Goal: Contribute content: Add original content to the website for others to see

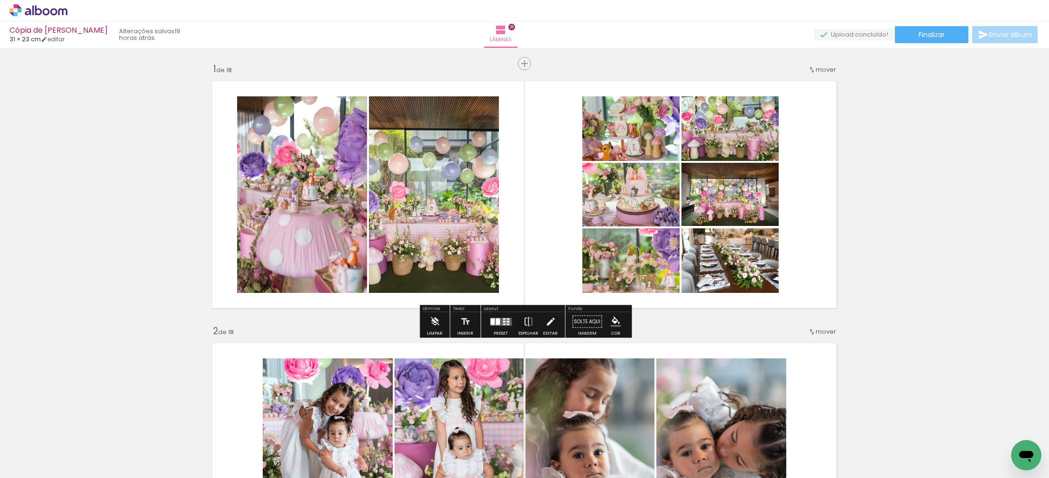
click at [23, 10] on icon at bounding box center [38, 10] width 58 height 12
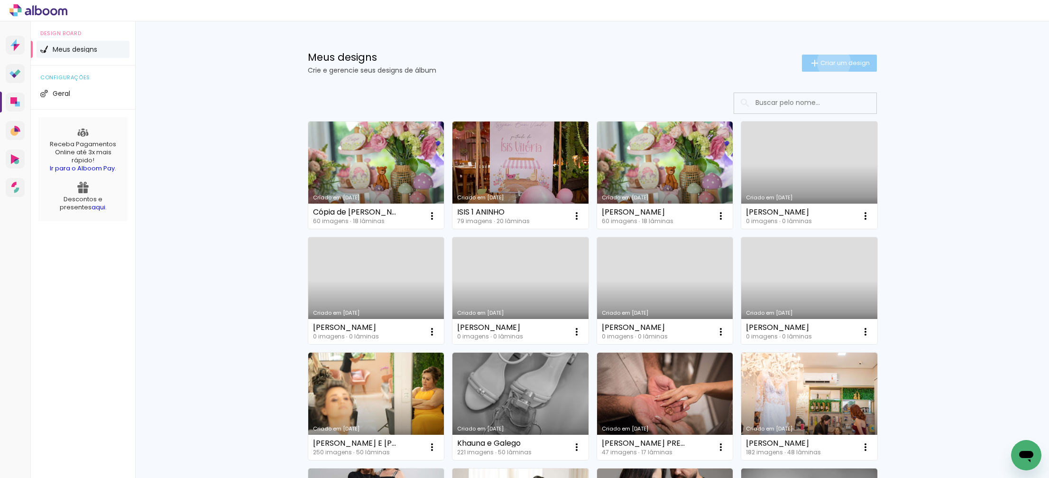
click at [832, 62] on span "Criar um design" at bounding box center [844, 63] width 49 height 6
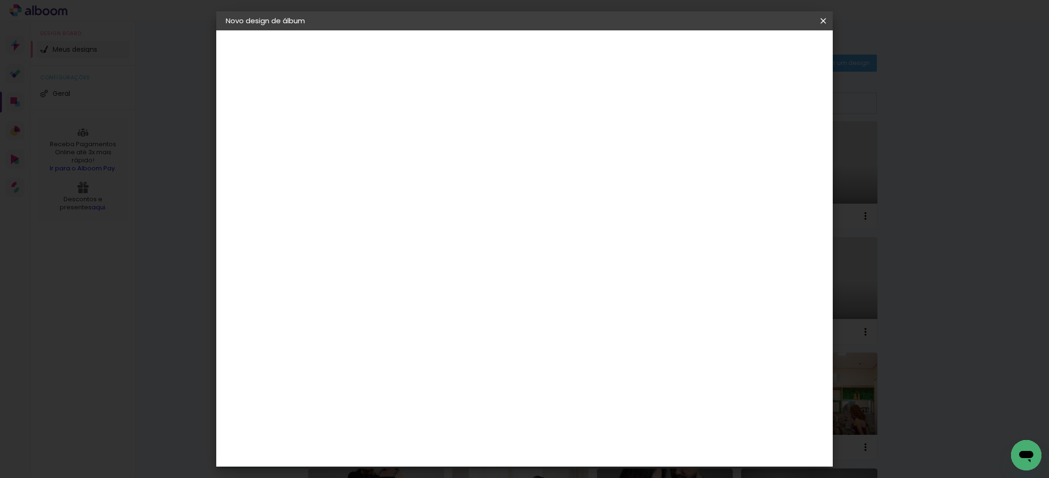
click at [381, 132] on input at bounding box center [381, 127] width 0 height 15
type input "Mariani Gestante"
type paper-input "[PERSON_NAME]"
click at [0, 0] on slot "Avançar" at bounding box center [0, 0] width 0 height 0
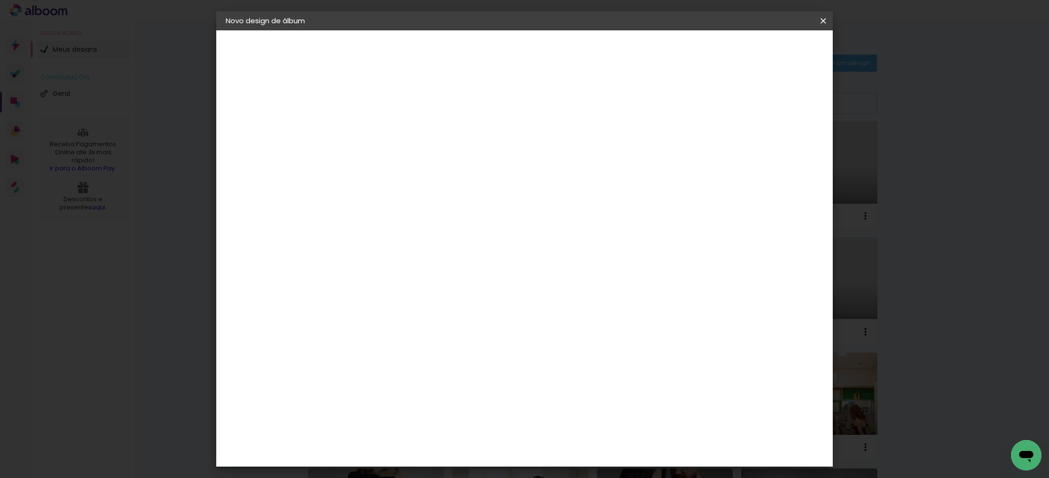
click at [436, 437] on div "DreambooksPro" at bounding box center [406, 441] width 62 height 8
click at [404, 437] on div "DreambooksPro" at bounding box center [406, 441] width 62 height 8
click at [558, 48] on paper-button "Avançar" at bounding box center [535, 50] width 46 height 16
click at [418, 158] on input "text" at bounding box center [399, 165] width 37 height 15
click at [0, 0] on slot "Álbum" at bounding box center [0, 0] width 0 height 0
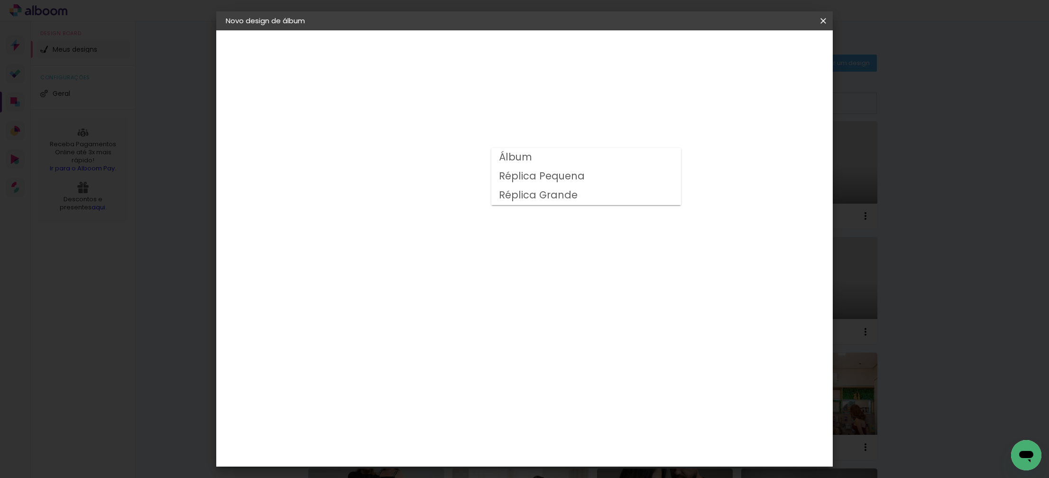
type input "Álbum"
click at [445, 411] on span "20 × 20" at bounding box center [423, 420] width 44 height 19
click at [0, 0] on slot "Avançar" at bounding box center [0, 0] width 0 height 0
click at [771, 51] on span "Iniciar design" at bounding box center [749, 50] width 43 height 7
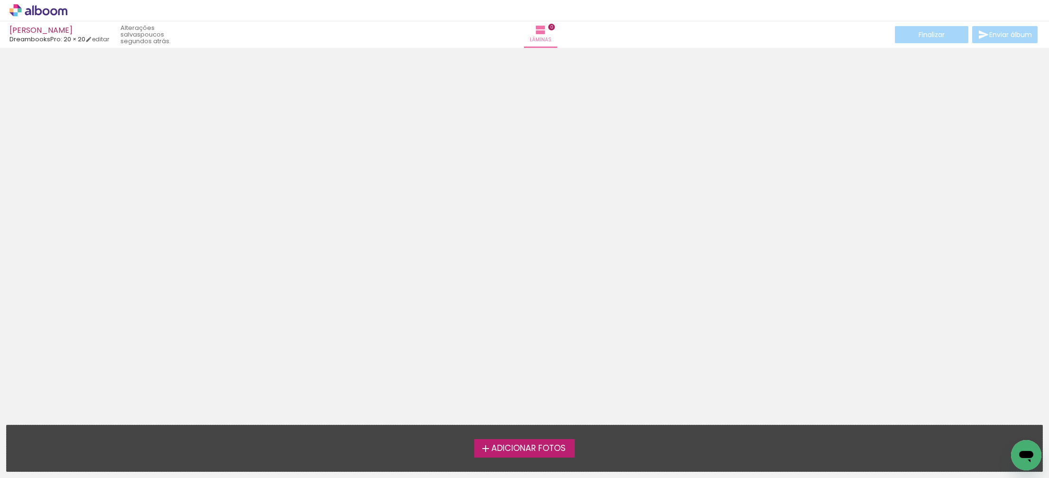
click at [510, 449] on span "Adicionar Fotos" at bounding box center [528, 448] width 74 height 9
click at [0, 0] on input "file" at bounding box center [0, 0] width 0 height 0
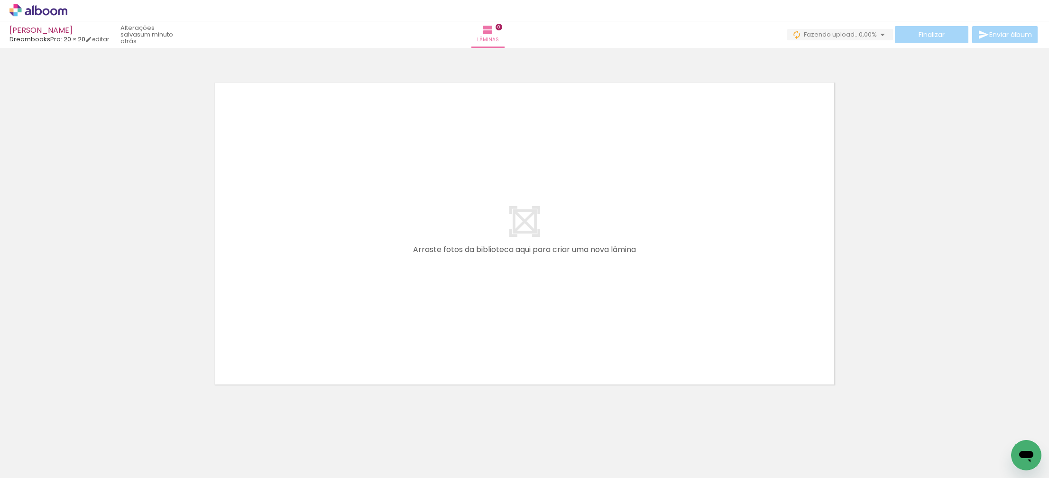
click at [254, 451] on div at bounding box center [254, 445] width 47 height 31
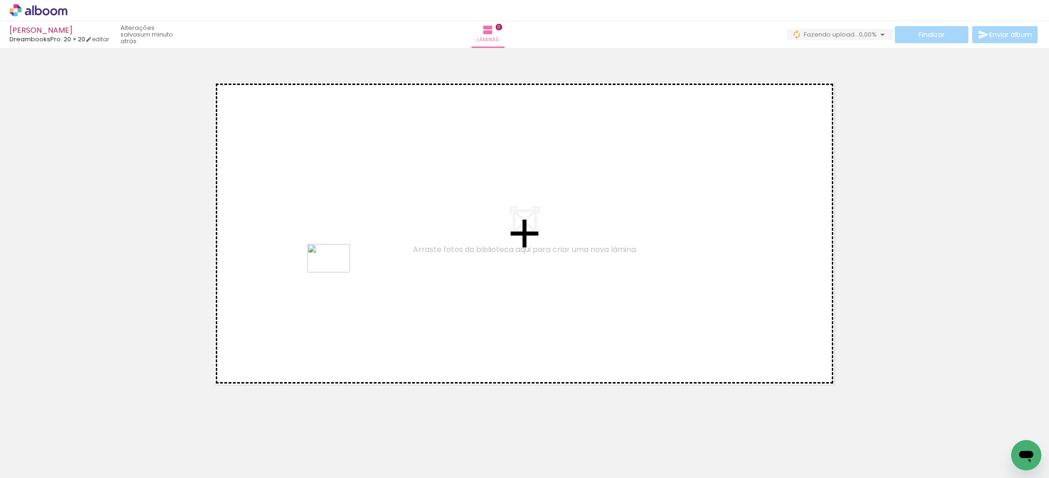
drag, startPoint x: 254, startPoint y: 451, endPoint x: 333, endPoint y: 277, distance: 190.8
click at [335, 272] on quentale-workspace at bounding box center [524, 239] width 1049 height 478
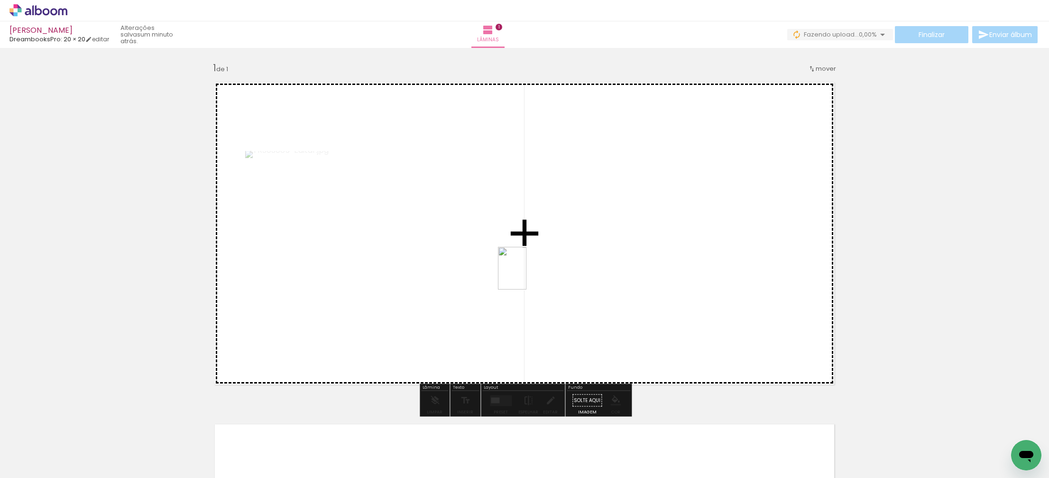
drag, startPoint x: 330, startPoint y: 433, endPoint x: 485, endPoint y: 333, distance: 184.3
click at [525, 275] on quentale-workspace at bounding box center [524, 239] width 1049 height 478
drag, startPoint x: 441, startPoint y: 370, endPoint x: 469, endPoint y: 309, distance: 67.3
click at [469, 306] on quentale-workspace at bounding box center [524, 239] width 1049 height 478
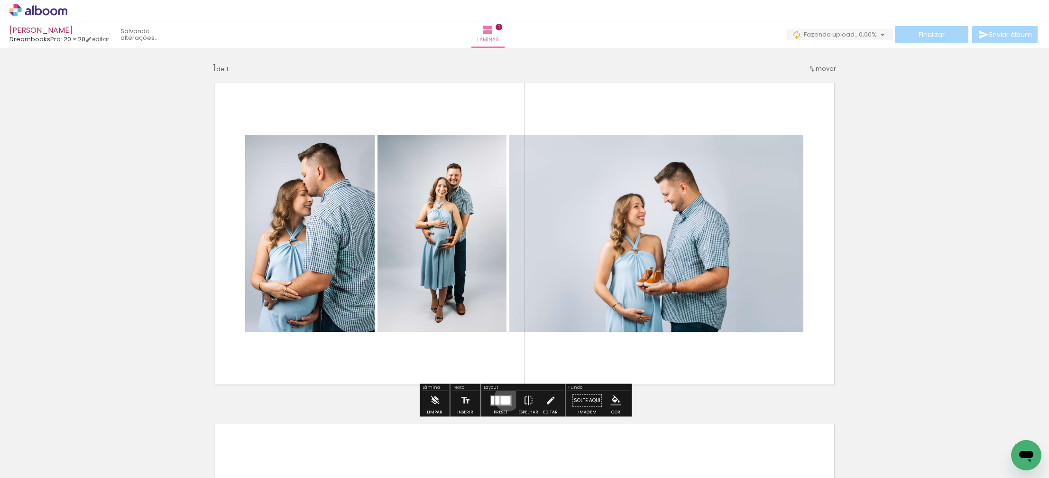
click at [505, 397] on div at bounding box center [505, 400] width 10 height 9
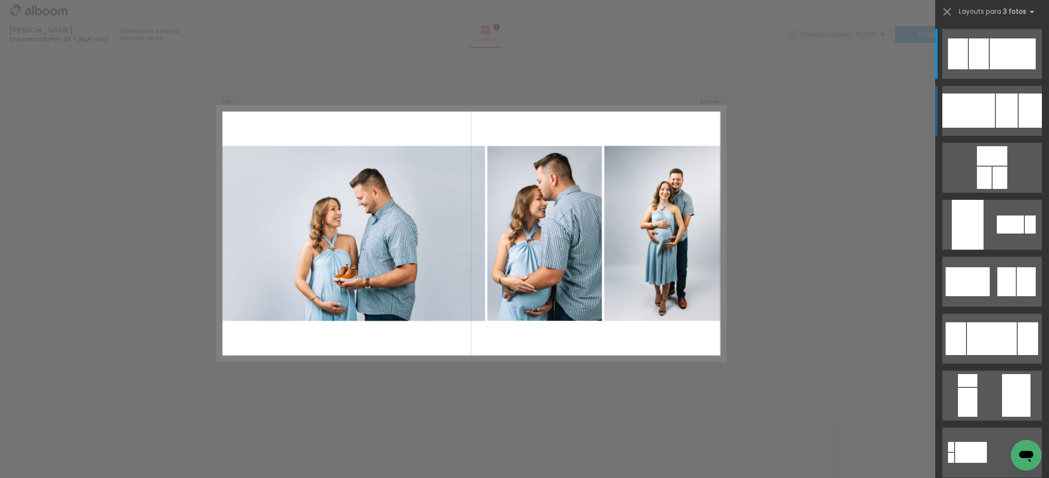
click at [978, 108] on div at bounding box center [968, 110] width 53 height 34
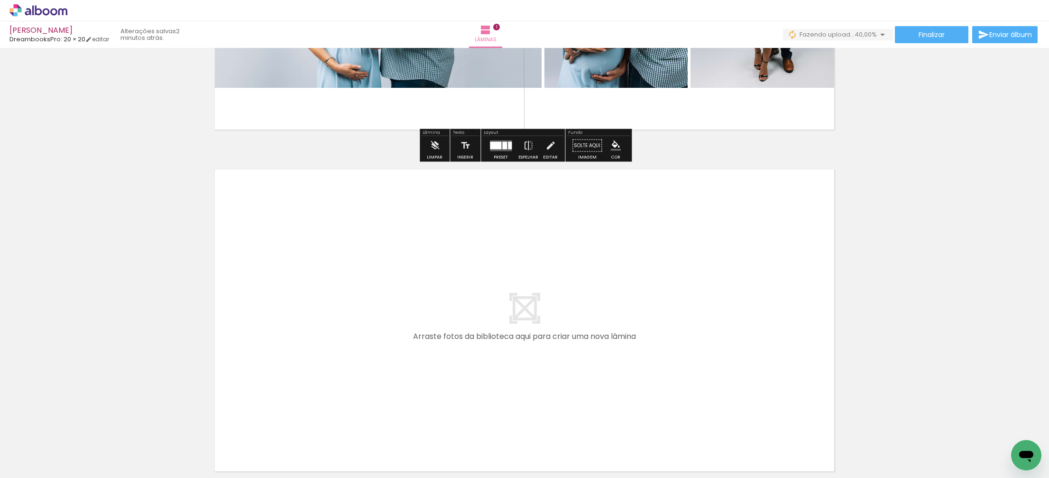
scroll to position [267, 0]
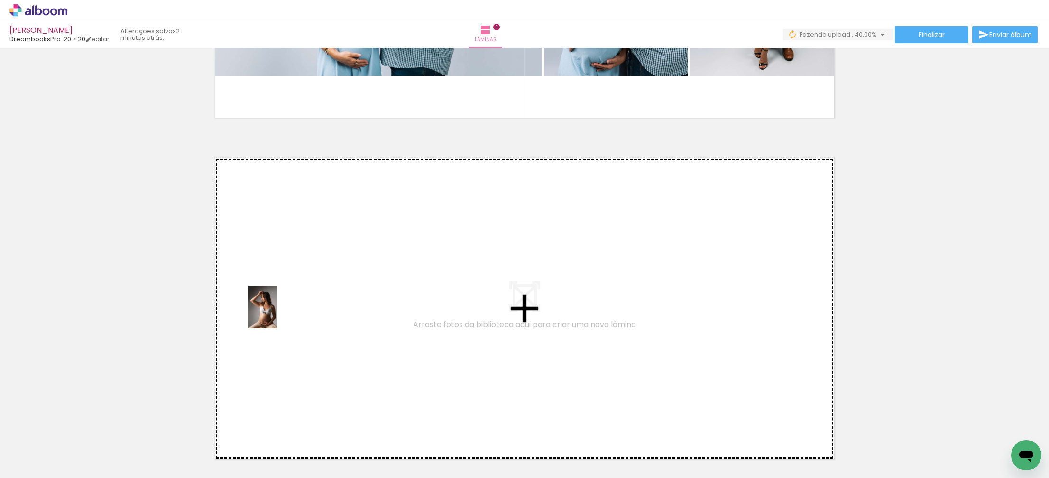
click at [277, 314] on quentale-workspace at bounding box center [524, 239] width 1049 height 478
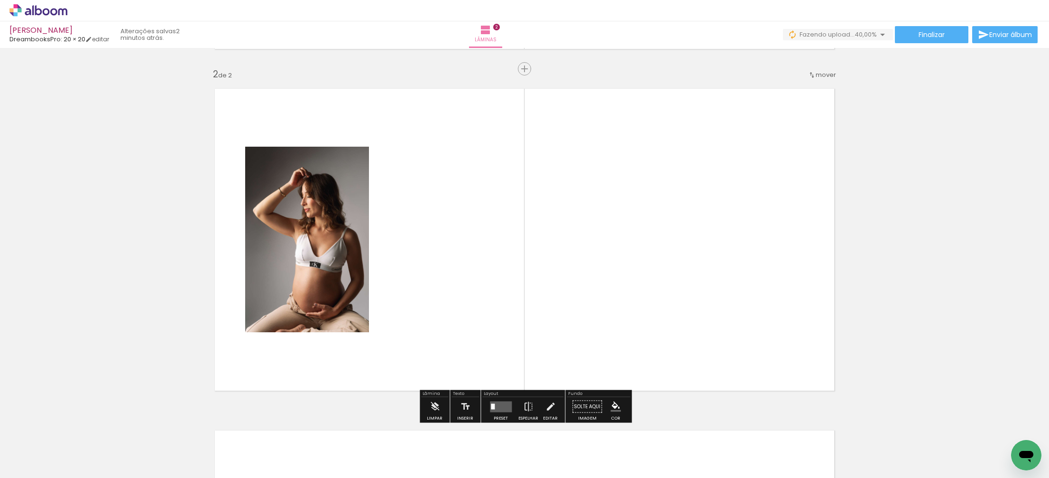
scroll to position [342, 0]
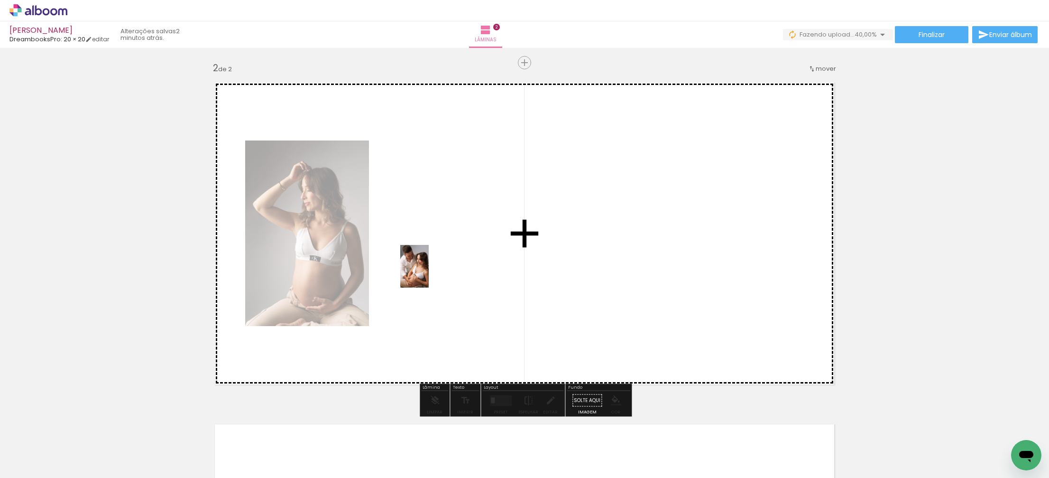
drag, startPoint x: 150, startPoint y: 444, endPoint x: 429, endPoint y: 273, distance: 327.0
click at [429, 273] on quentale-workspace at bounding box center [524, 239] width 1049 height 478
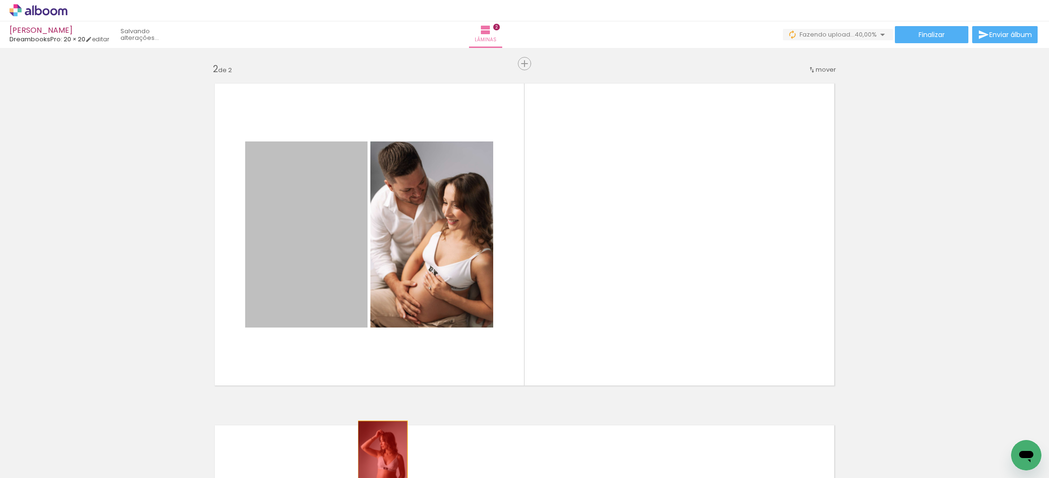
drag, startPoint x: 324, startPoint y: 268, endPoint x: 399, endPoint y: 460, distance: 205.9
click at [383, 458] on quentale-workspace at bounding box center [524, 239] width 1049 height 478
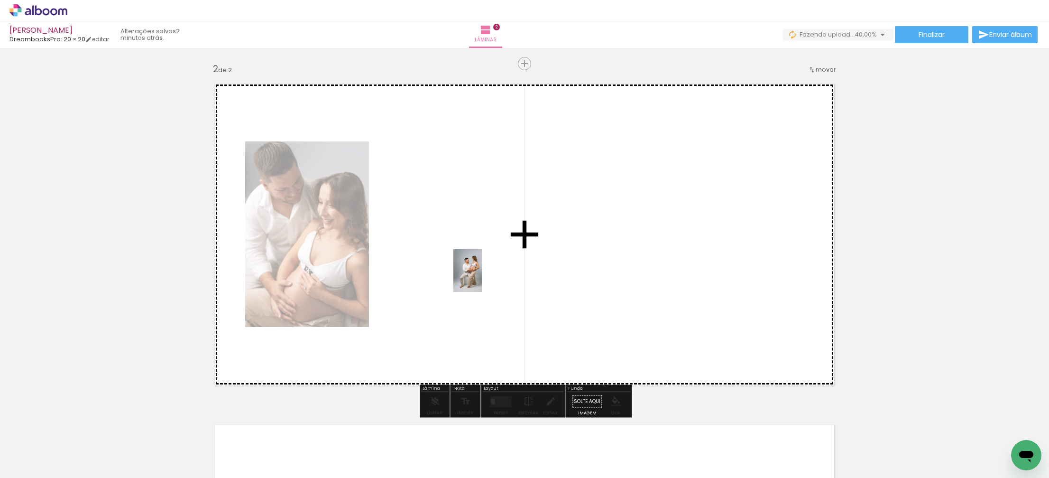
drag, startPoint x: 473, startPoint y: 366, endPoint x: 482, endPoint y: 275, distance: 91.5
click at [482, 275] on quentale-workspace at bounding box center [524, 239] width 1049 height 478
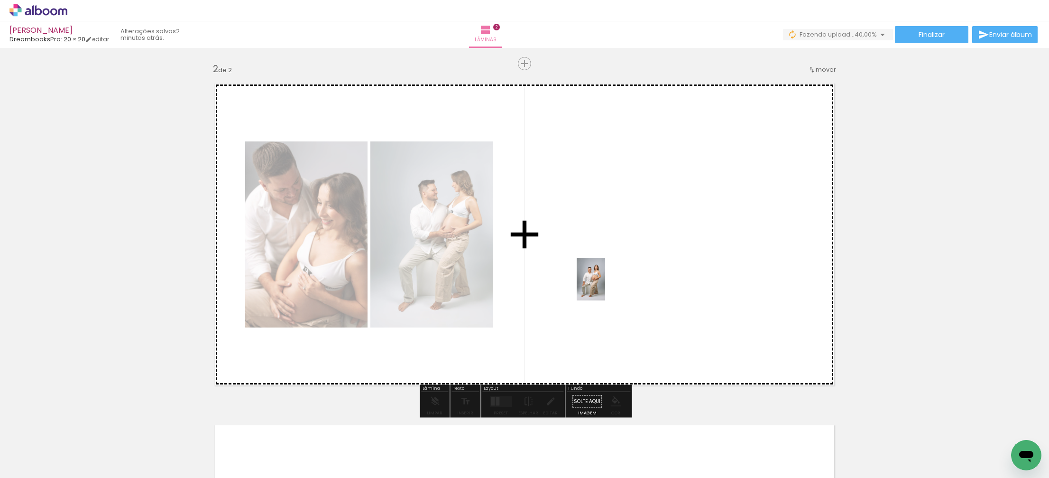
drag, startPoint x: 438, startPoint y: 432, endPoint x: 554, endPoint y: 339, distance: 148.5
click at [605, 286] on quentale-workspace at bounding box center [524, 239] width 1049 height 478
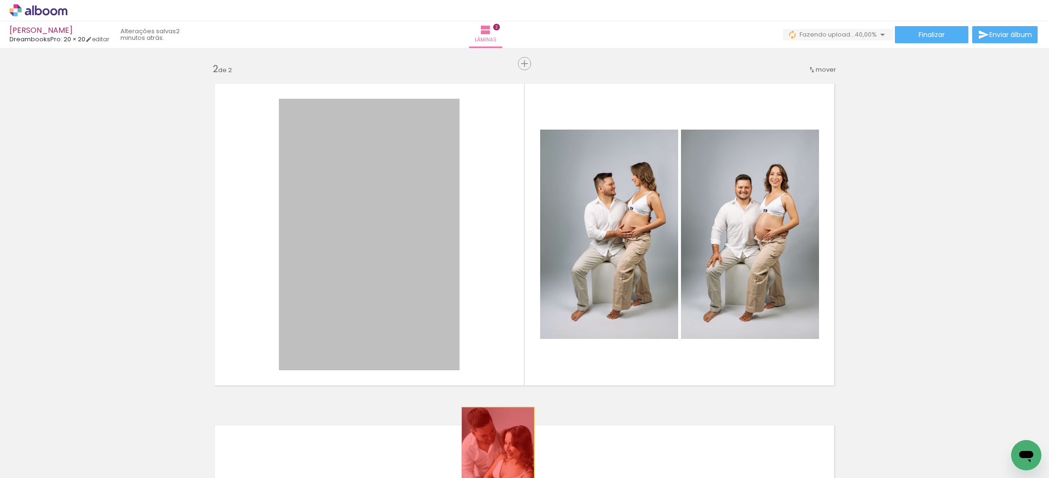
drag, startPoint x: 405, startPoint y: 284, endPoint x: 494, endPoint y: 461, distance: 198.5
click at [494, 461] on quentale-workspace at bounding box center [524, 239] width 1049 height 478
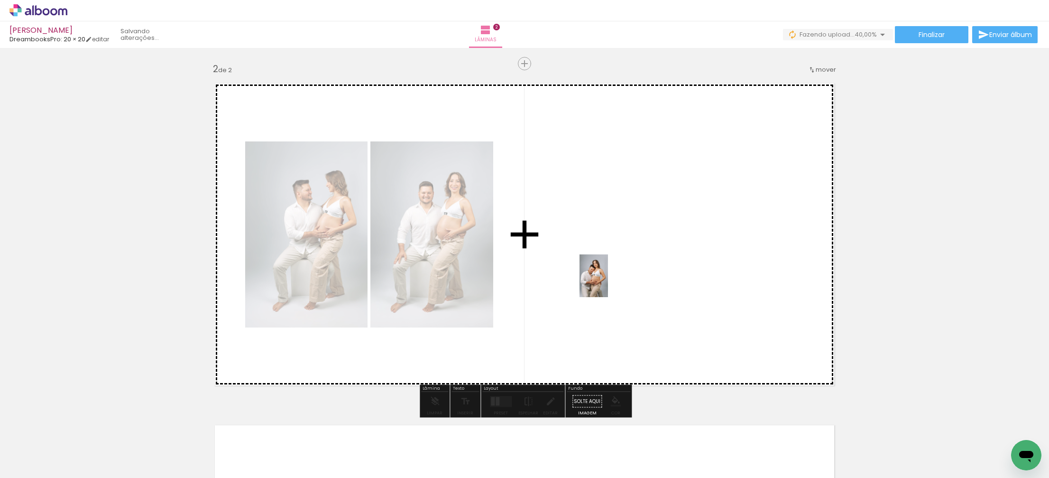
drag, startPoint x: 521, startPoint y: 459, endPoint x: 608, endPoint y: 282, distance: 197.5
click at [608, 282] on quentale-workspace at bounding box center [524, 239] width 1049 height 478
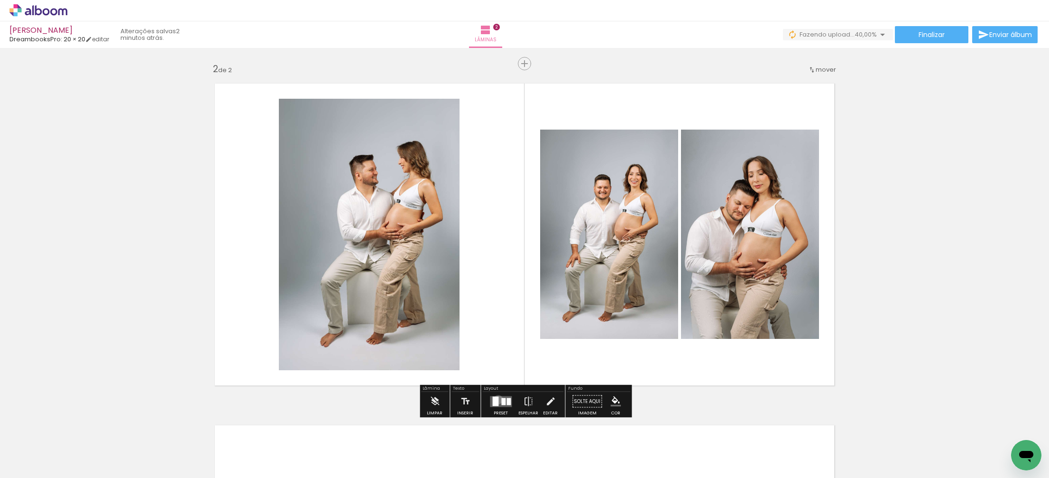
click at [496, 399] on div at bounding box center [495, 400] width 6 height 9
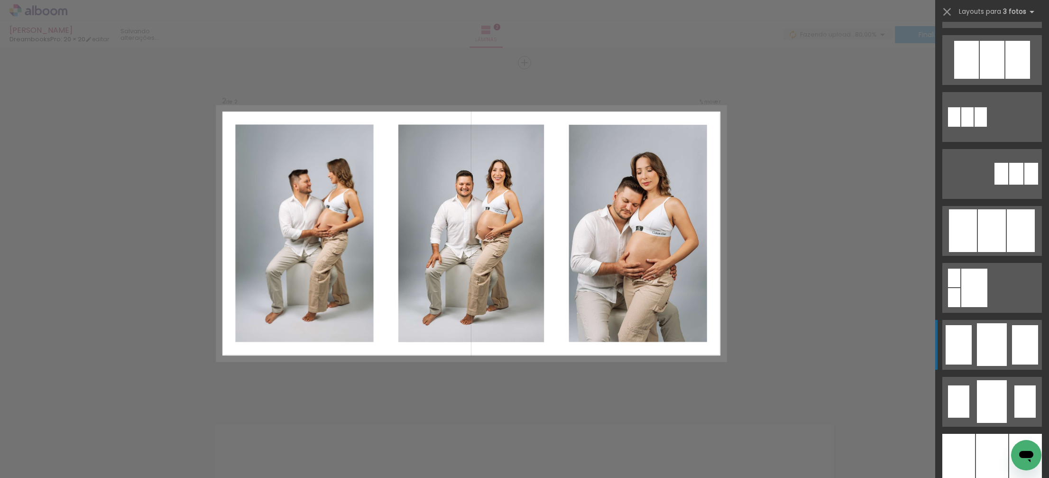
scroll to position [451, 0]
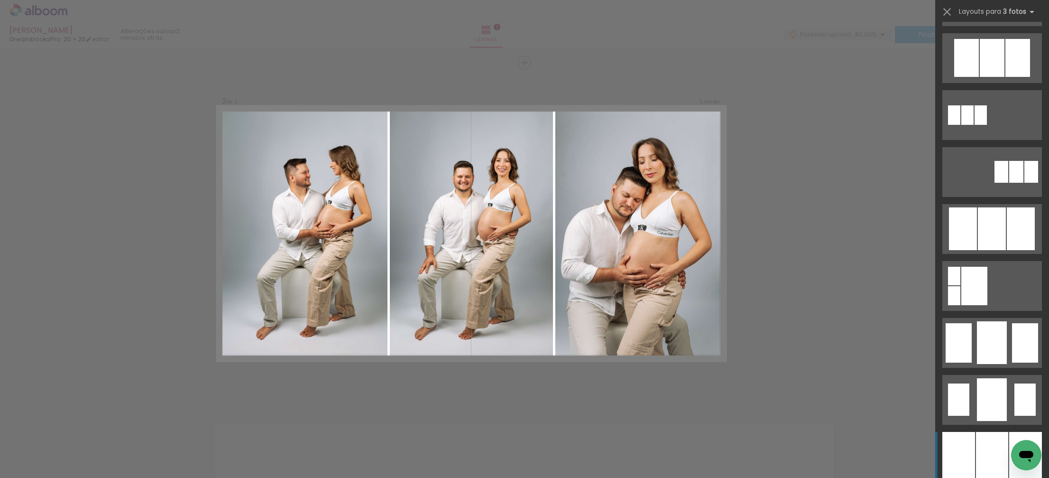
click at [996, 451] on div at bounding box center [992, 457] width 32 height 50
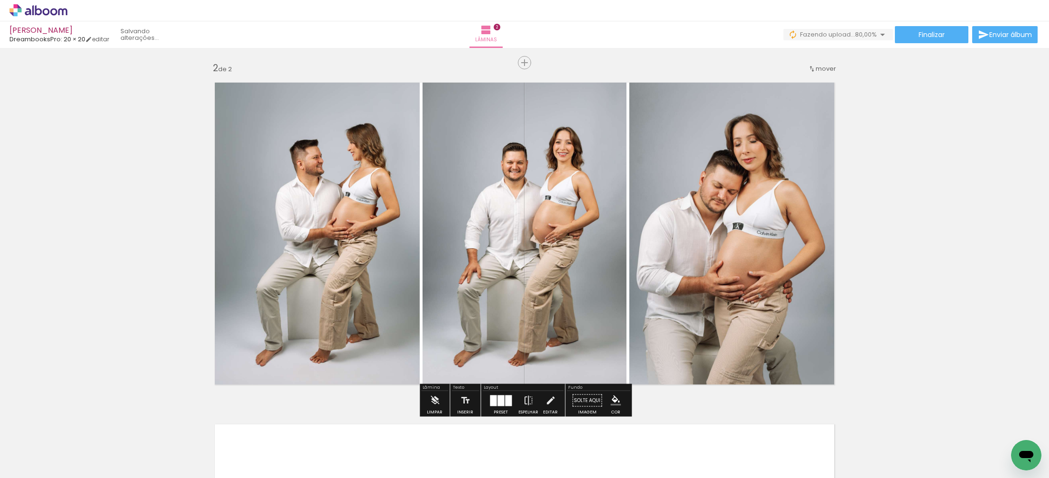
click at [492, 399] on div at bounding box center [493, 400] width 7 height 11
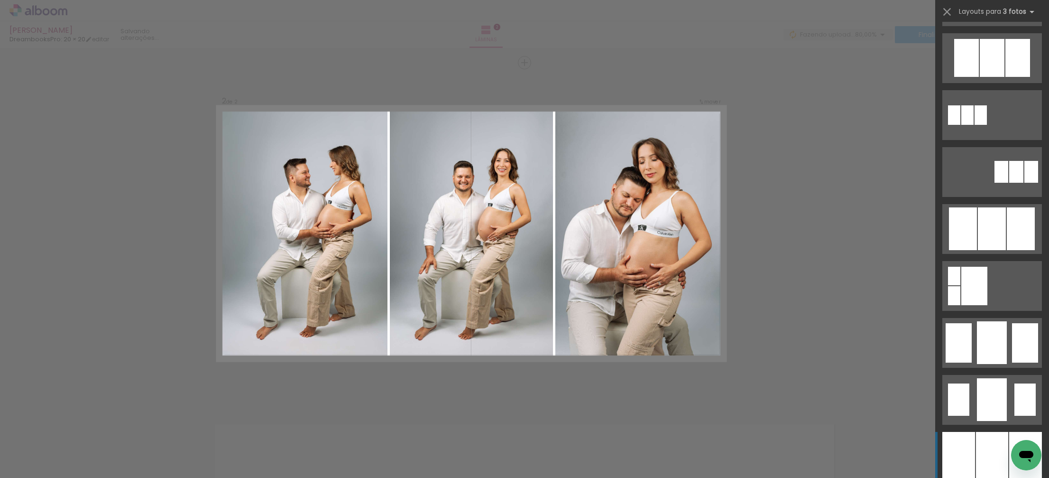
scroll to position [683, 0]
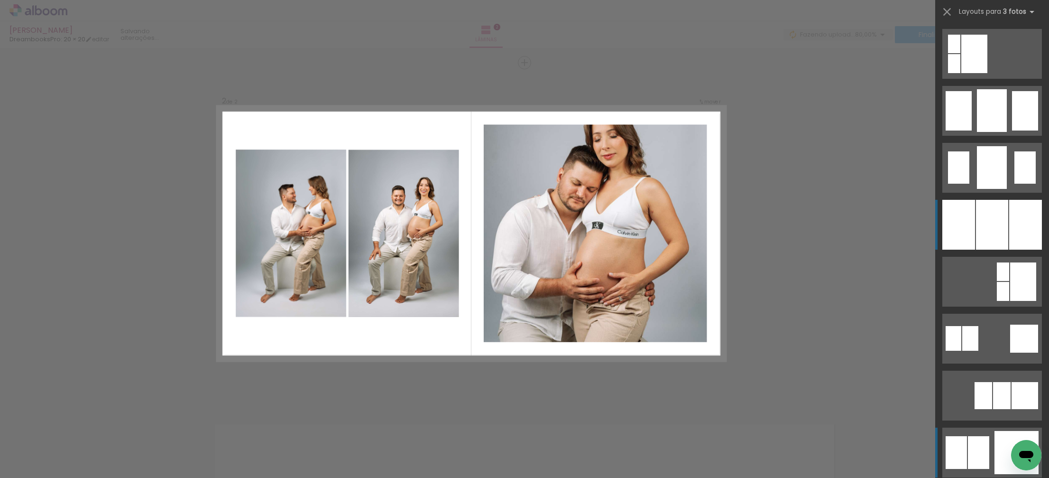
click at [998, 449] on div at bounding box center [1016, 452] width 44 height 43
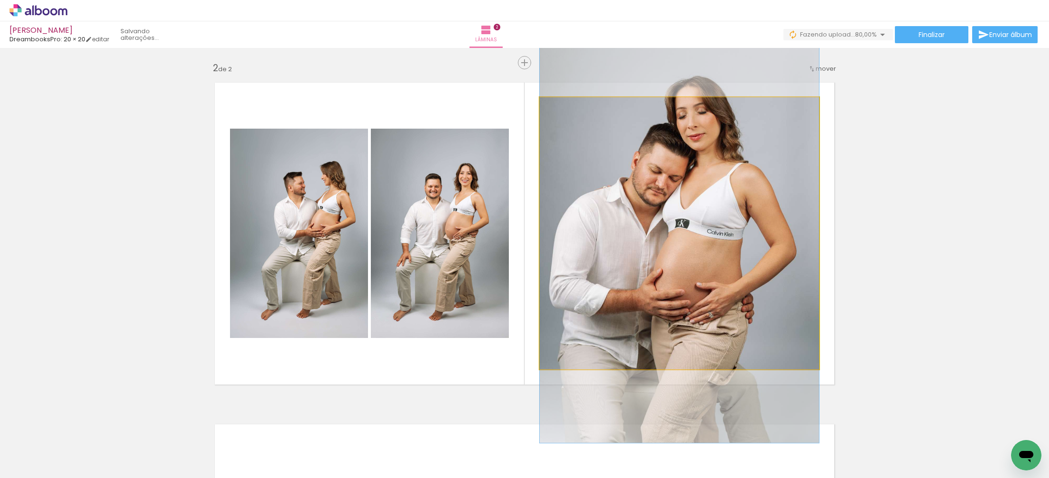
click at [712, 253] on quentale-photo at bounding box center [679, 233] width 279 height 272
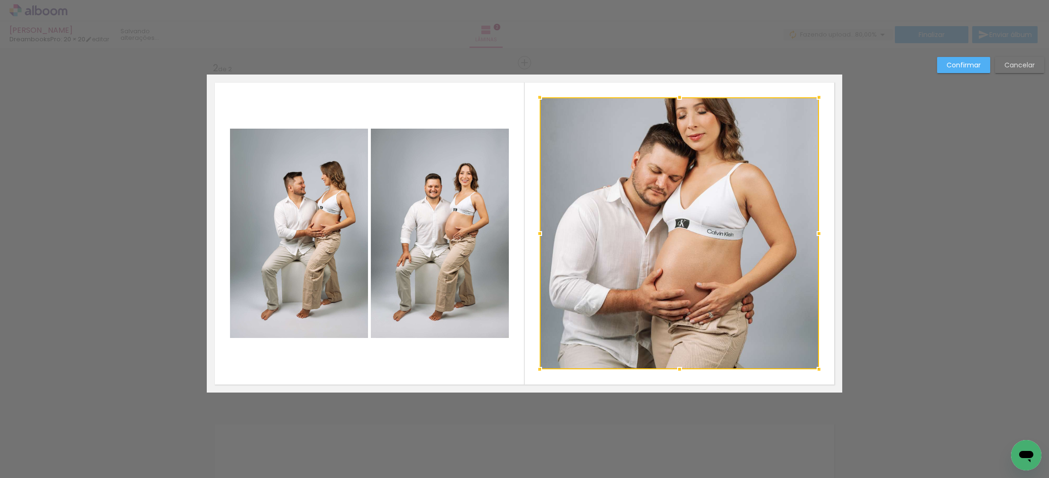
click at [711, 235] on div at bounding box center [679, 233] width 279 height 272
click at [907, 229] on div "Confirmar Cancelar" at bounding box center [524, 228] width 1049 height 1047
click at [0, 0] on slot "Confirmar" at bounding box center [0, 0] width 0 height 0
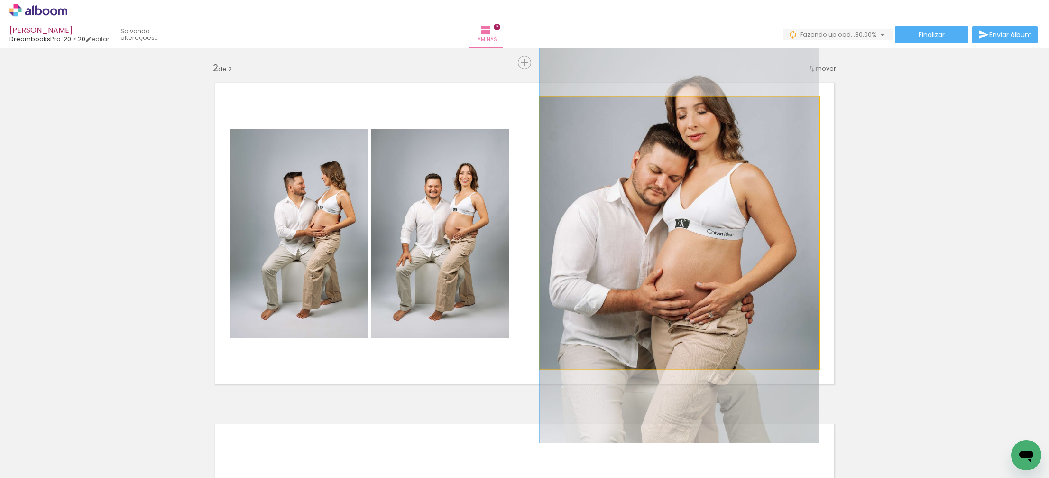
scroll to position [344, 0]
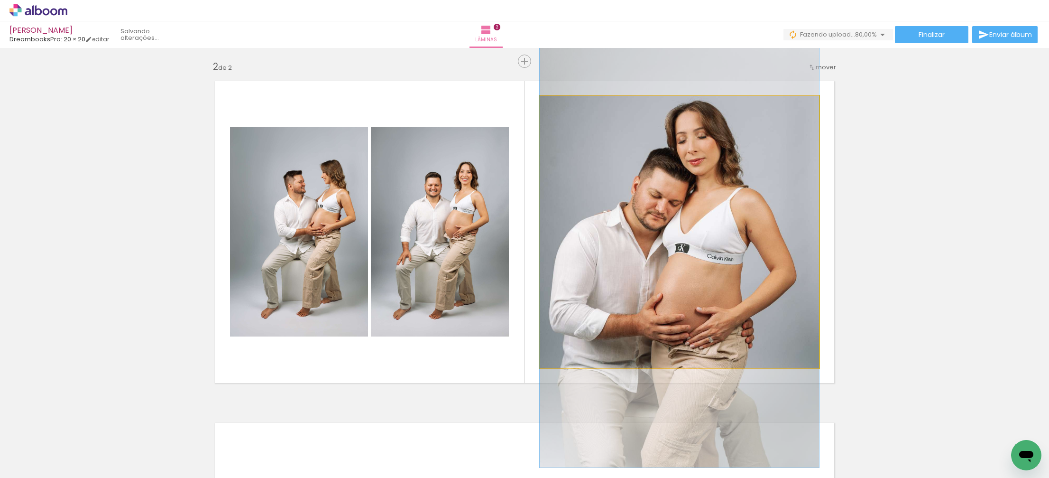
drag, startPoint x: 718, startPoint y: 166, endPoint x: 722, endPoint y: 193, distance: 26.4
click at [722, 193] on div at bounding box center [679, 257] width 279 height 419
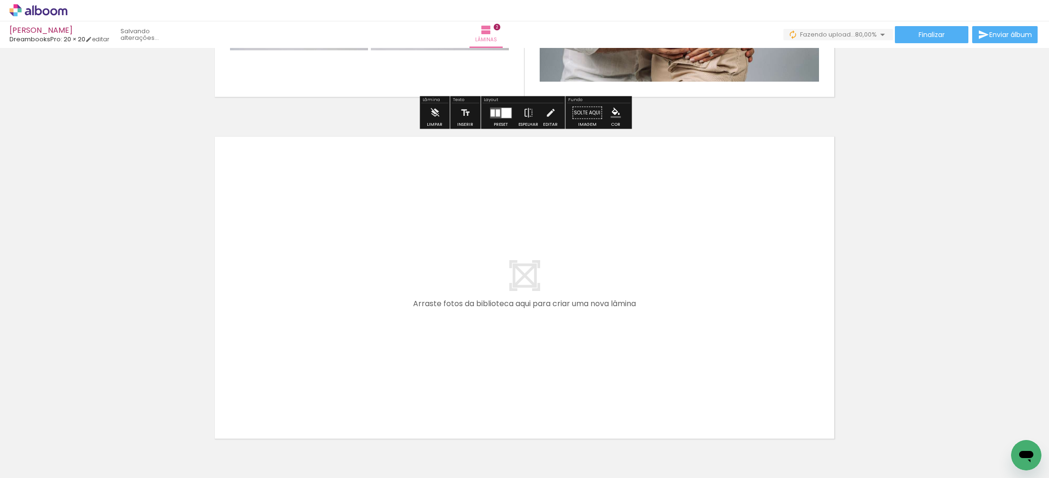
scroll to position [634, 0]
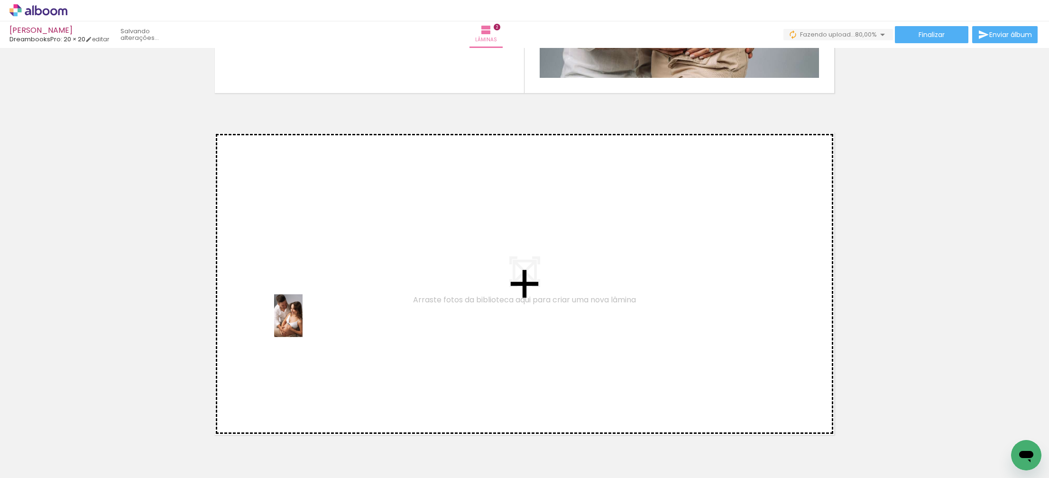
drag, startPoint x: 153, startPoint y: 439, endPoint x: 305, endPoint y: 314, distance: 196.8
click at [305, 314] on quentale-workspace at bounding box center [524, 239] width 1049 height 478
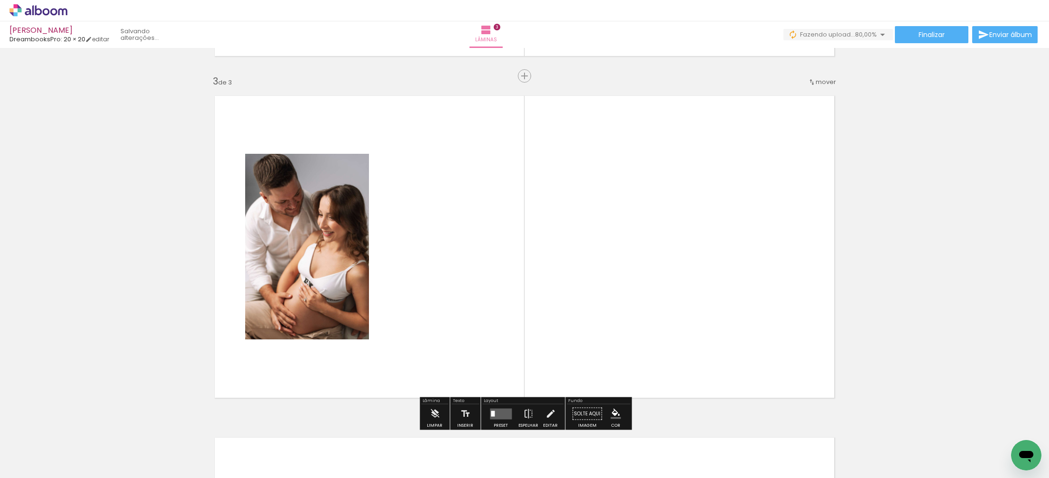
scroll to position [684, 0]
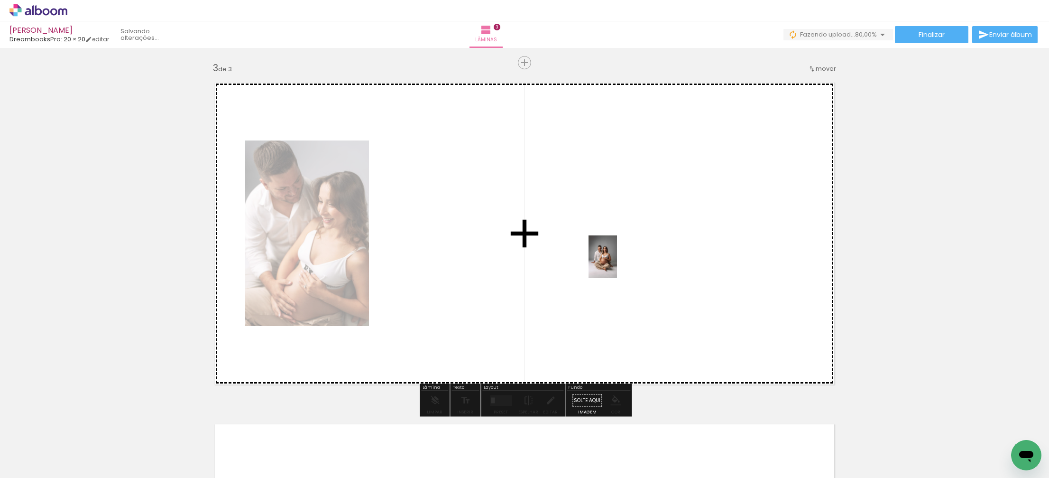
drag, startPoint x: 618, startPoint y: 449, endPoint x: 611, endPoint y: 261, distance: 187.9
click at [613, 261] on quentale-workspace at bounding box center [524, 239] width 1049 height 478
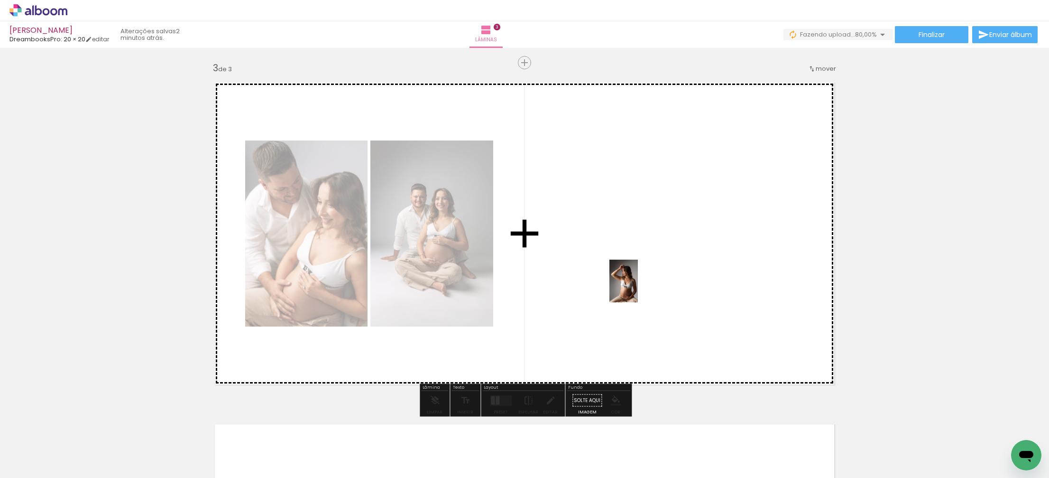
drag, startPoint x: 97, startPoint y: 446, endPoint x: 660, endPoint y: 282, distance: 586.8
click at [659, 281] on quentale-workspace at bounding box center [524, 239] width 1049 height 478
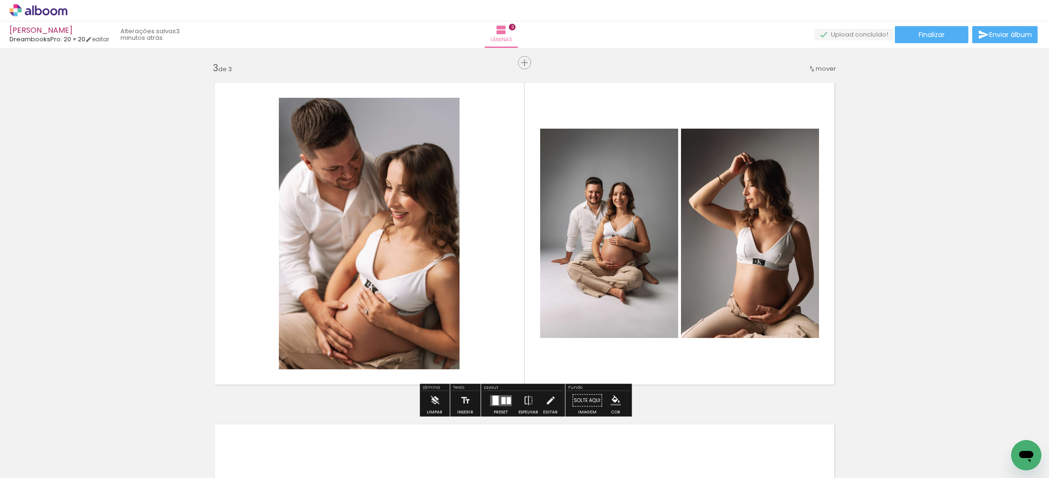
click at [506, 401] on div at bounding box center [508, 399] width 4 height 7
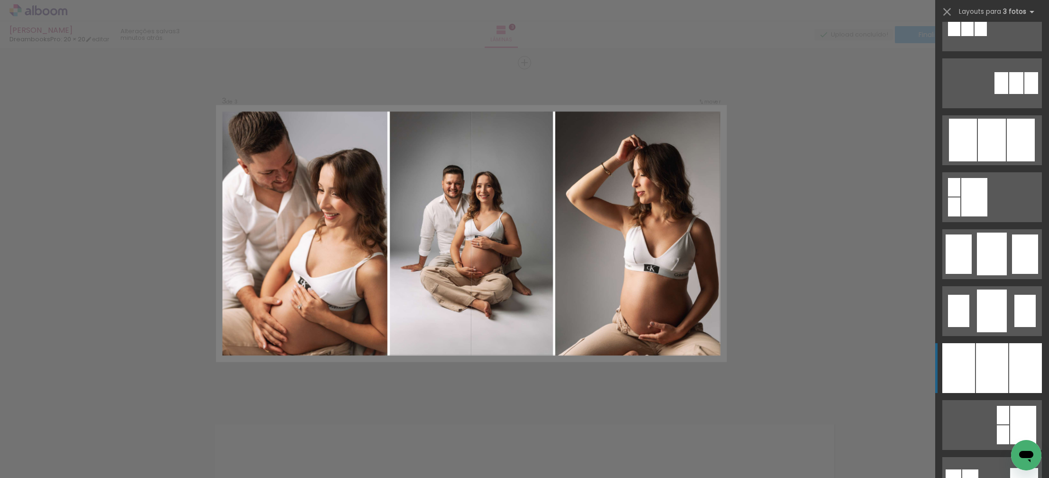
scroll to position [541, 0]
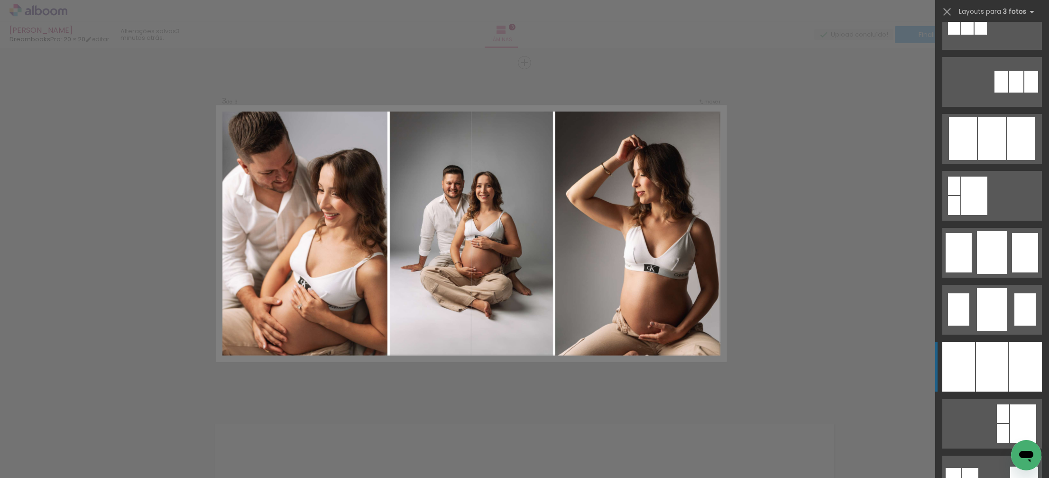
click at [996, 374] on div at bounding box center [992, 366] width 32 height 50
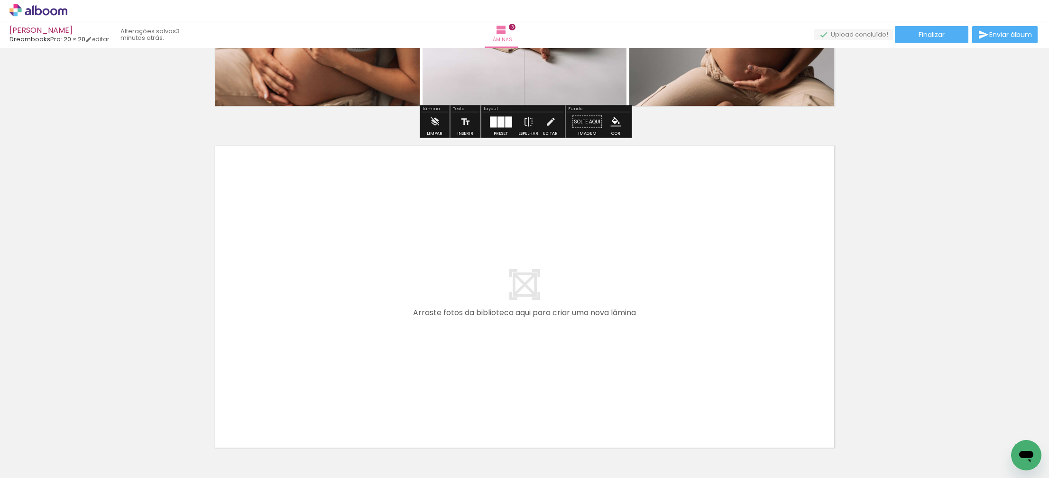
scroll to position [988, 0]
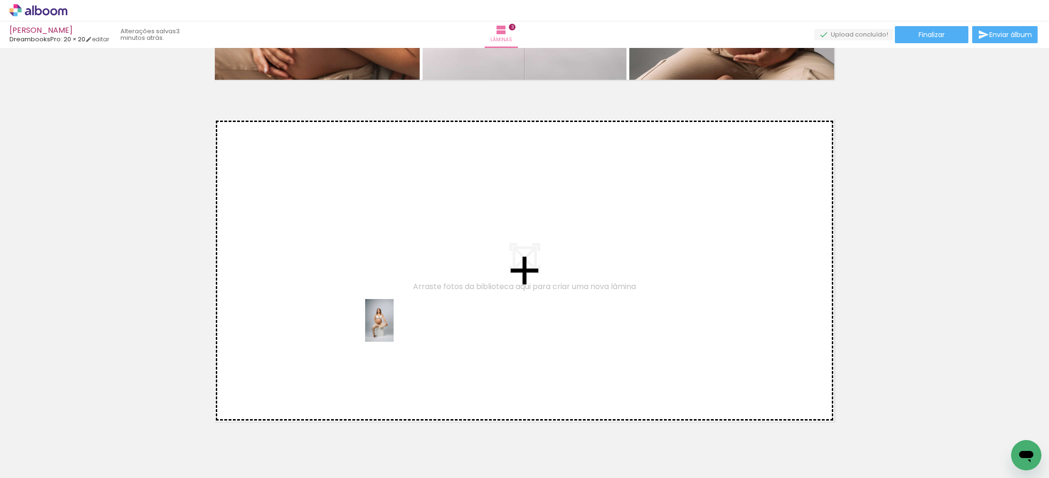
click at [394, 327] on quentale-workspace at bounding box center [524, 239] width 1049 height 478
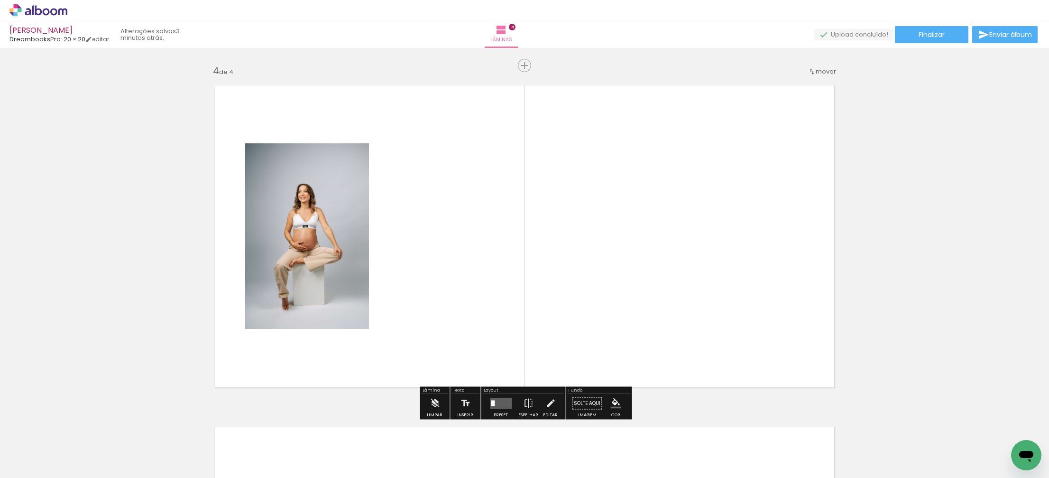
scroll to position [1025, 0]
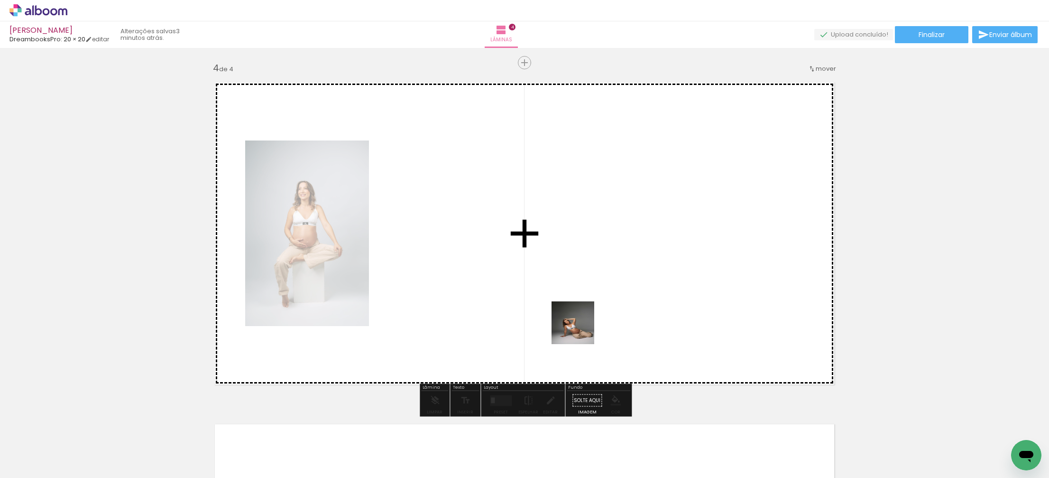
drag, startPoint x: 611, startPoint y: 351, endPoint x: 647, endPoint y: 385, distance: 49.3
click at [539, 313] on quentale-workspace at bounding box center [524, 239] width 1049 height 478
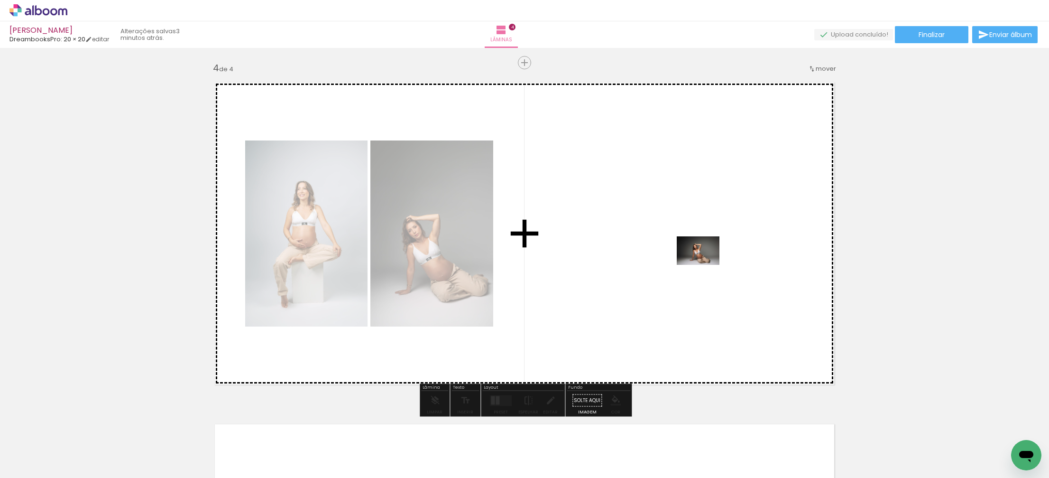
click at [705, 265] on quentale-workspace at bounding box center [524, 239] width 1049 height 478
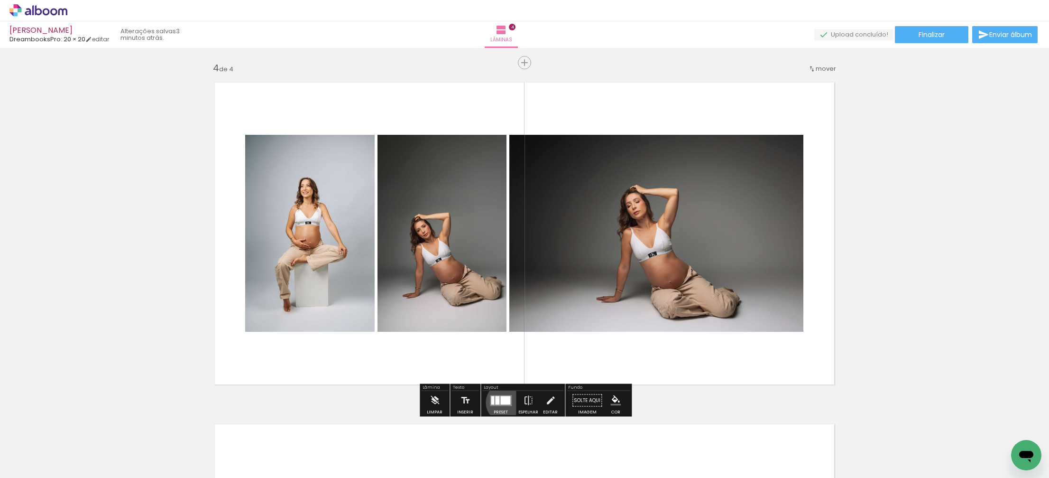
click at [503, 402] on div at bounding box center [505, 400] width 10 height 9
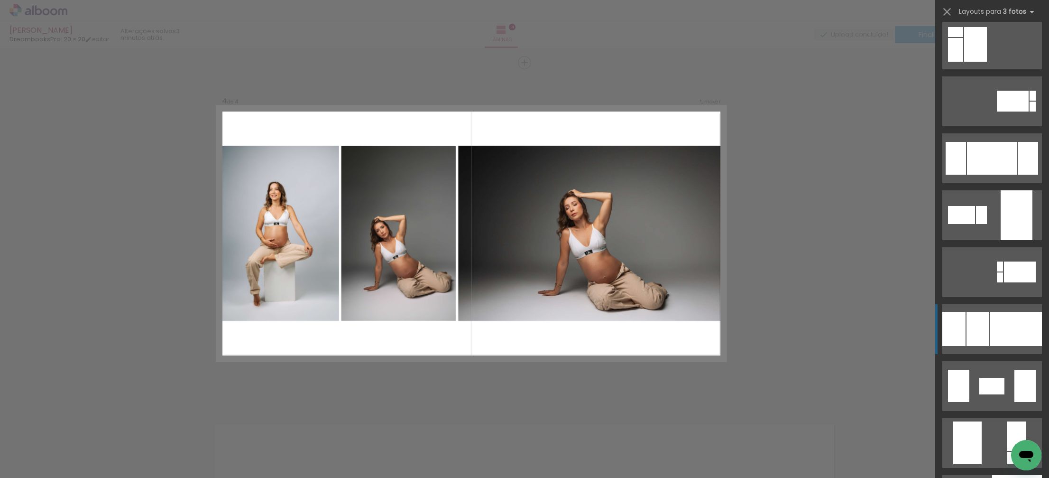
scroll to position [1663, 0]
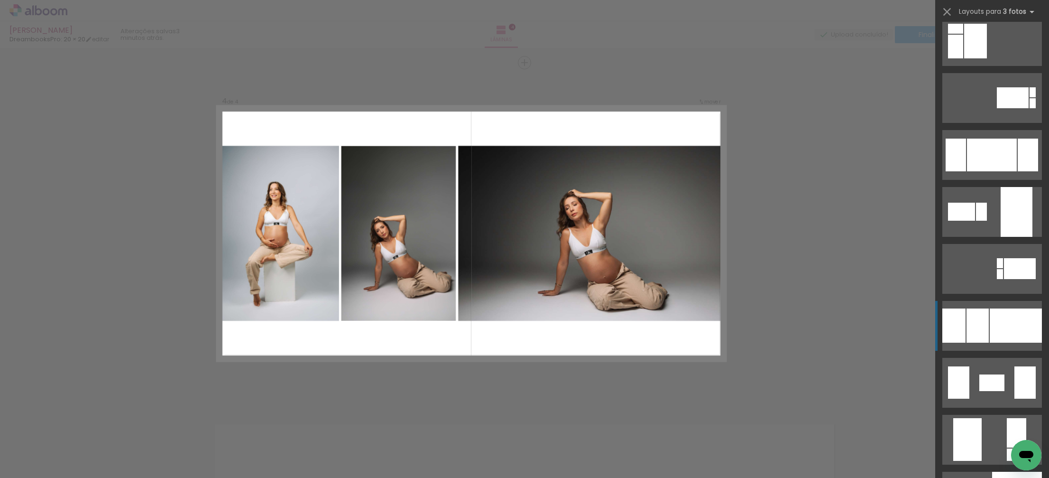
click at [984, 331] on div at bounding box center [977, 325] width 22 height 34
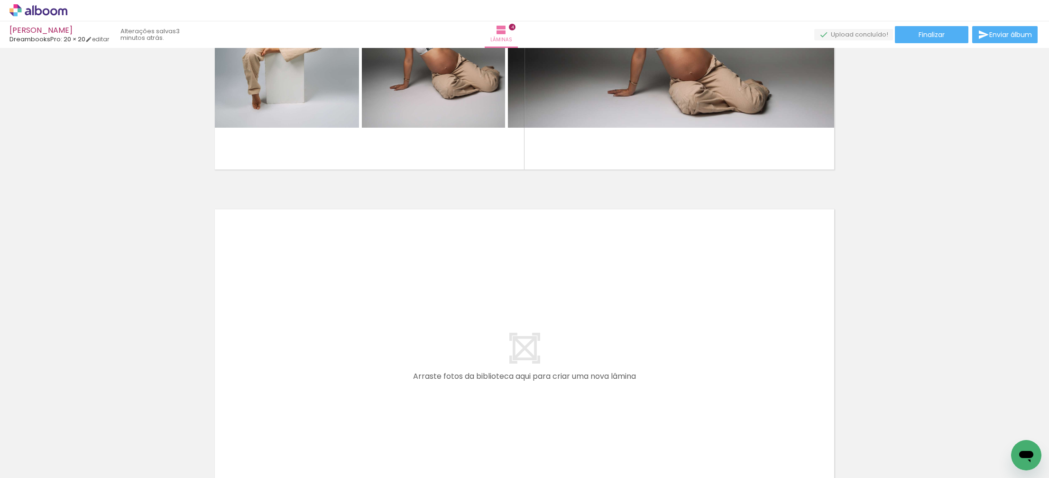
scroll to position [0, 245]
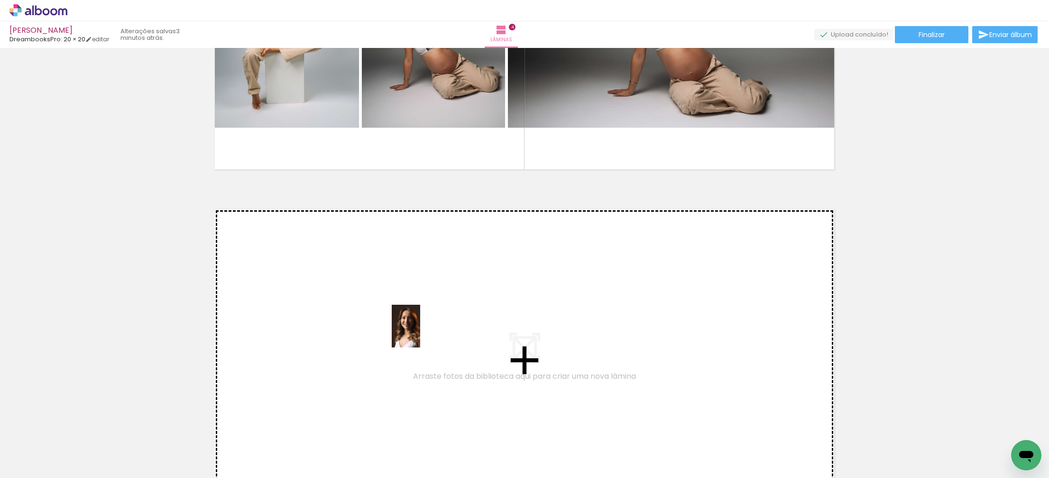
click at [421, 333] on quentale-workspace at bounding box center [524, 239] width 1049 height 478
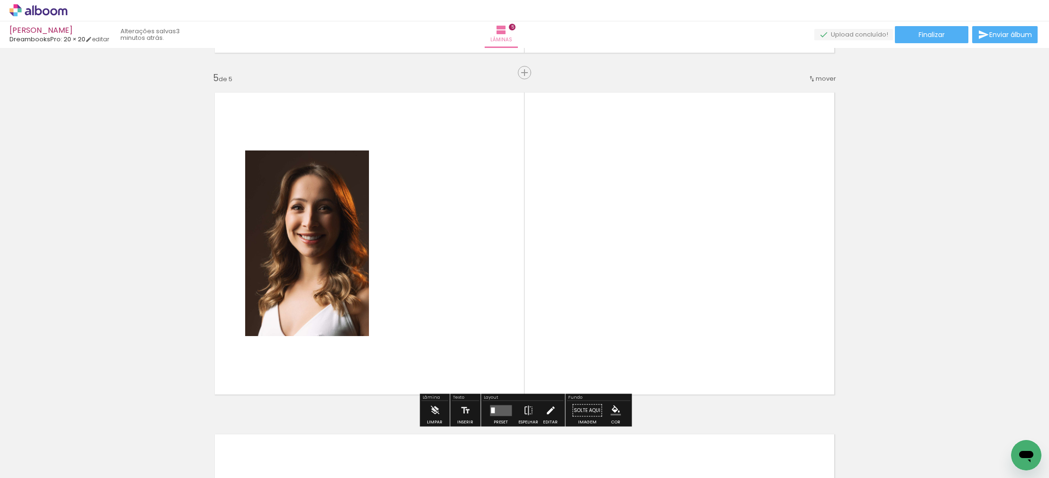
scroll to position [1367, 0]
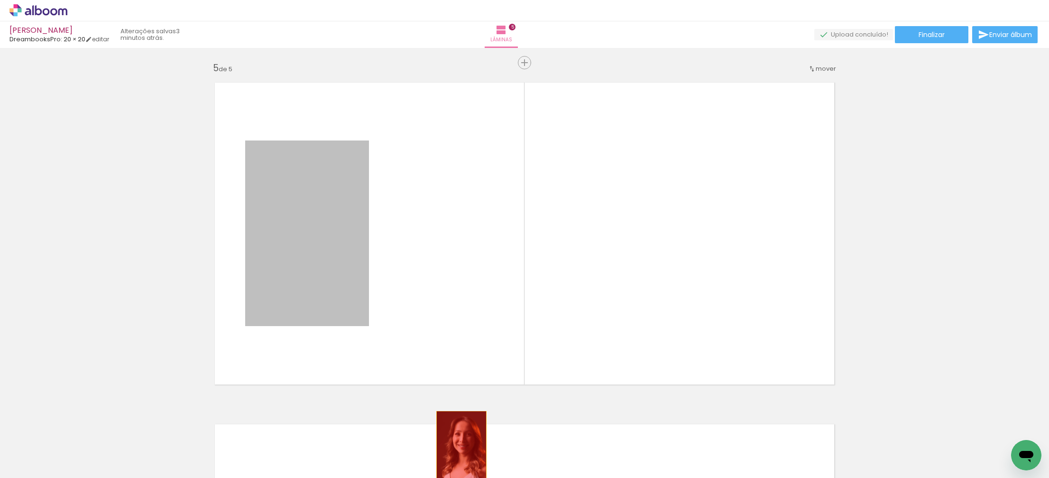
drag, startPoint x: 287, startPoint y: 255, endPoint x: 475, endPoint y: 451, distance: 271.3
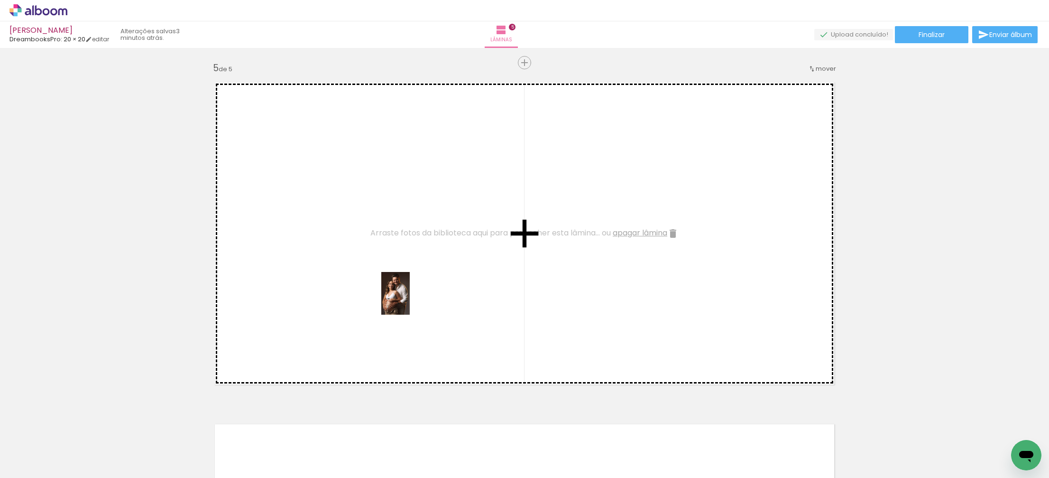
drag, startPoint x: 595, startPoint y: 450, endPoint x: 717, endPoint y: 452, distance: 121.9
click at [411, 302] on quentale-workspace at bounding box center [524, 239] width 1049 height 478
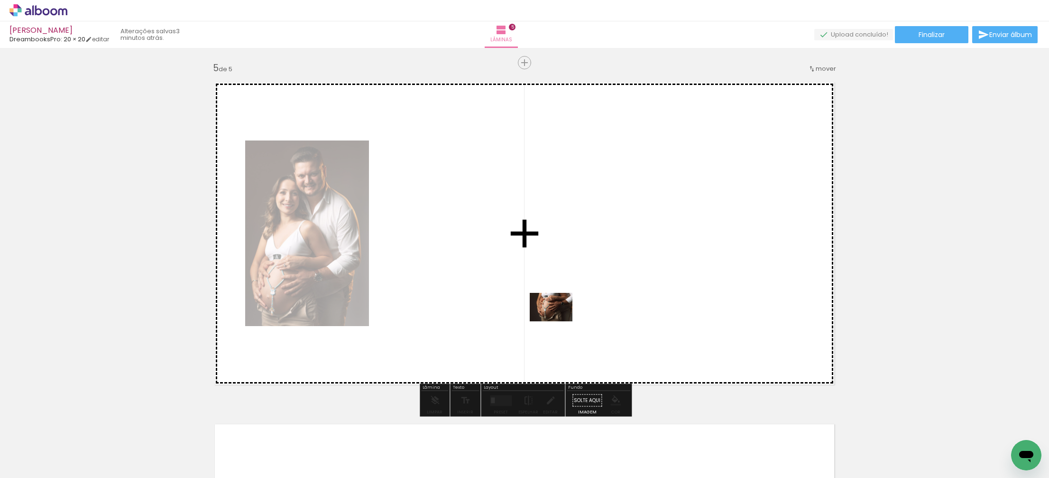
click at [558, 321] on quentale-workspace at bounding box center [524, 239] width 1049 height 478
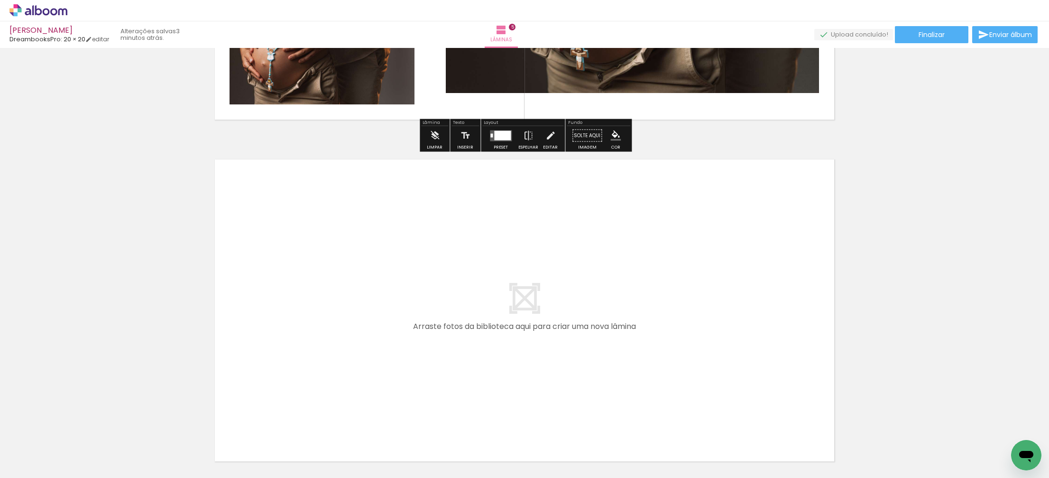
scroll to position [1636, 0]
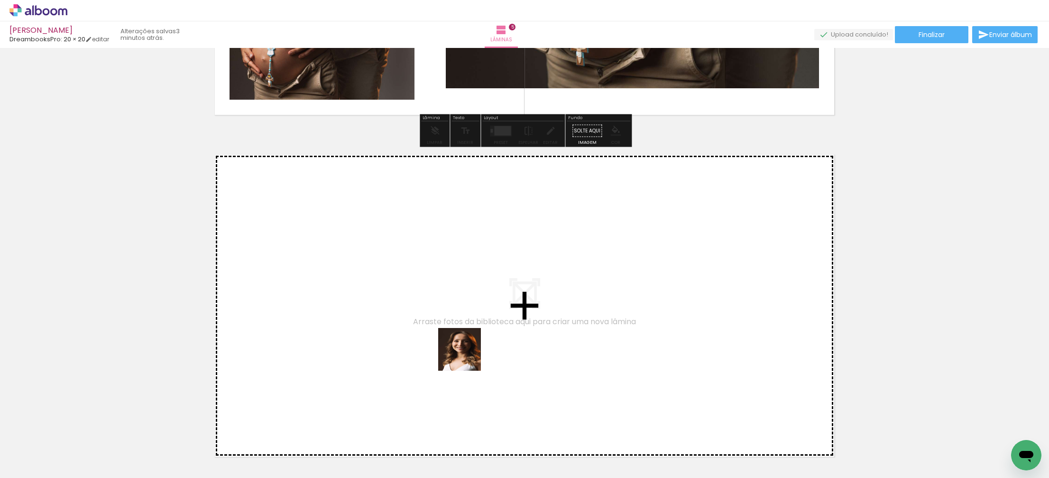
click at [428, 316] on quentale-workspace at bounding box center [524, 239] width 1049 height 478
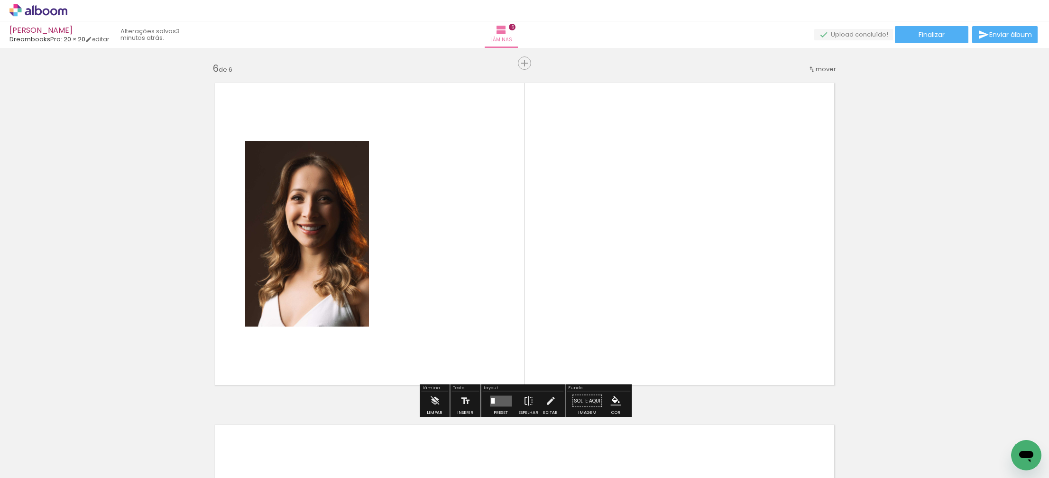
scroll to position [1708, 0]
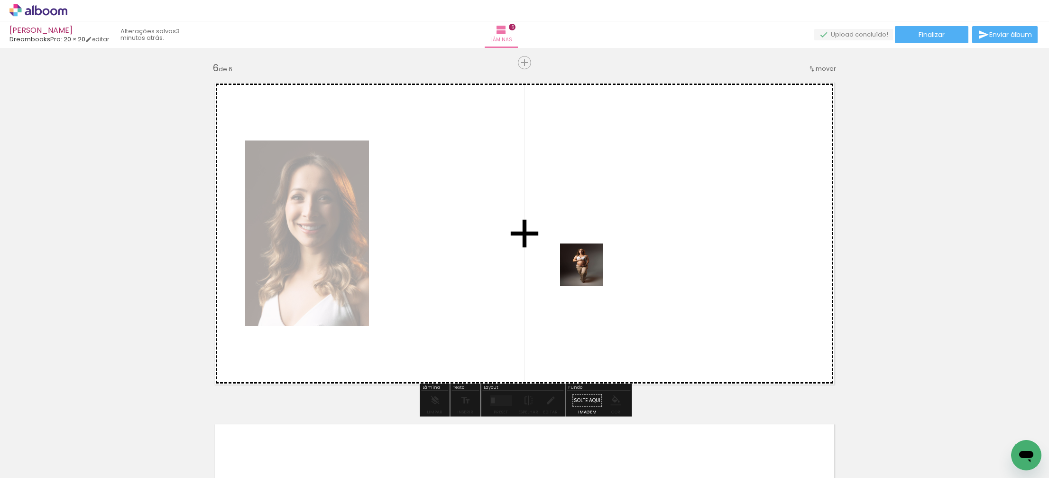
drag, startPoint x: 760, startPoint y: 456, endPoint x: 708, endPoint y: 397, distance: 77.9
click at [593, 278] on quentale-workspace at bounding box center [524, 239] width 1049 height 478
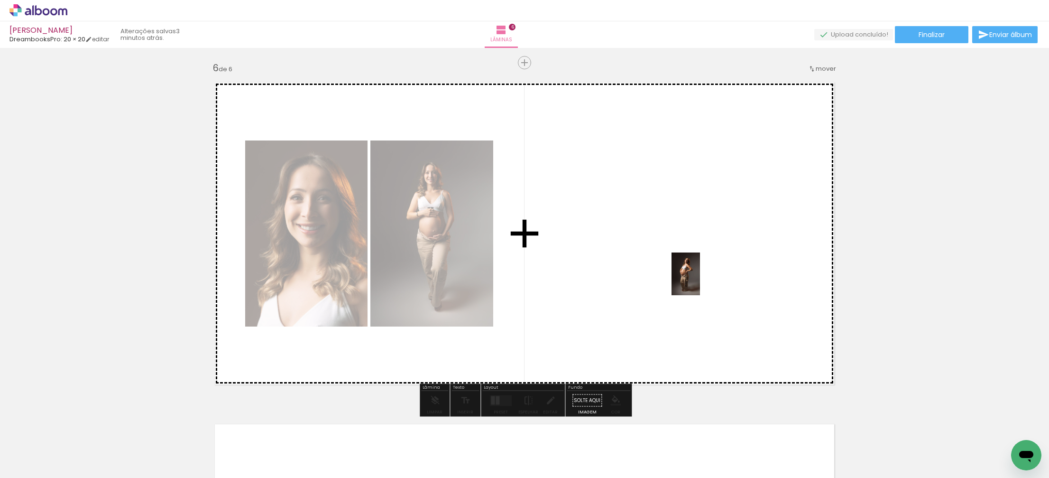
drag, startPoint x: 798, startPoint y: 424, endPoint x: 700, endPoint y: 281, distance: 174.0
click at [700, 281] on quentale-workspace at bounding box center [524, 239] width 1049 height 478
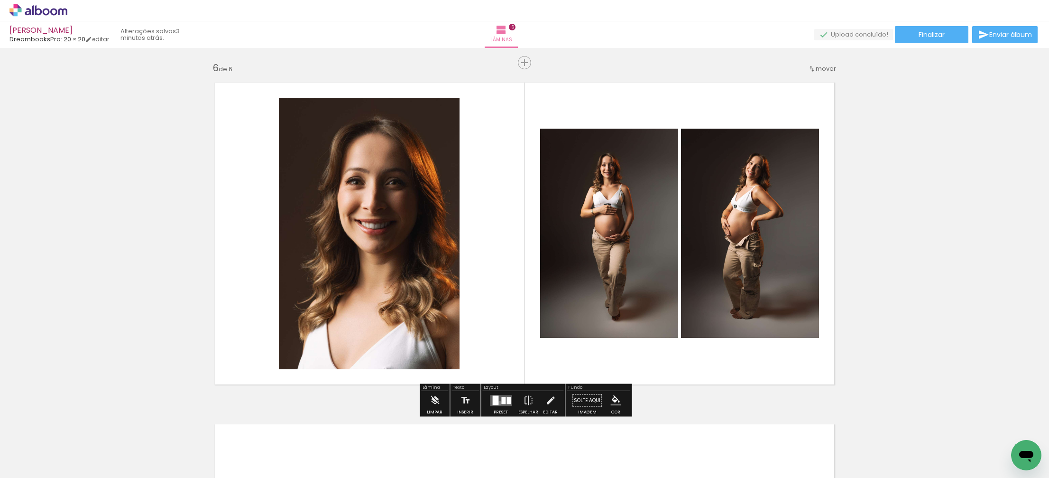
click at [497, 402] on quentale-layouter at bounding box center [501, 400] width 22 height 11
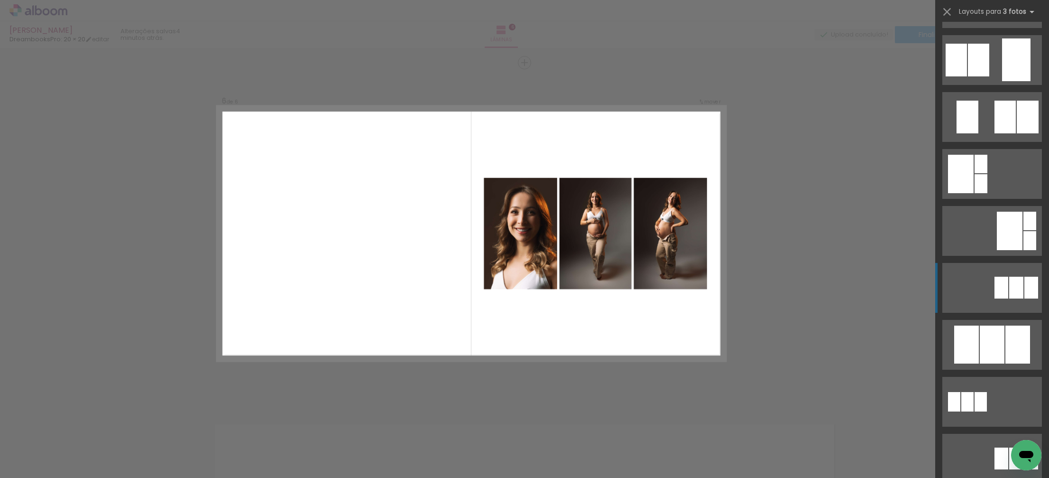
scroll to position [0, 0]
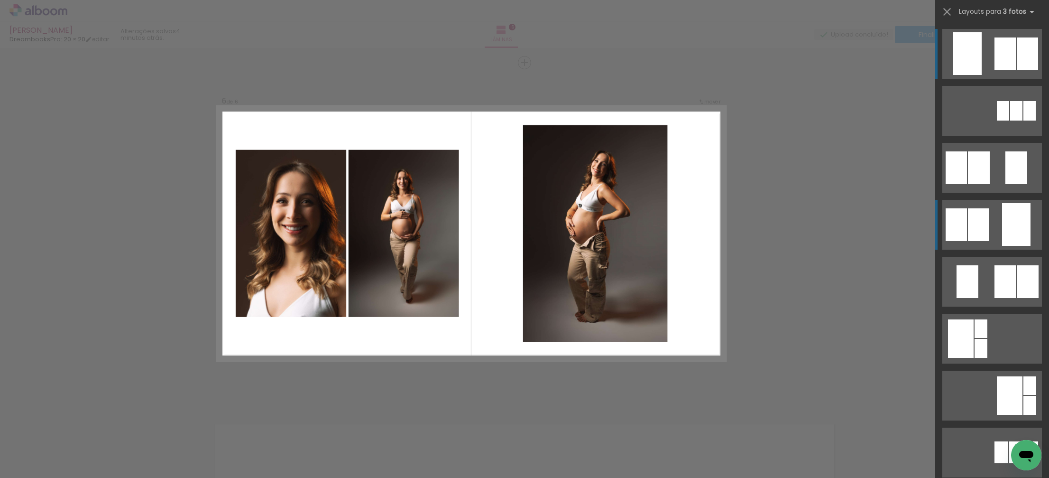
click at [1026, 230] on div at bounding box center [1016, 224] width 28 height 43
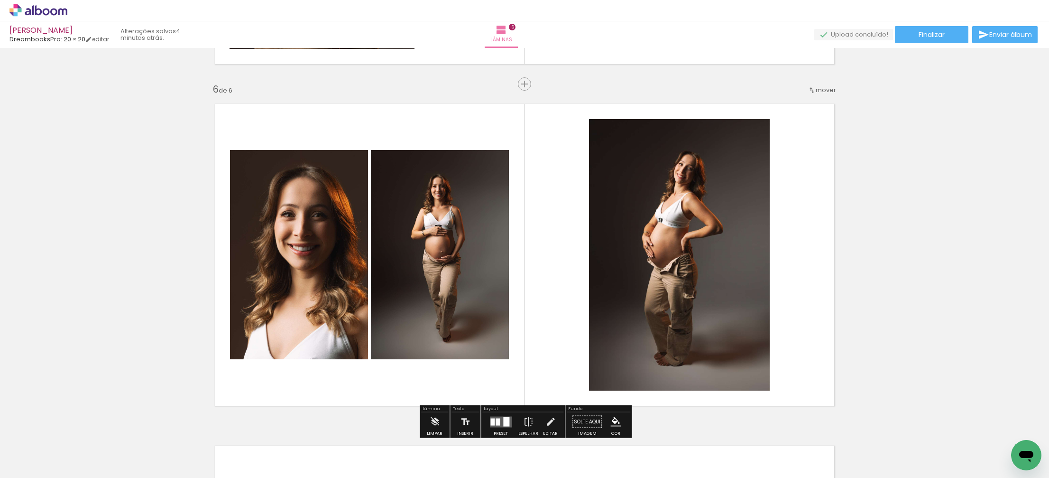
scroll to position [1686, 0]
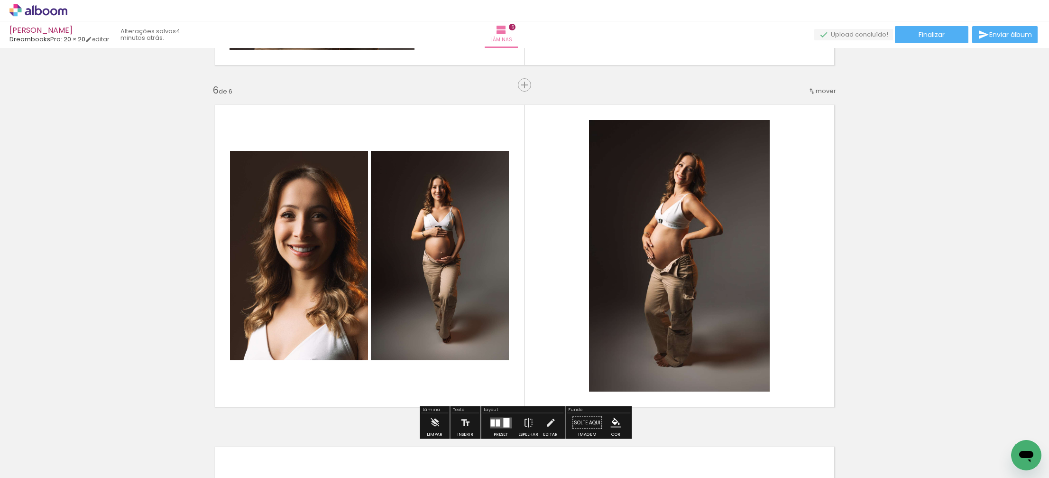
click at [445, 253] on quentale-photo at bounding box center [440, 255] width 138 height 209
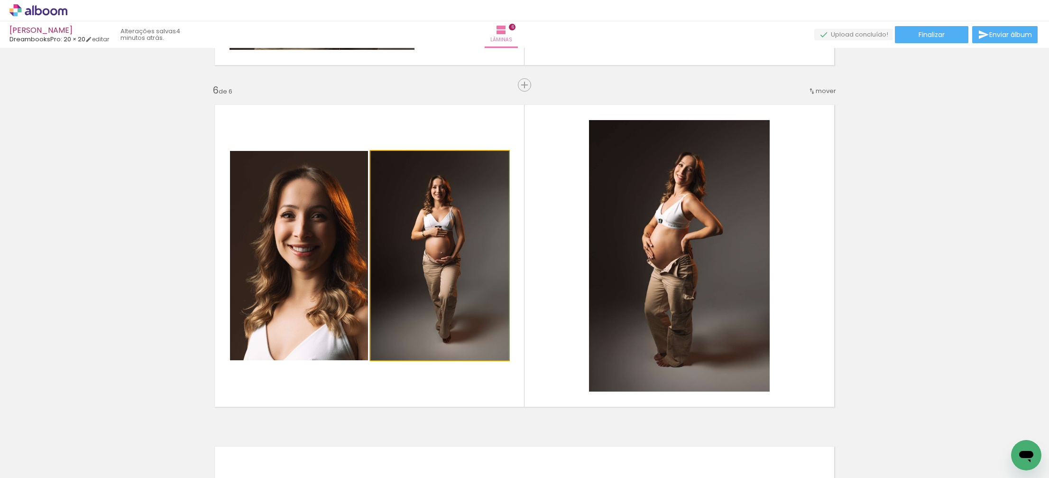
click at [445, 253] on quentale-photo at bounding box center [440, 255] width 138 height 209
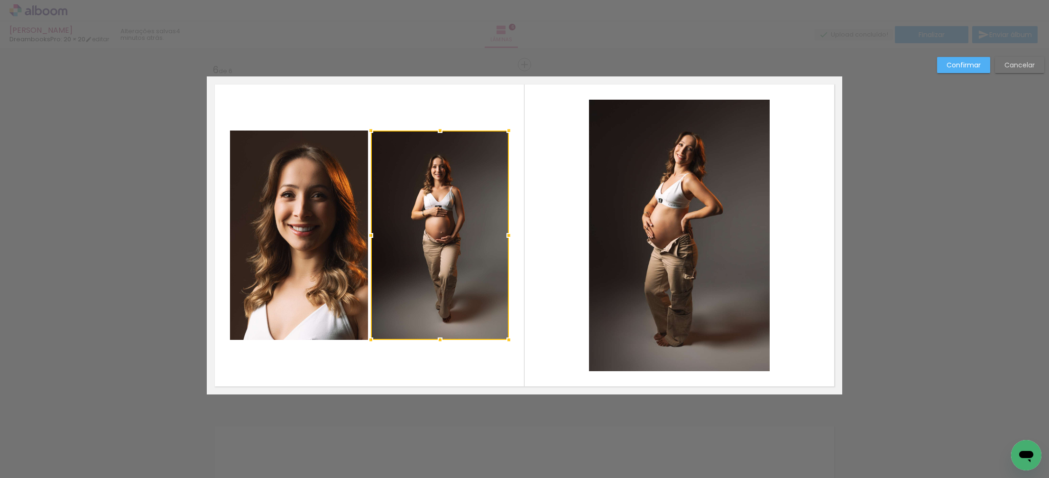
scroll to position [1708, 0]
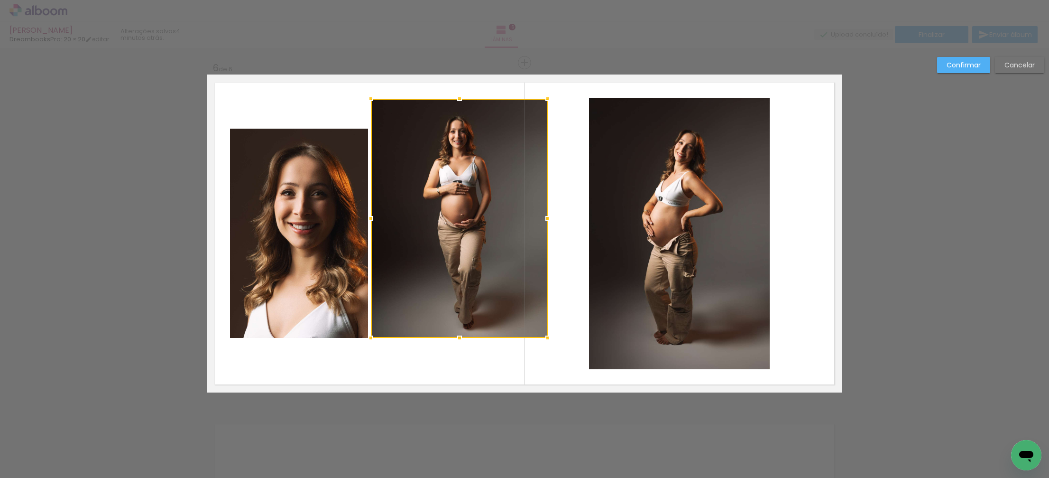
drag, startPoint x: 509, startPoint y: 126, endPoint x: 548, endPoint y: 97, distance: 48.4
click at [548, 97] on div at bounding box center [547, 98] width 19 height 19
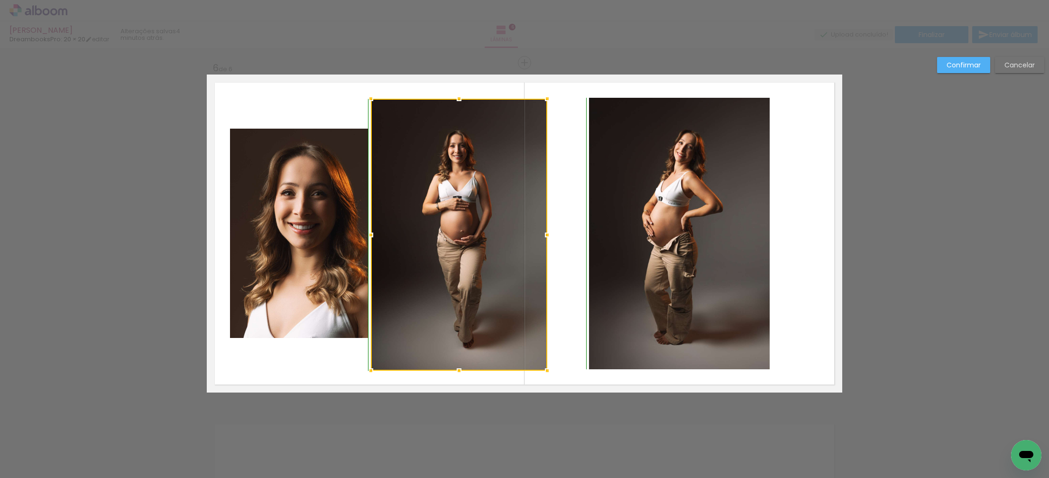
drag, startPoint x: 460, startPoint y: 343, endPoint x: 464, endPoint y: 366, distance: 23.1
click at [464, 367] on div at bounding box center [459, 370] width 19 height 19
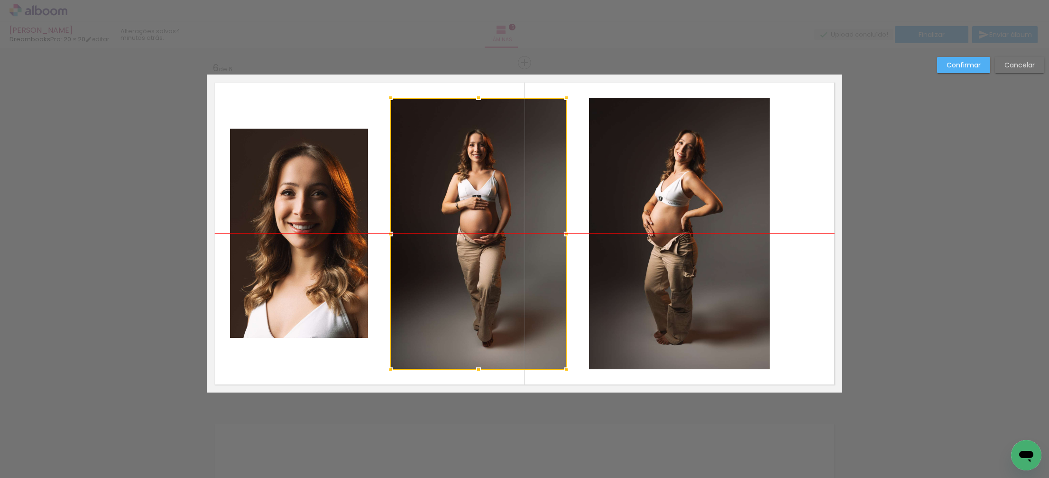
drag, startPoint x: 499, startPoint y: 246, endPoint x: 518, endPoint y: 247, distance: 19.4
click at [518, 247] on div at bounding box center [478, 234] width 176 height 272
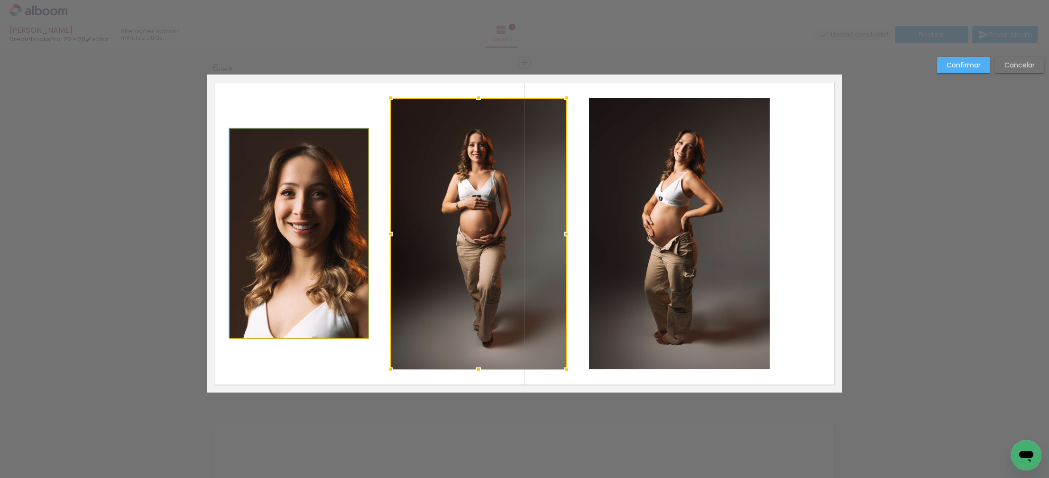
click at [324, 250] on quentale-photo at bounding box center [299, 233] width 138 height 209
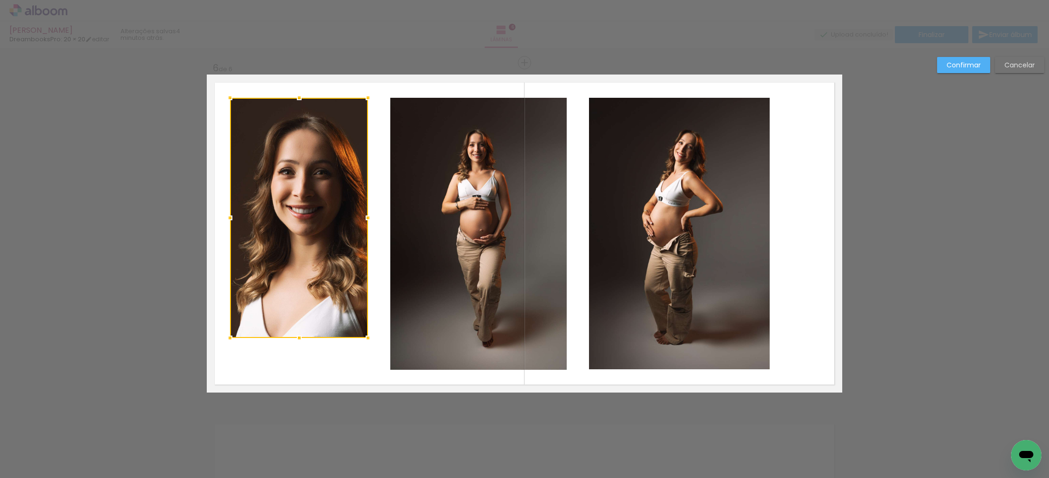
drag, startPoint x: 300, startPoint y: 129, endPoint x: 312, endPoint y: 96, distance: 34.2
click at [312, 96] on album-spread "6 de 6" at bounding box center [524, 233] width 635 height 318
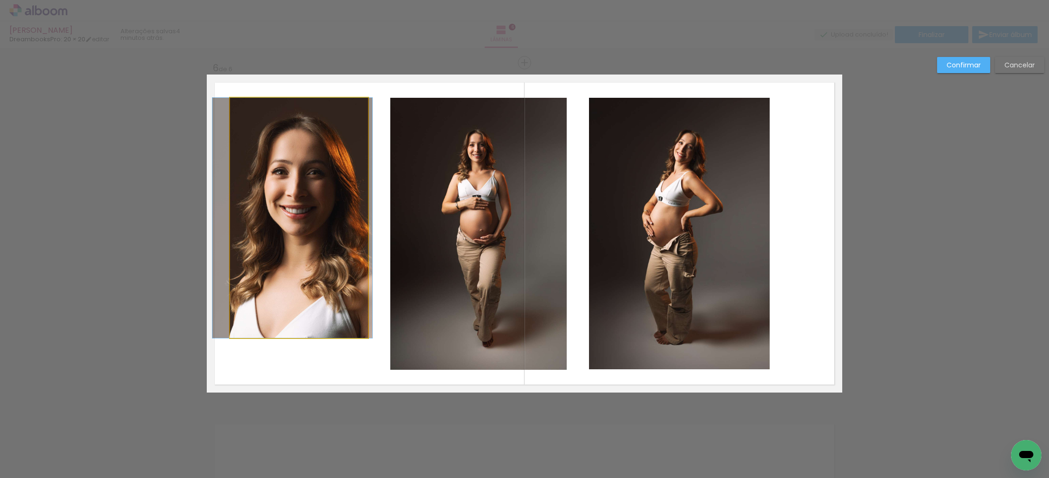
drag, startPoint x: 366, startPoint y: 218, endPoint x: 356, endPoint y: 218, distance: 10.0
click at [356, 218] on album-spread "6 de 6" at bounding box center [524, 233] width 635 height 318
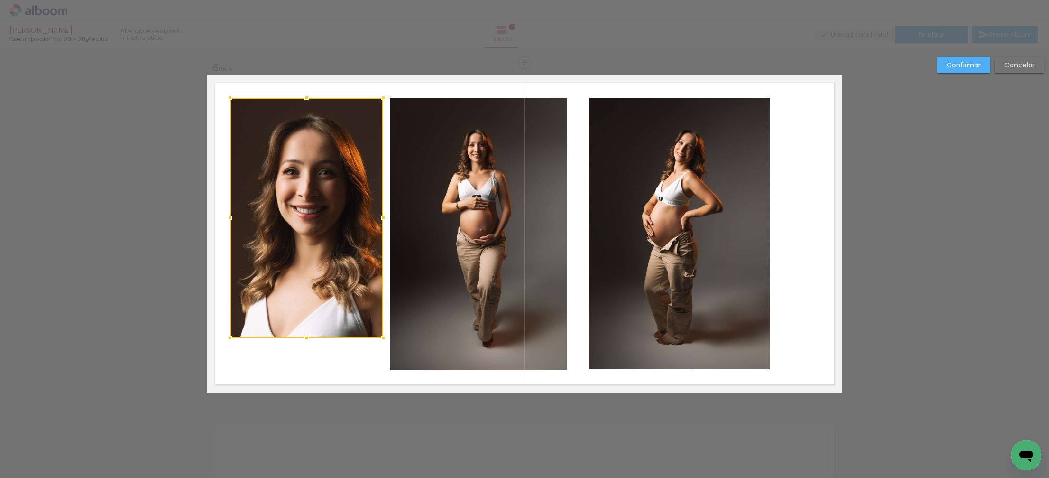
drag, startPoint x: 371, startPoint y: 219, endPoint x: 381, endPoint y: 224, distance: 11.1
click at [383, 222] on div at bounding box center [383, 217] width 19 height 19
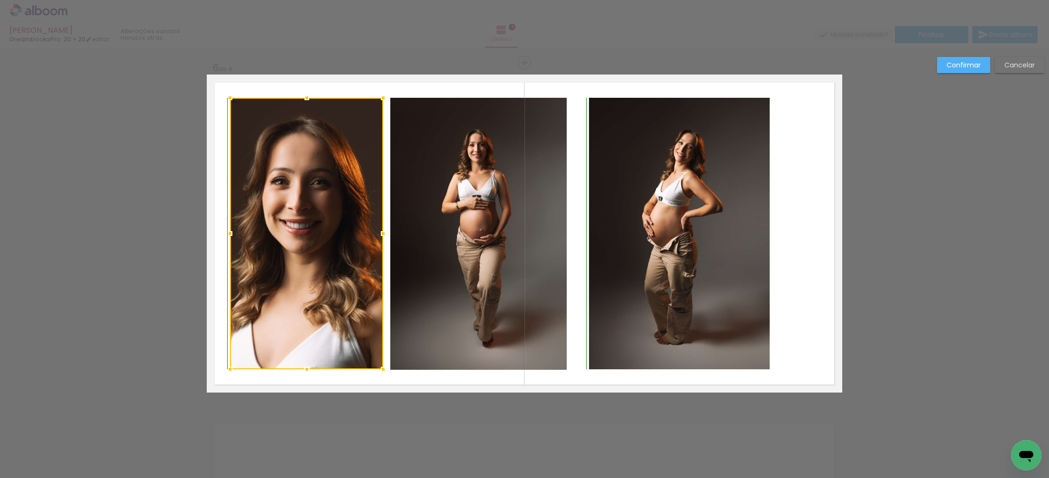
drag, startPoint x: 308, startPoint y: 339, endPoint x: 309, endPoint y: 365, distance: 26.6
click at [309, 366] on div at bounding box center [306, 368] width 19 height 19
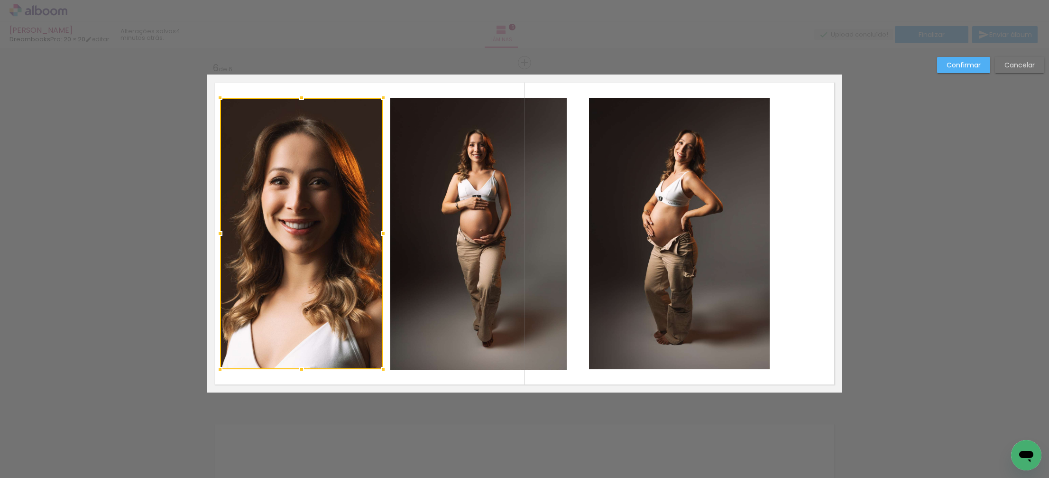
drag, startPoint x: 231, startPoint y: 235, endPoint x: 222, endPoint y: 233, distance: 9.1
click at [221, 234] on div at bounding box center [220, 233] width 19 height 19
click at [668, 235] on quentale-photo at bounding box center [679, 233] width 181 height 271
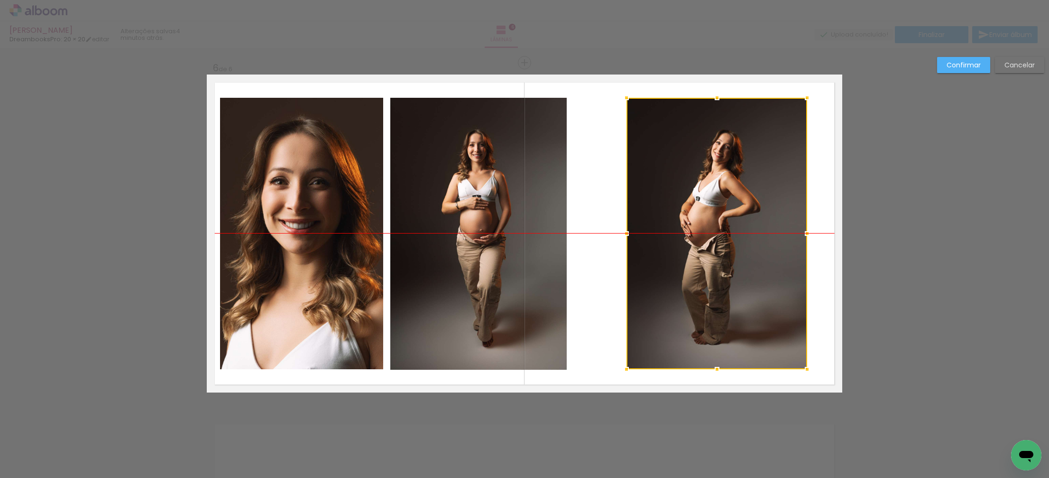
drag, startPoint x: 669, startPoint y: 235, endPoint x: 705, endPoint y: 230, distance: 35.8
click at [705, 230] on div at bounding box center [716, 233] width 181 height 271
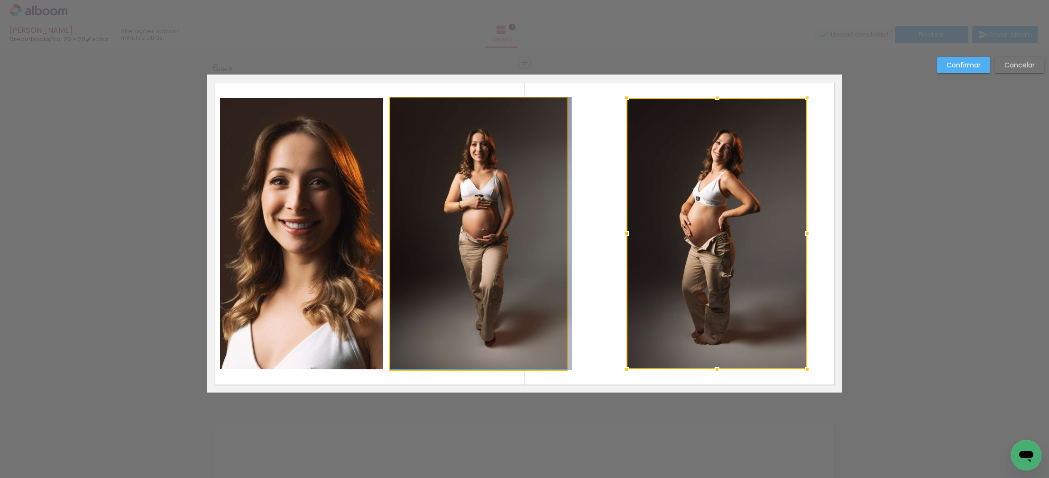
drag, startPoint x: 516, startPoint y: 233, endPoint x: 551, endPoint y: 233, distance: 35.1
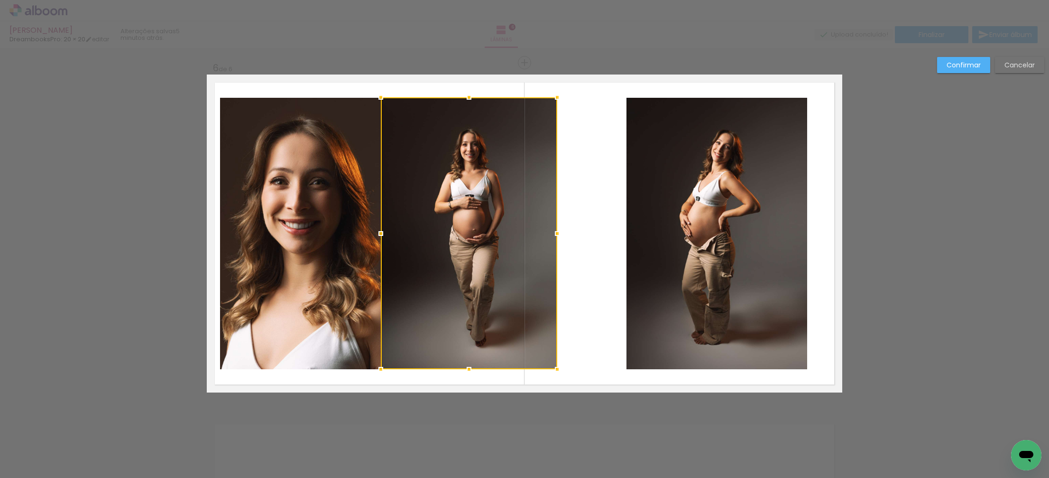
drag, startPoint x: 493, startPoint y: 227, endPoint x: 484, endPoint y: 226, distance: 9.6
click at [484, 226] on div at bounding box center [469, 233] width 176 height 272
click at [585, 230] on quentale-layouter at bounding box center [524, 233] width 635 height 318
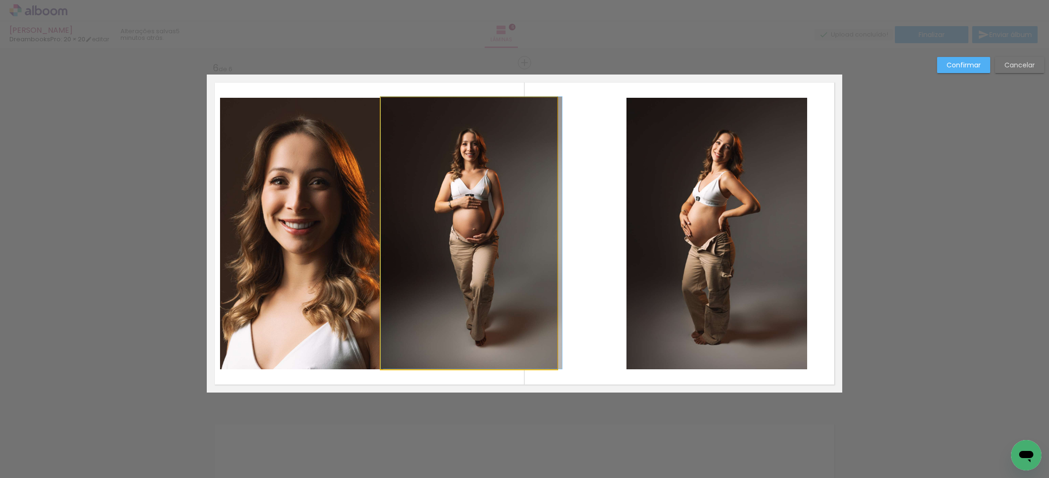
drag, startPoint x: 471, startPoint y: 223, endPoint x: 509, endPoint y: 221, distance: 37.5
click at [516, 221] on album-spread "6 de 6" at bounding box center [524, 233] width 635 height 318
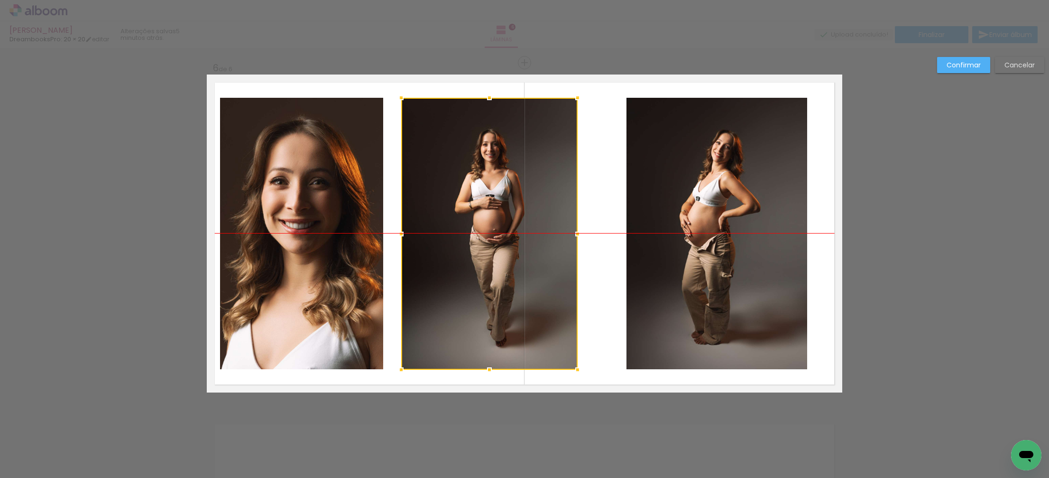
drag, startPoint x: 464, startPoint y: 212, endPoint x: 494, endPoint y: 218, distance: 30.5
click at [484, 216] on div at bounding box center [489, 234] width 176 height 272
click at [0, 0] on slot "Cancelar" at bounding box center [0, 0] width 0 height 0
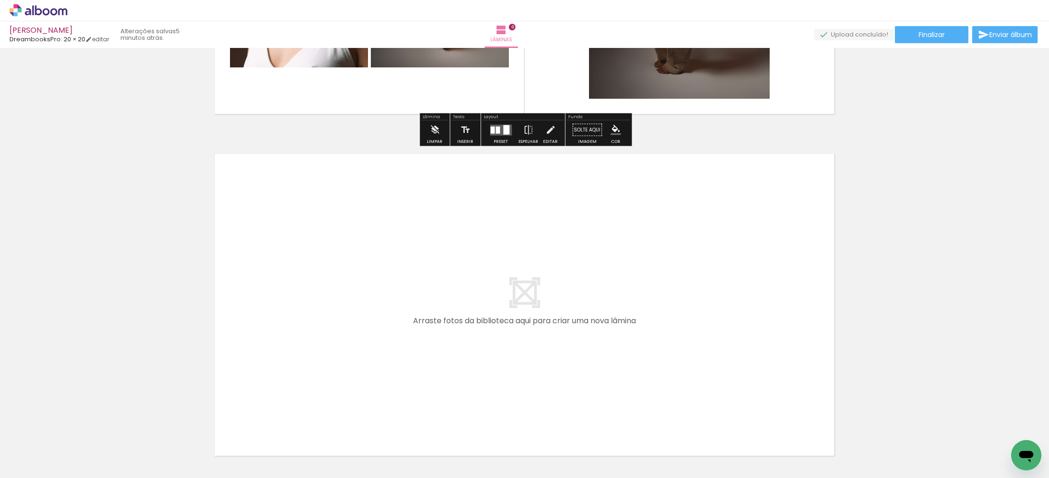
scroll to position [2057, 0]
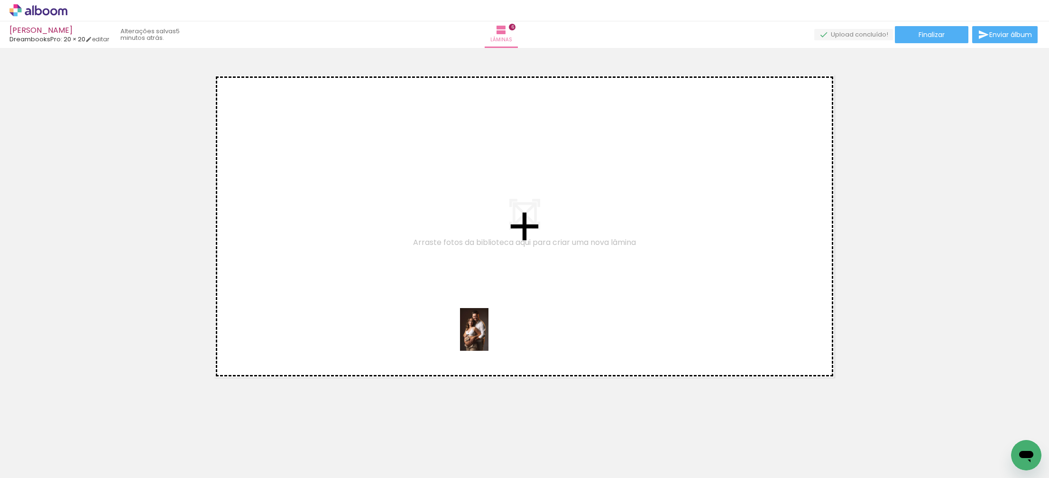
drag, startPoint x: 704, startPoint y: 457, endPoint x: 488, endPoint y: 336, distance: 246.7
click at [488, 336] on quentale-workspace at bounding box center [524, 239] width 1049 height 478
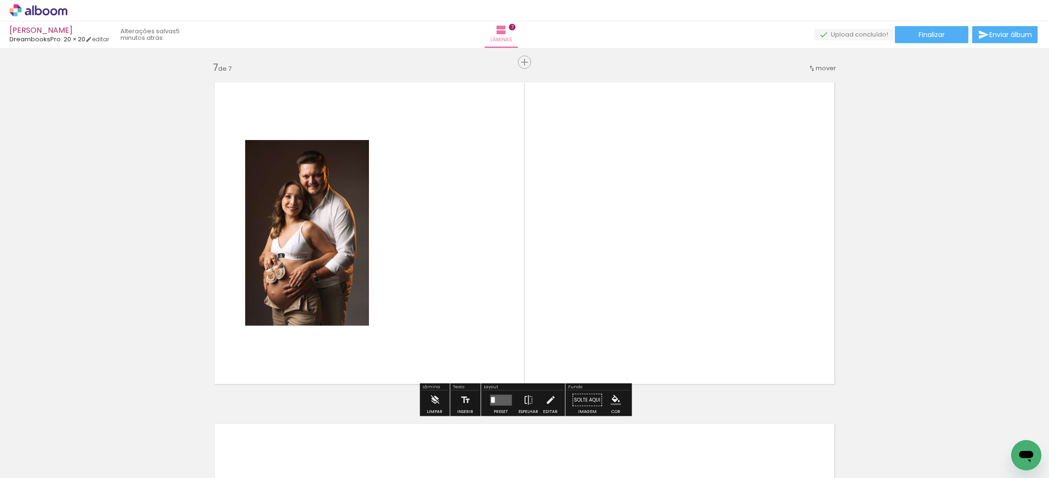
scroll to position [2050, 0]
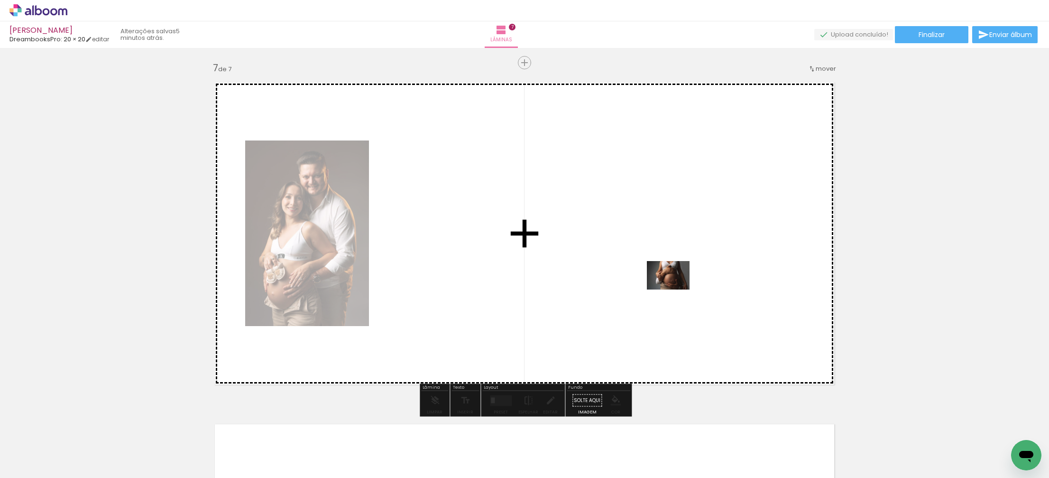
click at [675, 289] on quentale-workspace at bounding box center [524, 239] width 1049 height 478
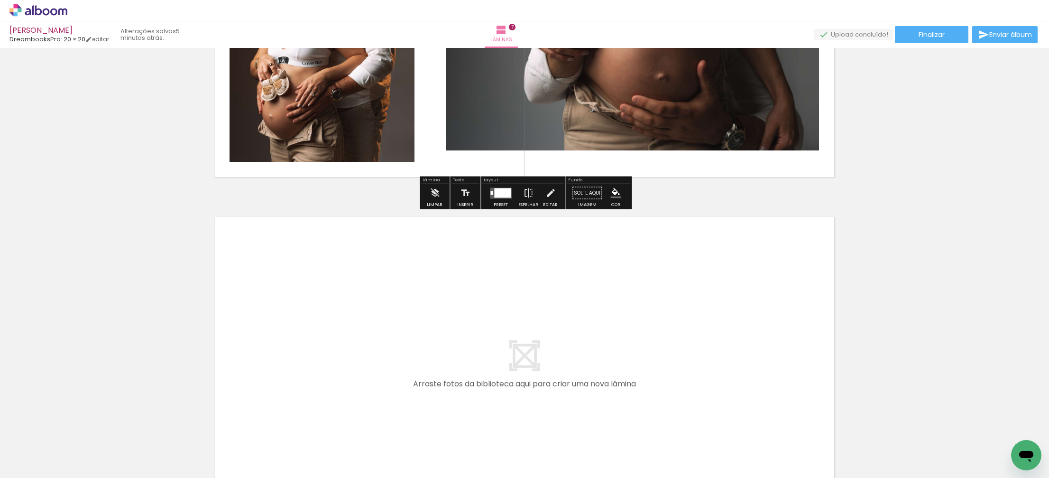
scroll to position [2372, 0]
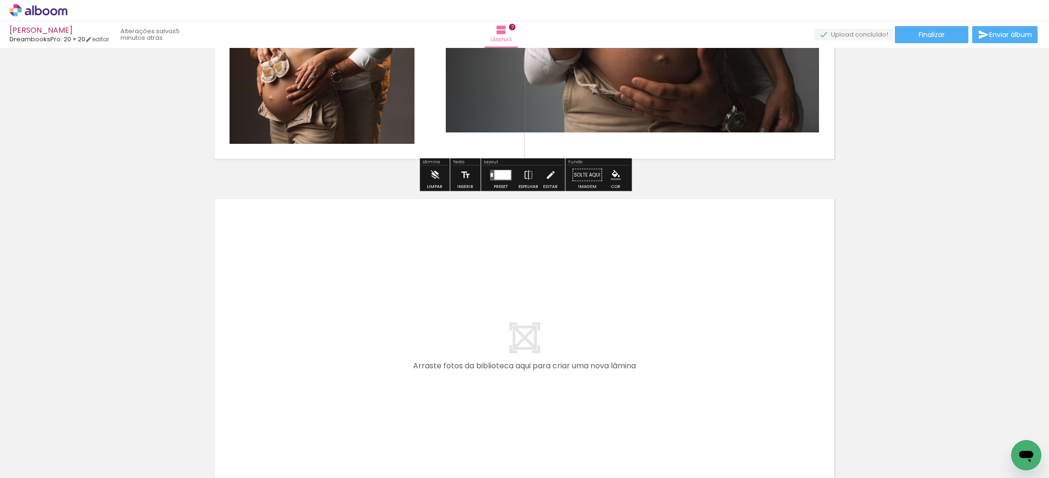
scroll to position [2277, 0]
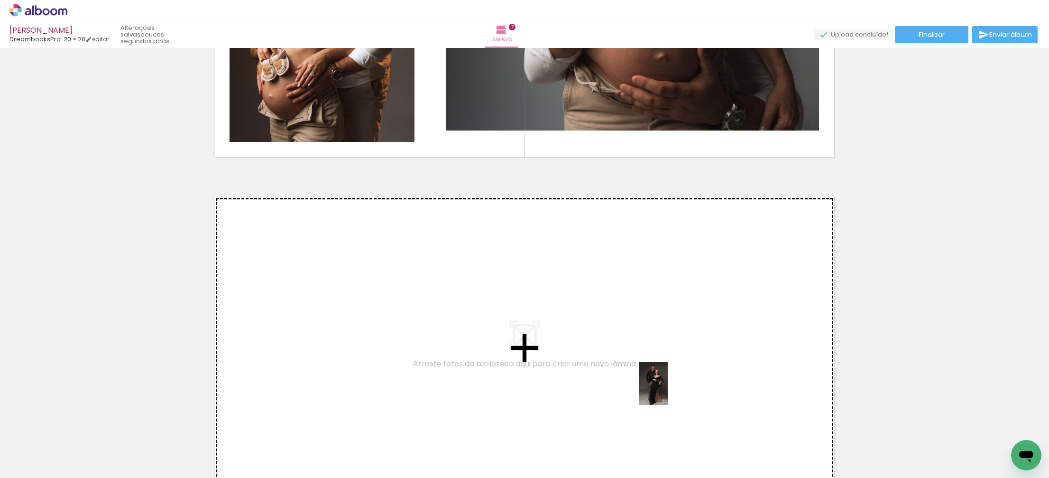
drag, startPoint x: 841, startPoint y: 448, endPoint x: 648, endPoint y: 374, distance: 206.7
click at [648, 374] on quentale-workspace at bounding box center [524, 239] width 1049 height 478
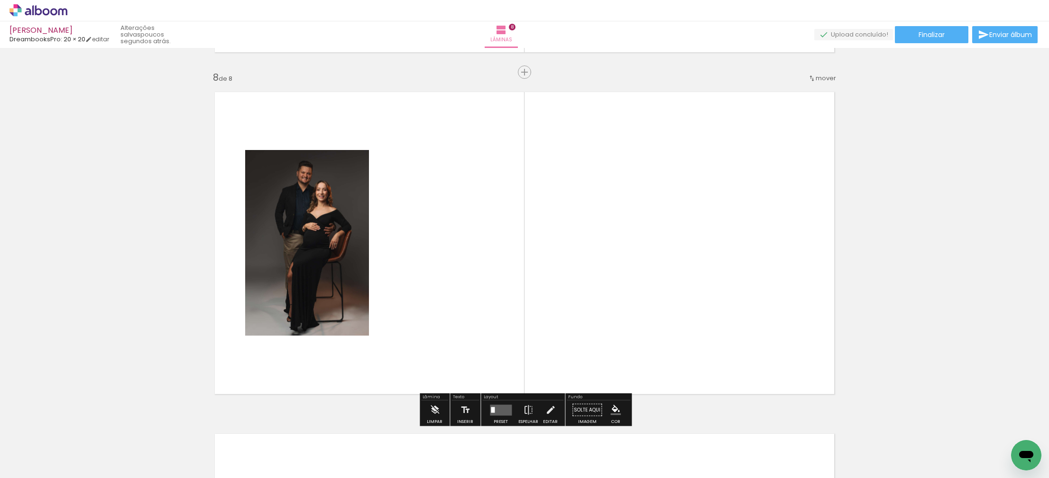
scroll to position [2391, 0]
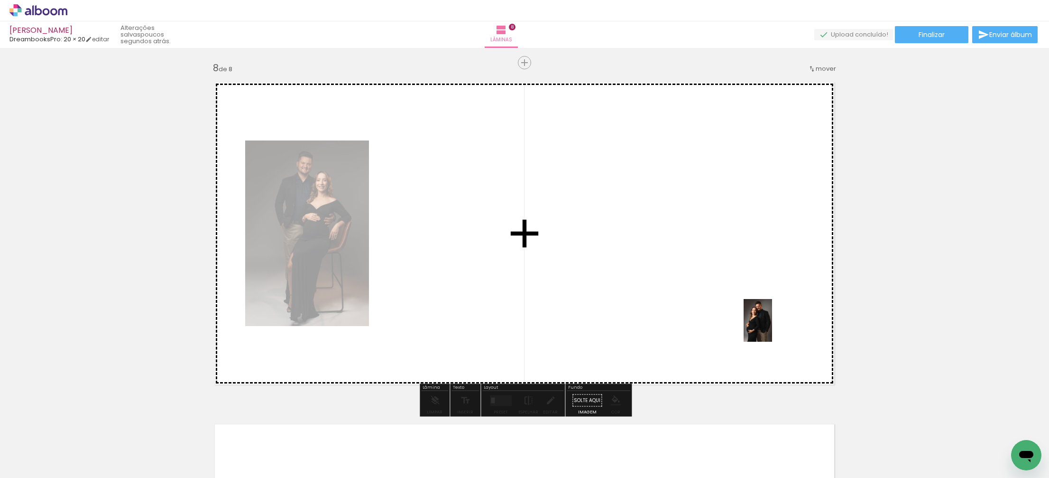
drag, startPoint x: 907, startPoint y: 451, endPoint x: 772, endPoint y: 327, distance: 183.2
click at [772, 327] on quentale-workspace at bounding box center [524, 239] width 1049 height 478
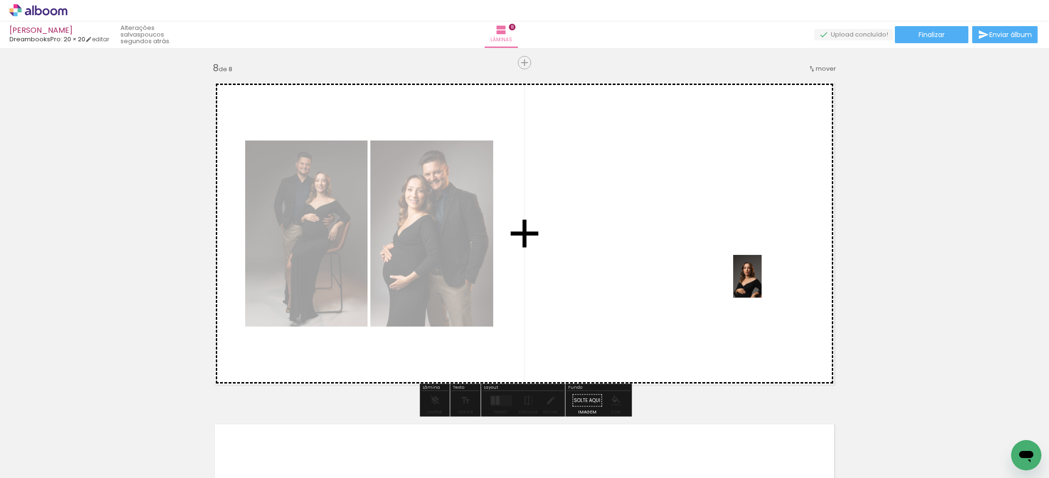
click at [755, 277] on quentale-workspace at bounding box center [524, 239] width 1049 height 478
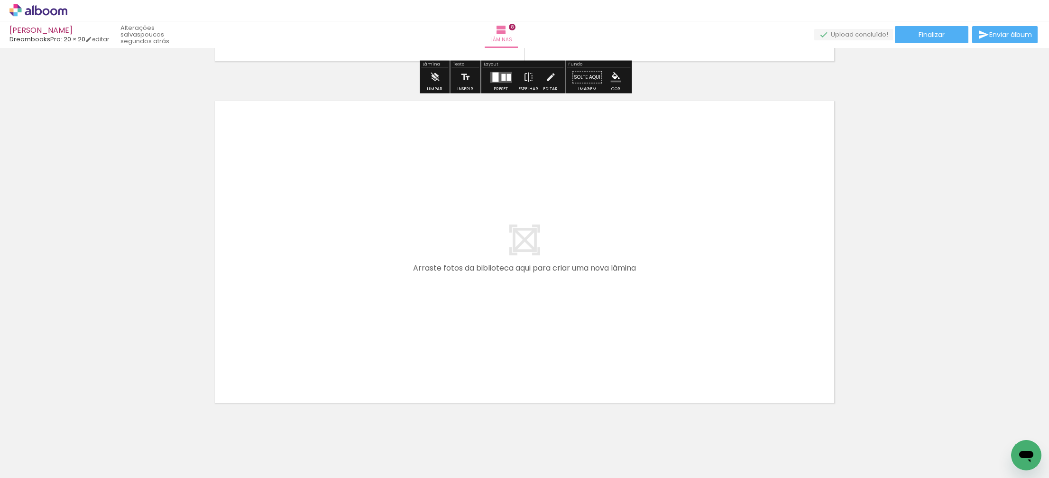
scroll to position [2740, 0]
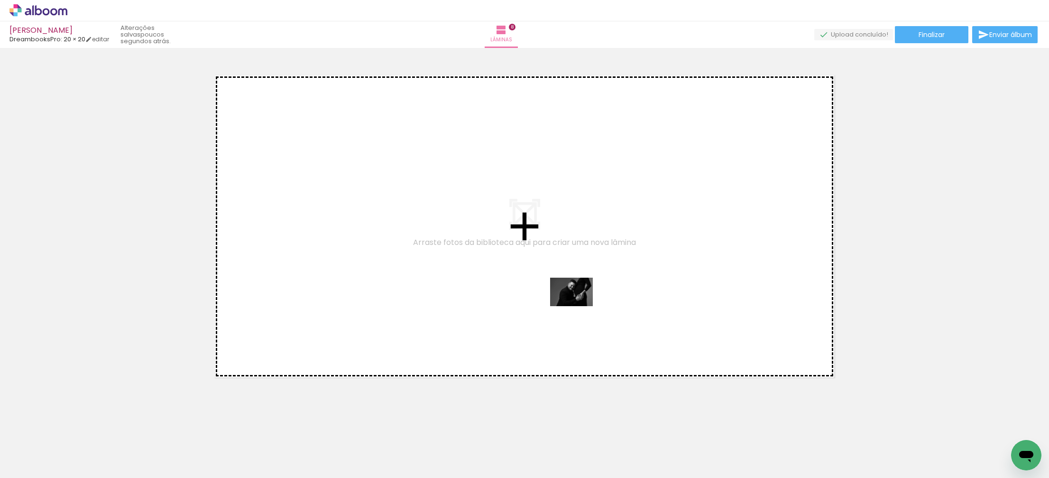
click at [570, 303] on quentale-workspace at bounding box center [524, 239] width 1049 height 478
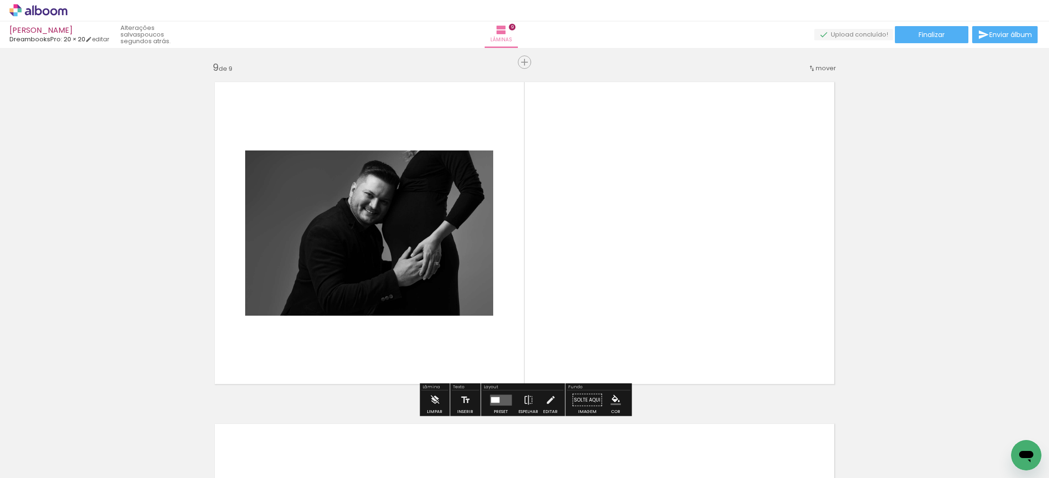
scroll to position [2733, 0]
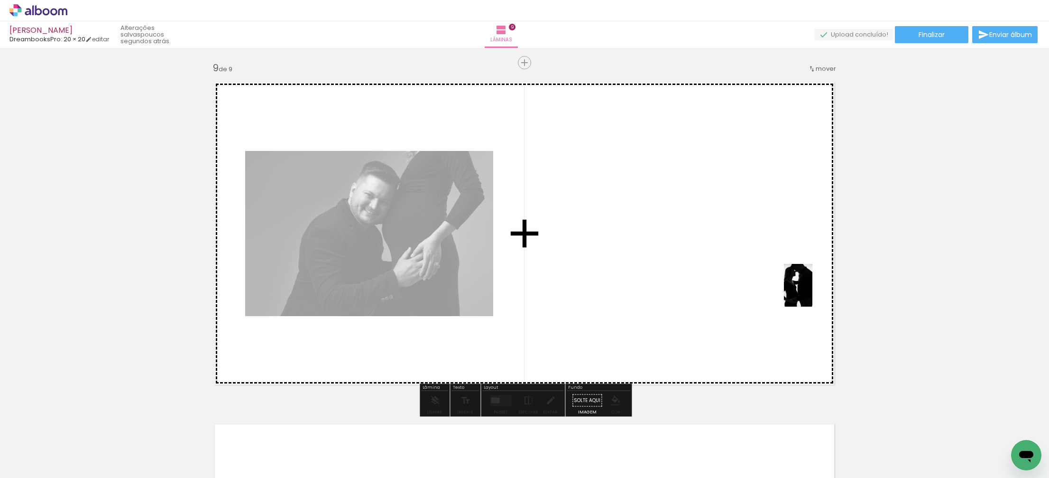
drag, startPoint x: 1014, startPoint y: 436, endPoint x: 716, endPoint y: 251, distance: 350.3
click at [750, 249] on quentale-workspace at bounding box center [524, 239] width 1049 height 478
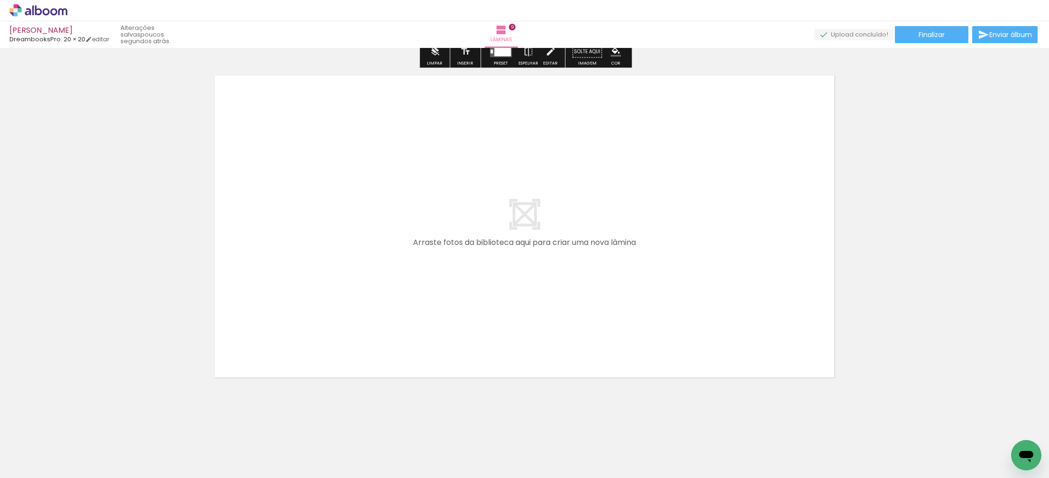
scroll to position [0, 0]
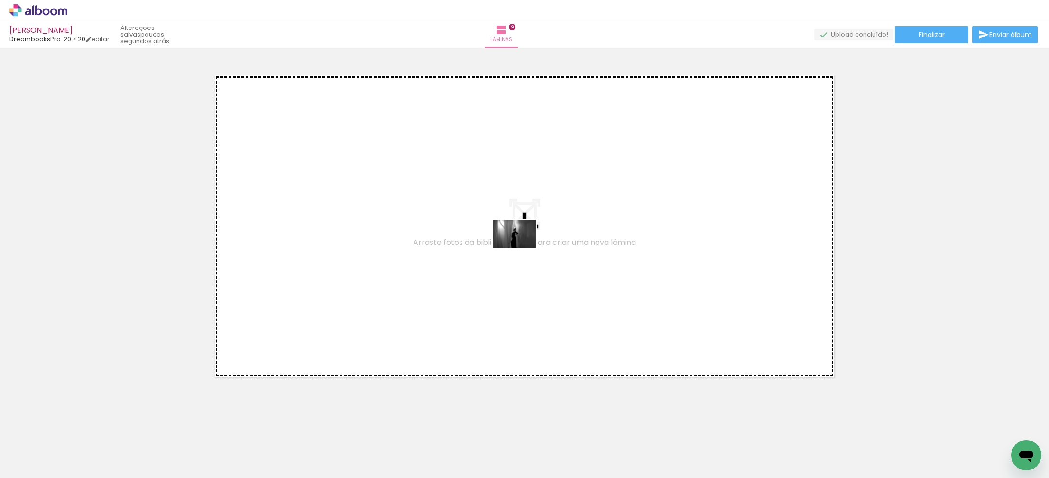
drag, startPoint x: 216, startPoint y: 442, endPoint x: 554, endPoint y: 222, distance: 404.1
click at [554, 222] on quentale-workspace at bounding box center [524, 239] width 1049 height 478
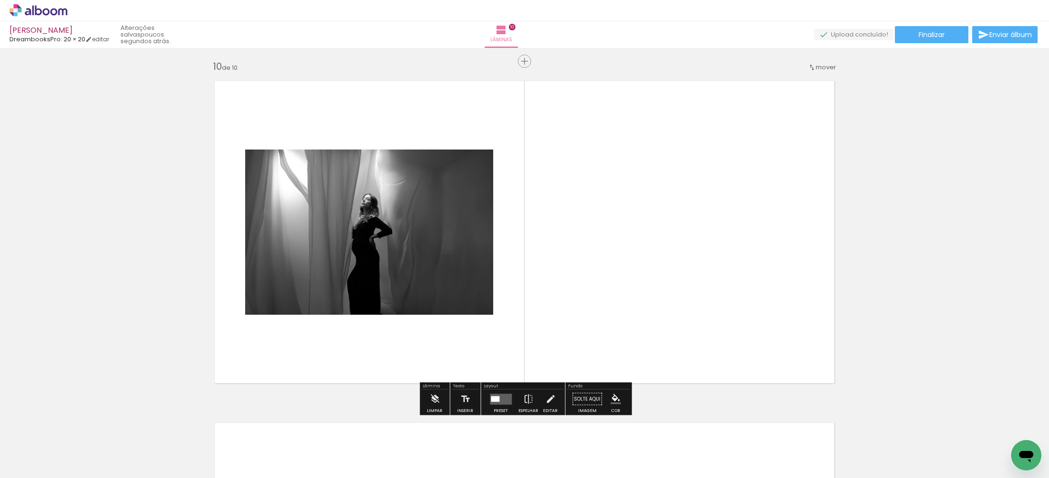
scroll to position [3074, 0]
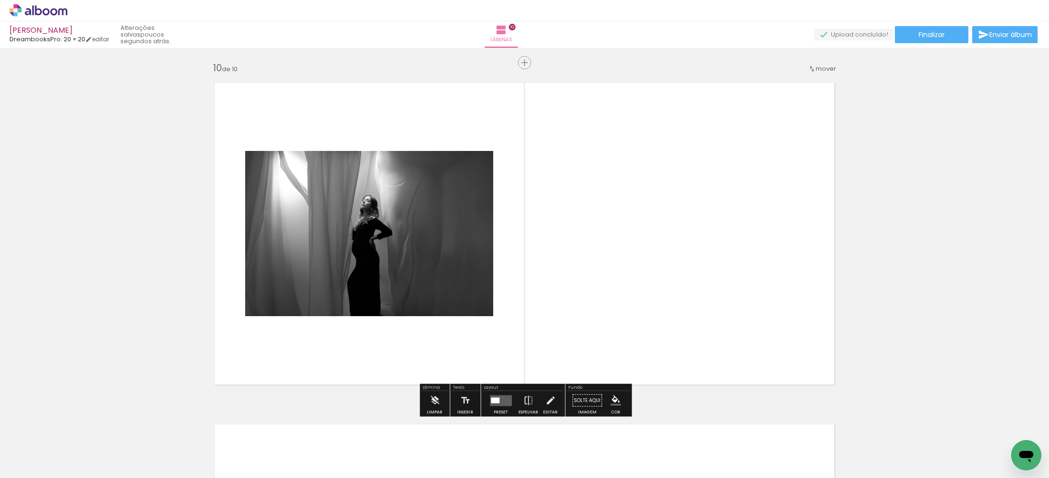
click at [506, 396] on quentale-layouter at bounding box center [501, 400] width 22 height 11
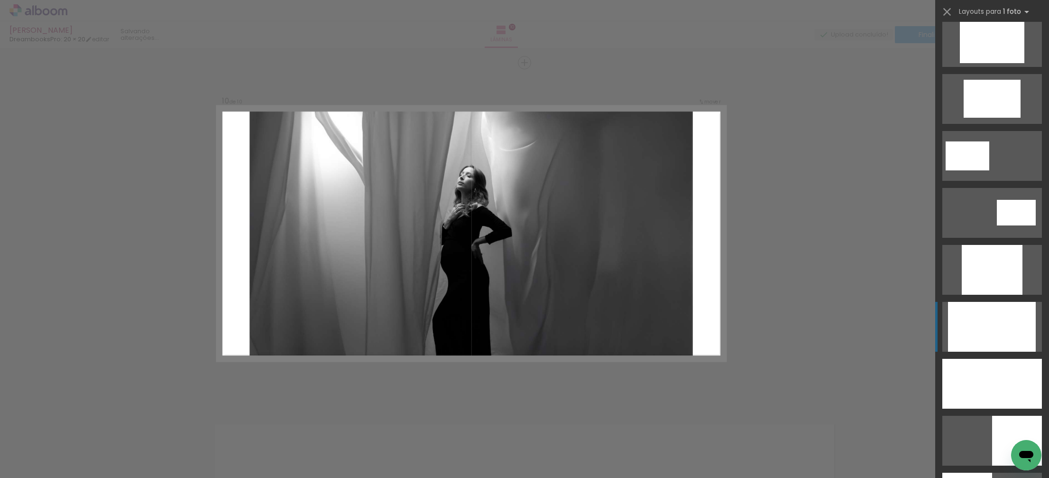
scroll to position [359, 0]
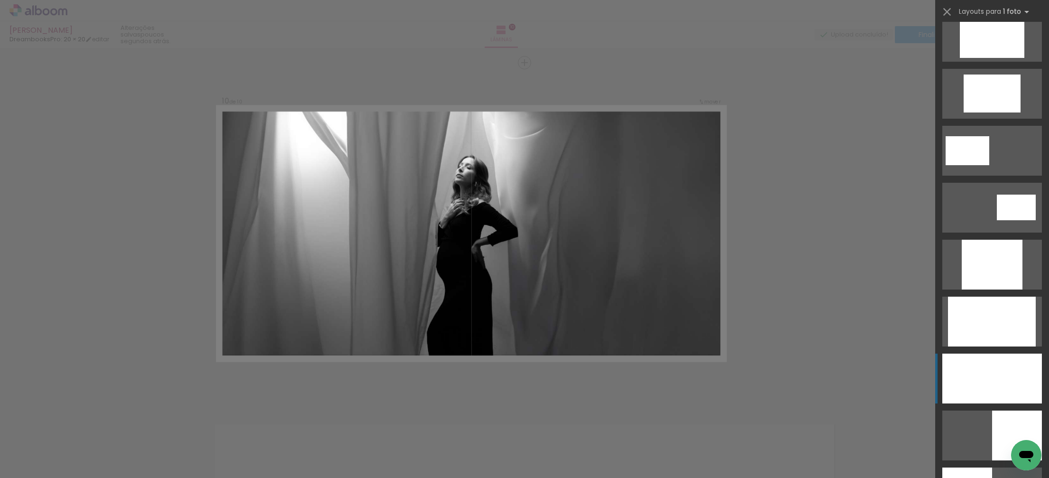
click at [994, 377] on div at bounding box center [992, 378] width 100 height 50
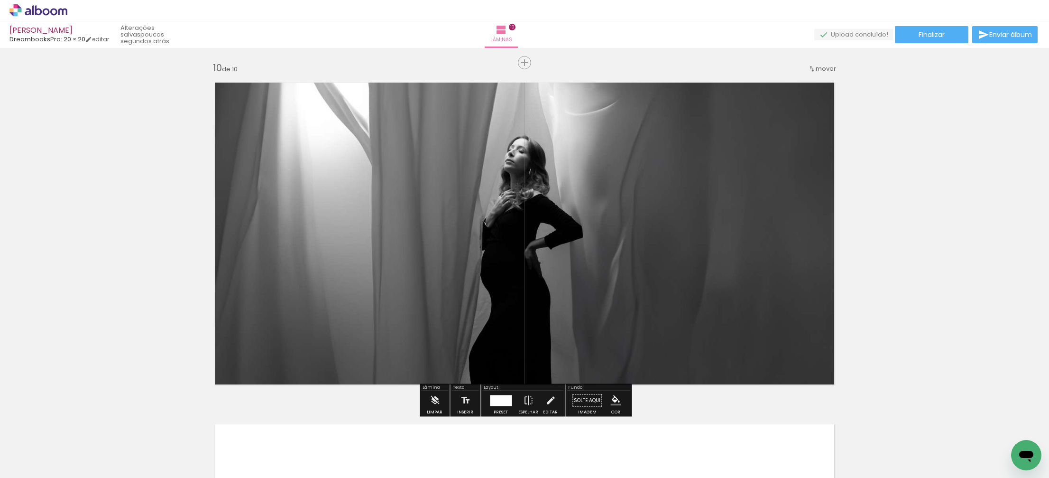
click at [558, 286] on quentale-photo at bounding box center [524, 233] width 635 height 318
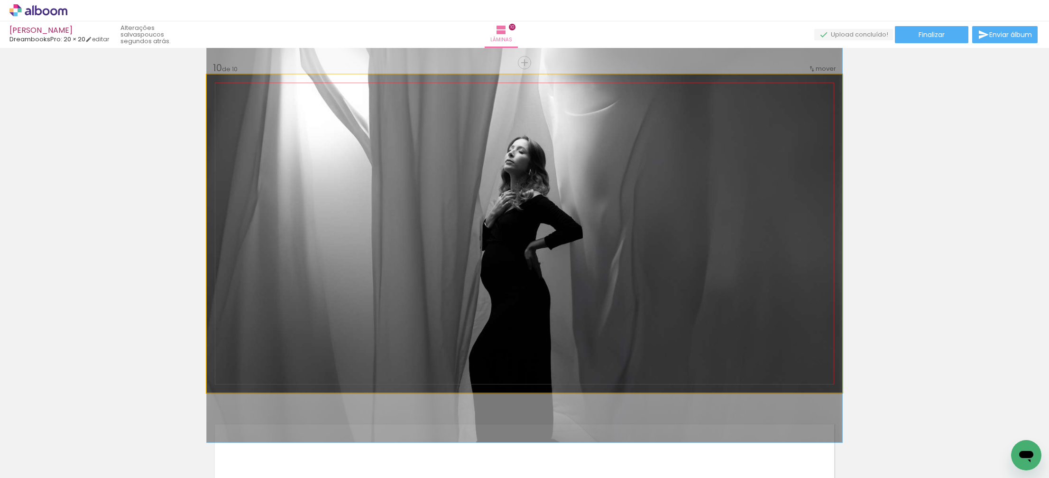
drag, startPoint x: 558, startPoint y: 286, endPoint x: 534, endPoint y: 286, distance: 23.7
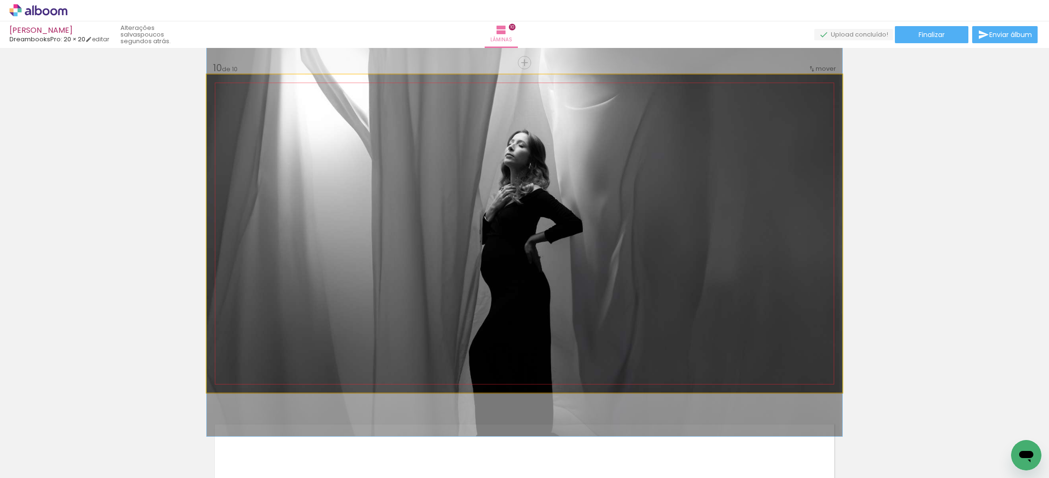
drag, startPoint x: 648, startPoint y: 284, endPoint x: 645, endPoint y: 277, distance: 6.8
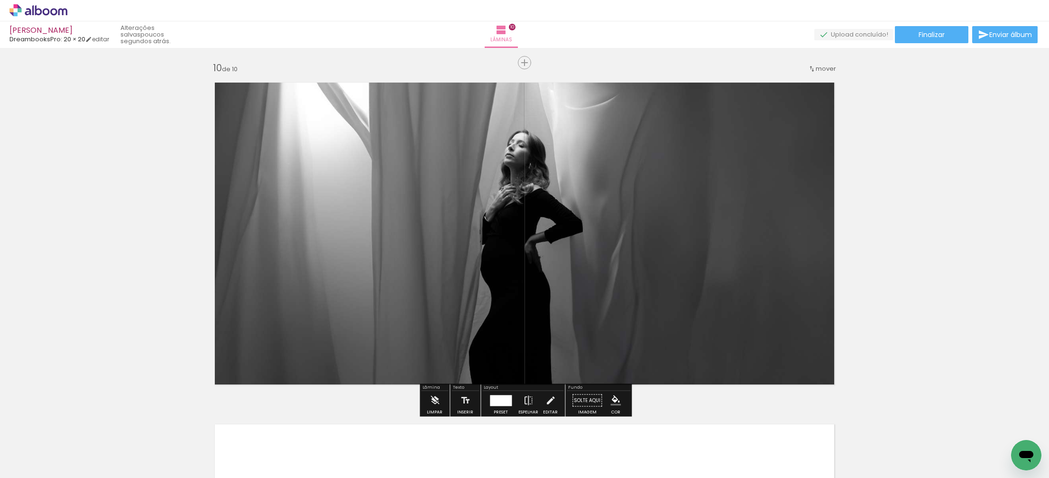
click at [501, 400] on div at bounding box center [501, 400] width 22 height 11
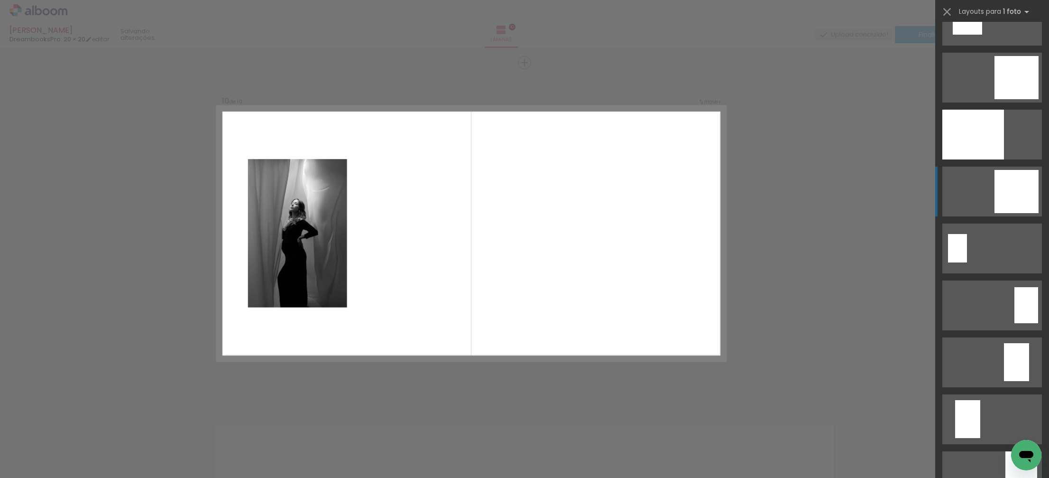
scroll to position [1566, 0]
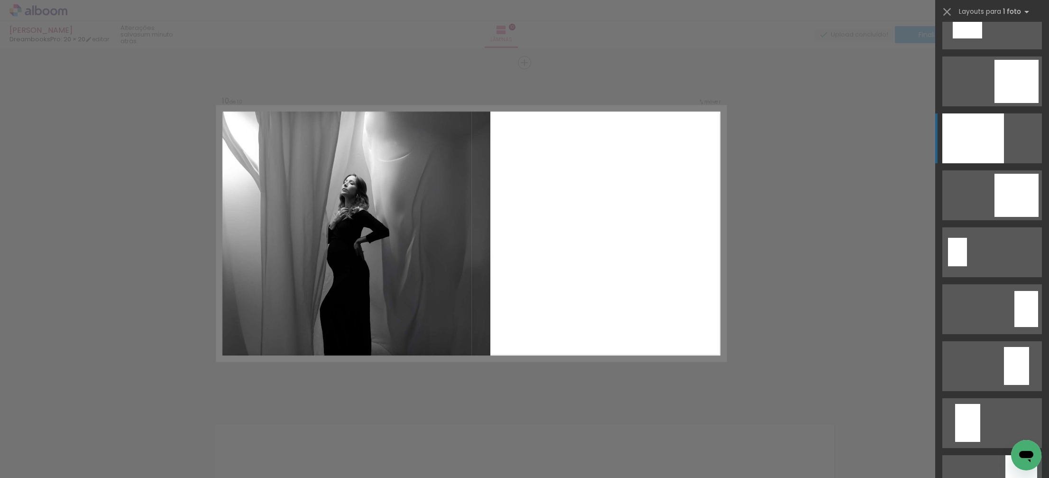
click at [976, 144] on div at bounding box center [973, 138] width 62 height 50
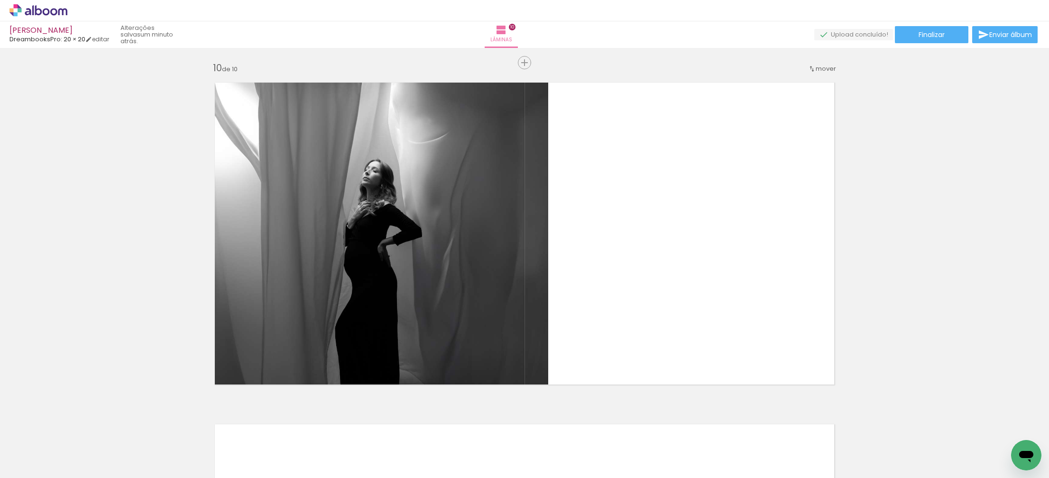
click at [24, 465] on span "Adicionar Fotos" at bounding box center [33, 465] width 28 height 10
click at [0, 0] on input "file" at bounding box center [0, 0] width 0 height 0
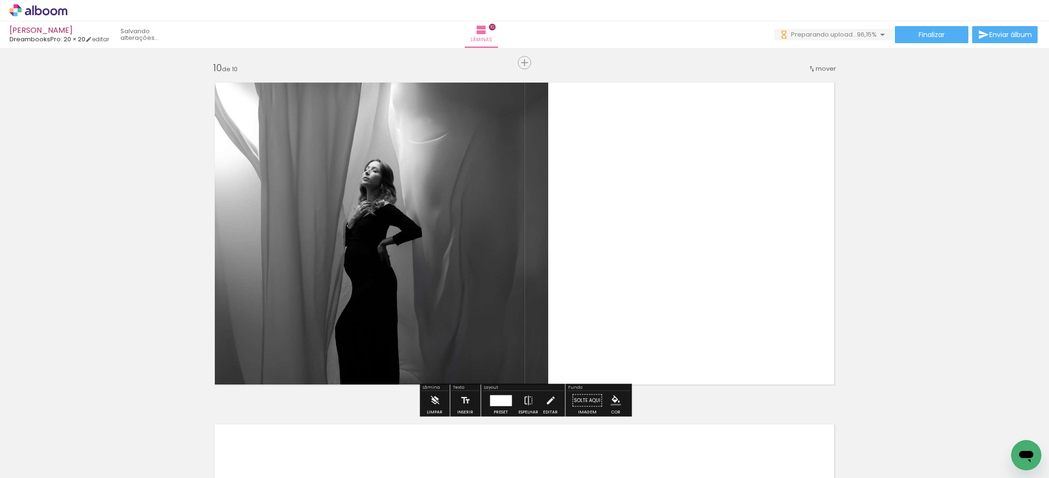
scroll to position [0, 413]
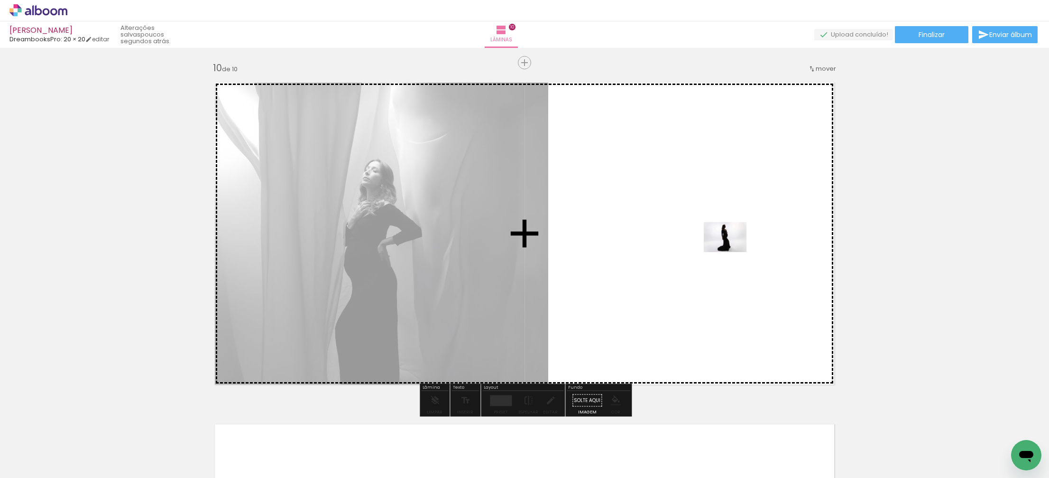
click at [731, 250] on quentale-workspace at bounding box center [524, 239] width 1049 height 478
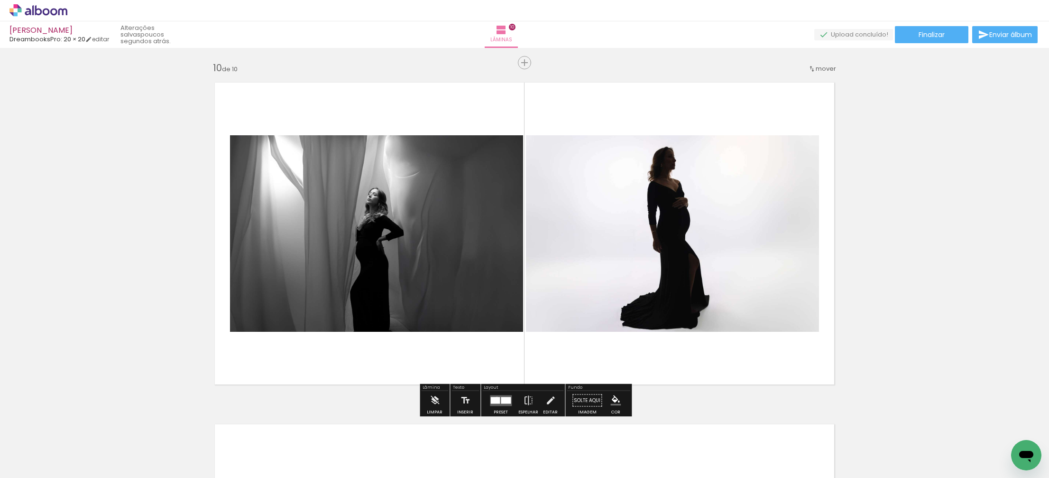
click at [495, 397] on div at bounding box center [494, 399] width 9 height 7
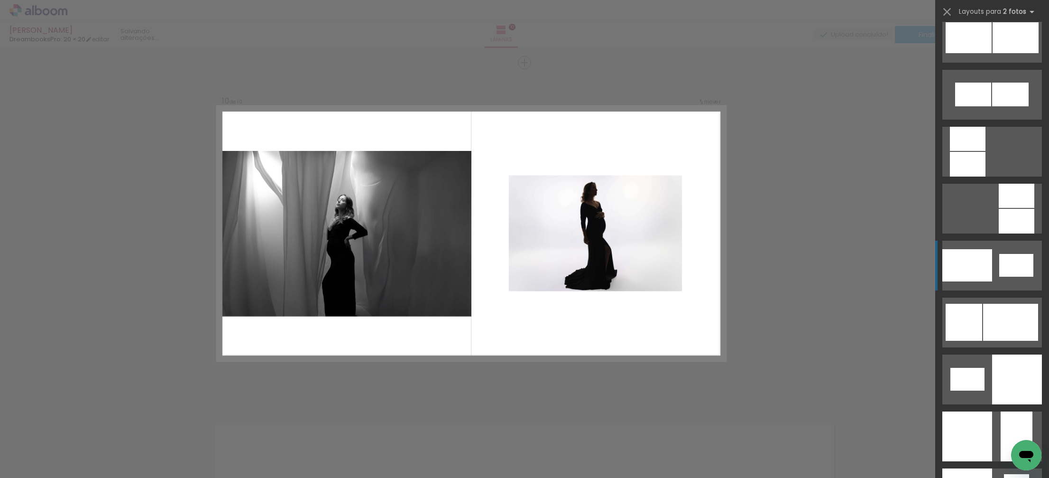
scroll to position [994, 0]
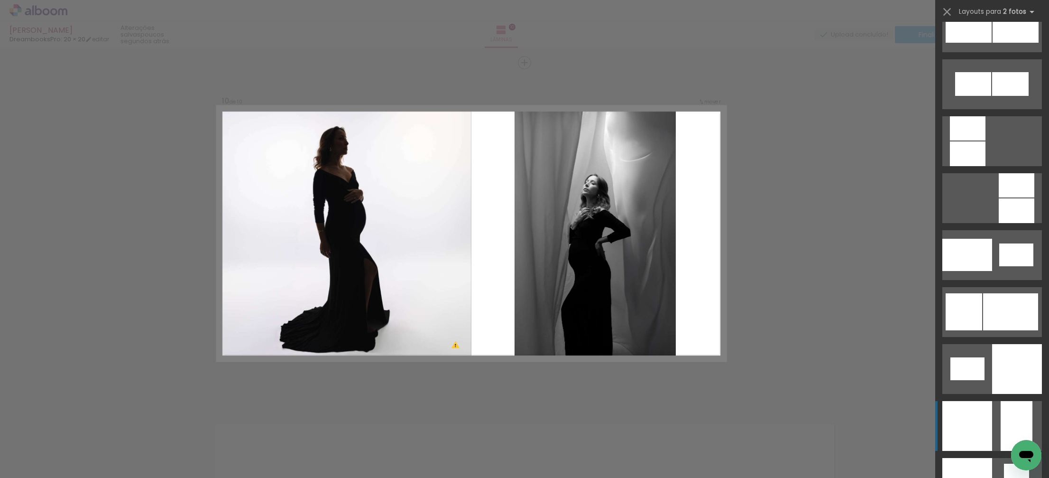
click at [959, 415] on div at bounding box center [967, 426] width 50 height 50
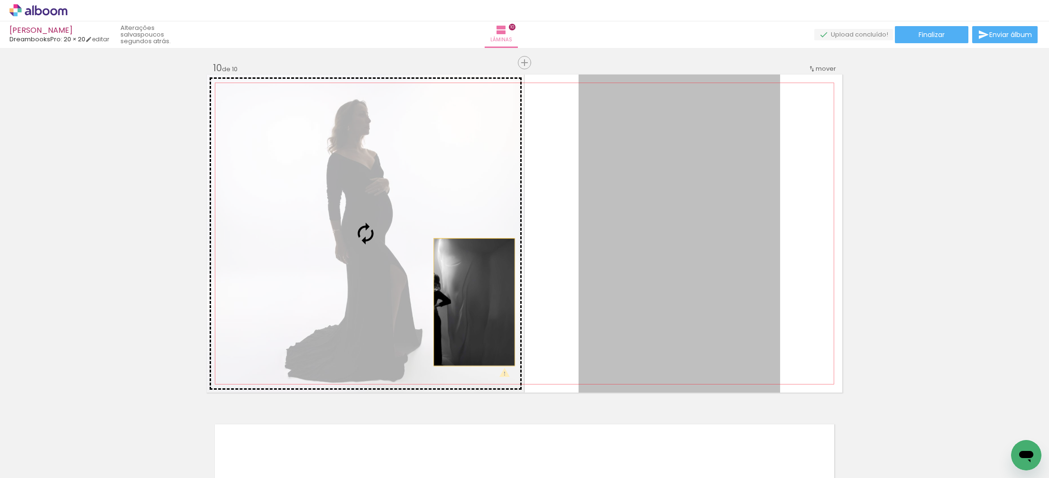
drag, startPoint x: 686, startPoint y: 322, endPoint x: 474, endPoint y: 302, distance: 213.0
click at [0, 0] on slot at bounding box center [0, 0] width 0 height 0
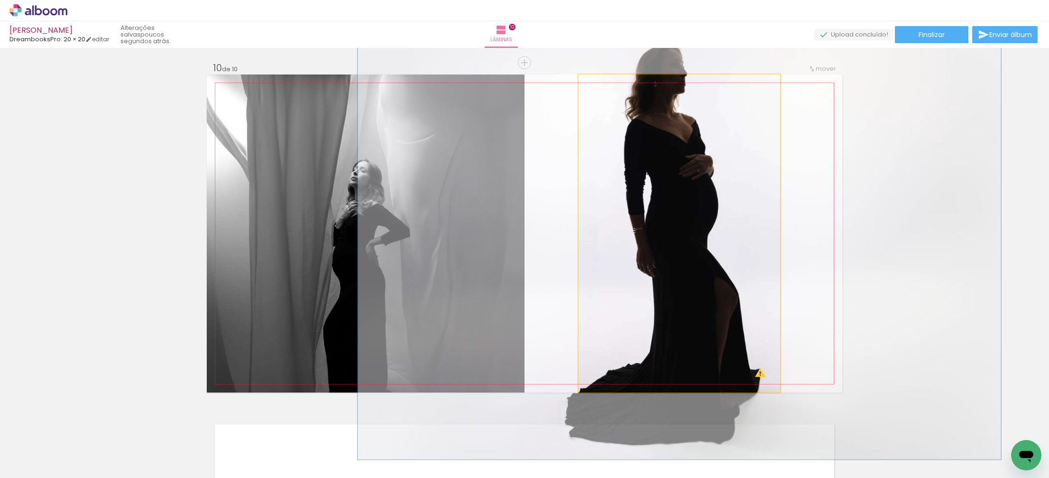
type paper-slider "142"
drag, startPoint x: 601, startPoint y: 83, endPoint x: 626, endPoint y: 99, distance: 29.9
click at [615, 84] on div at bounding box center [614, 84] width 9 height 9
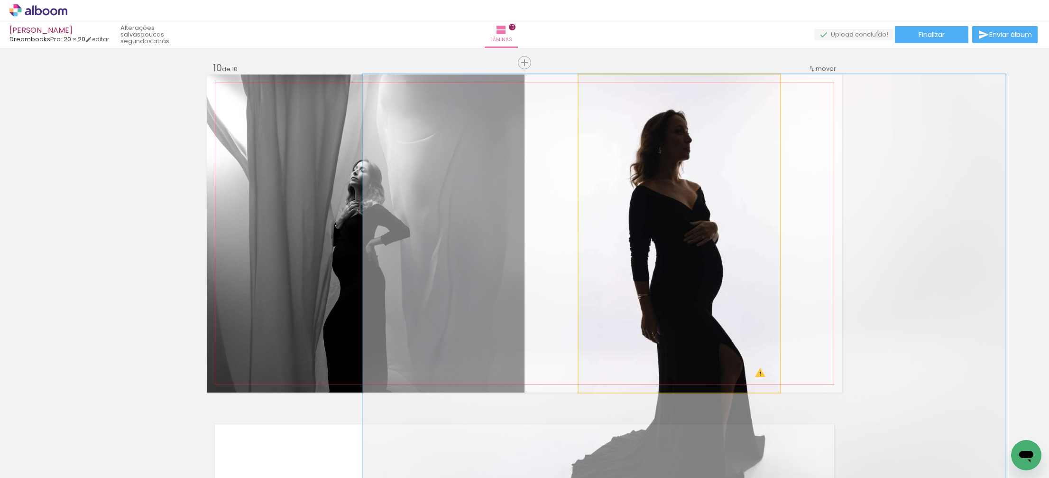
drag, startPoint x: 670, startPoint y: 177, endPoint x: 675, endPoint y: 244, distance: 67.5
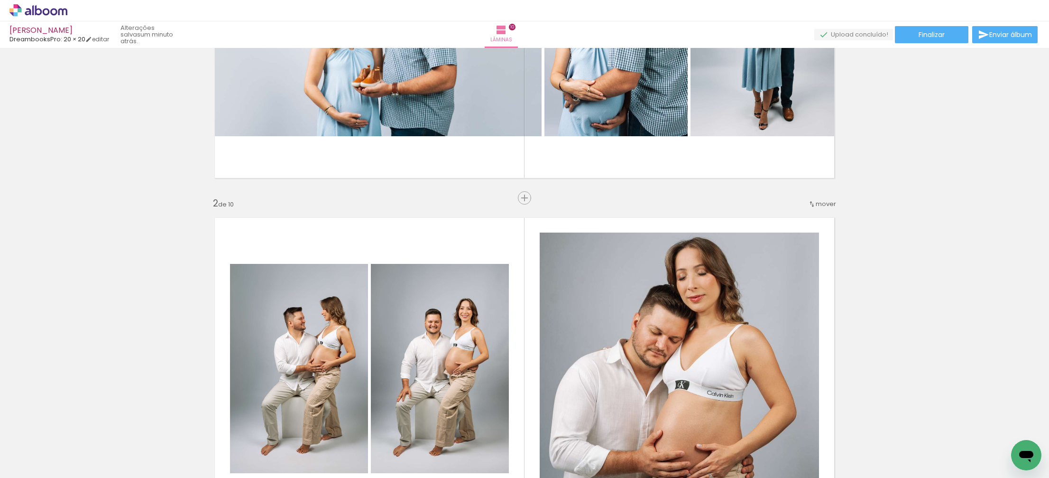
scroll to position [0, 0]
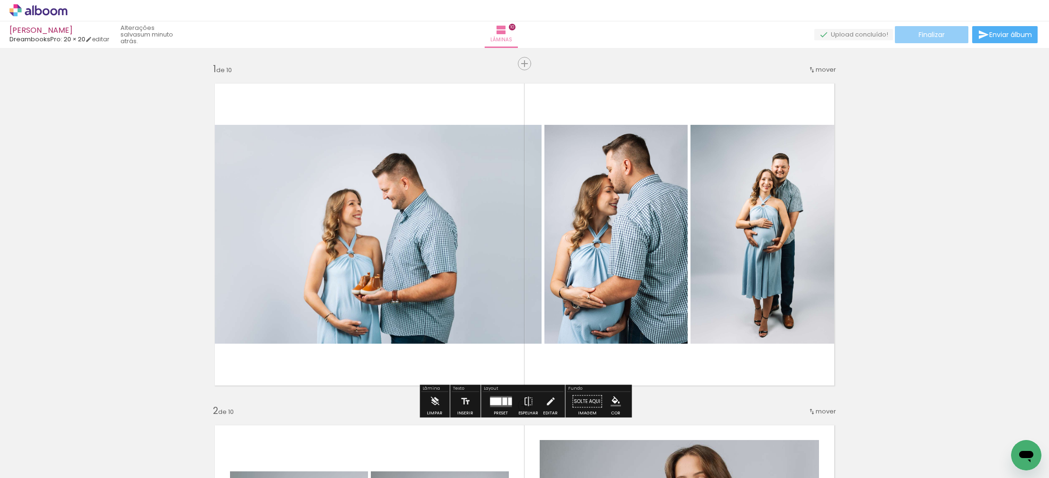
click at [925, 37] on span "Finalizar" at bounding box center [932, 34] width 26 height 7
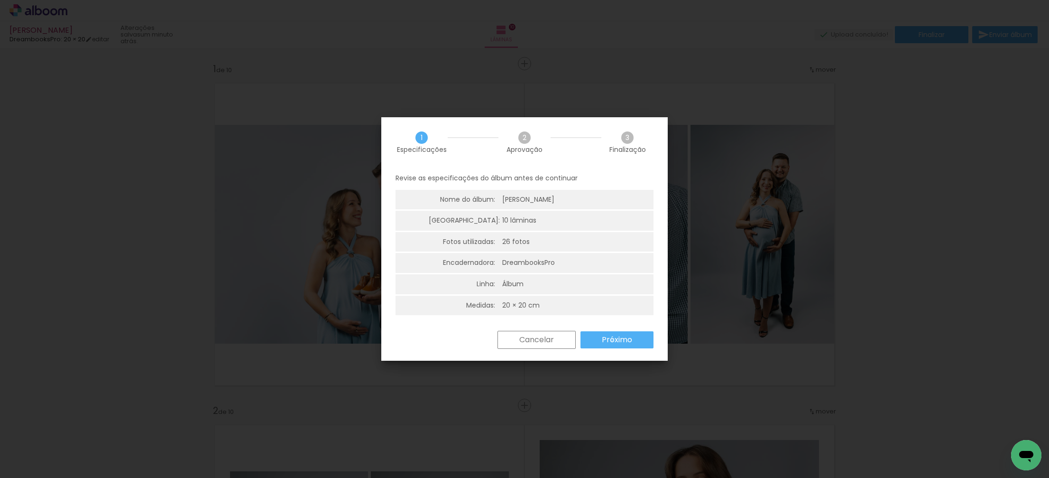
click at [0, 0] on slot "Próximo" at bounding box center [0, 0] width 0 height 0
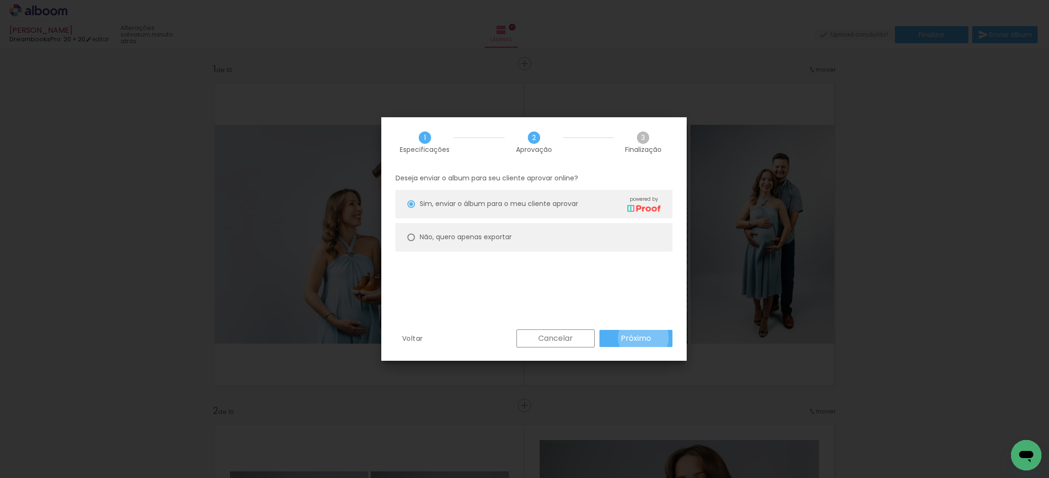
click at [0, 0] on slot "Próximo" at bounding box center [0, 0] width 0 height 0
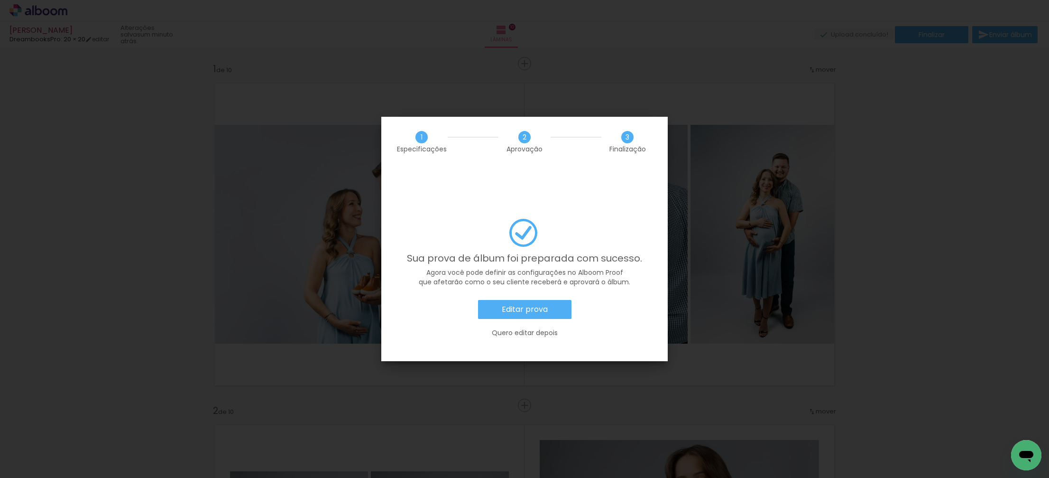
click at [0, 0] on slot "Editar prova" at bounding box center [0, 0] width 0 height 0
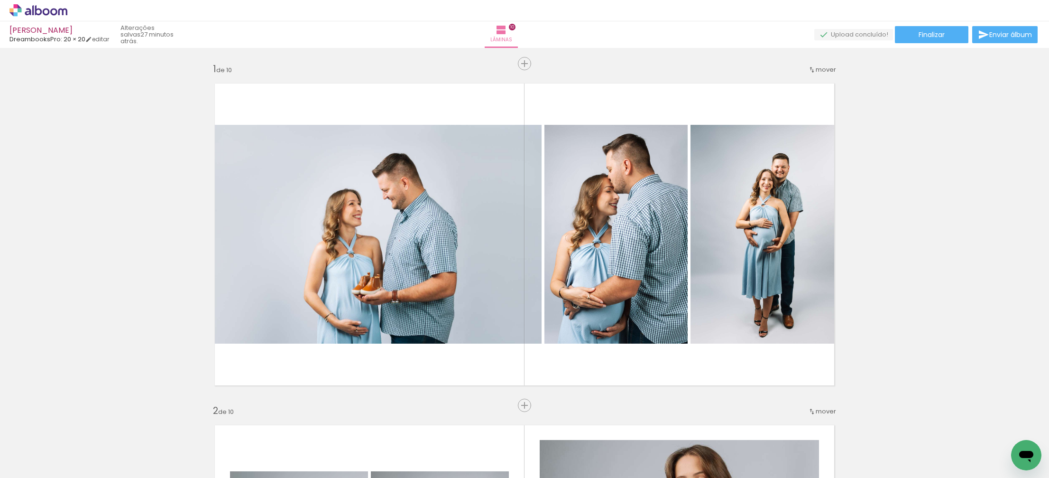
scroll to position [0, 413]
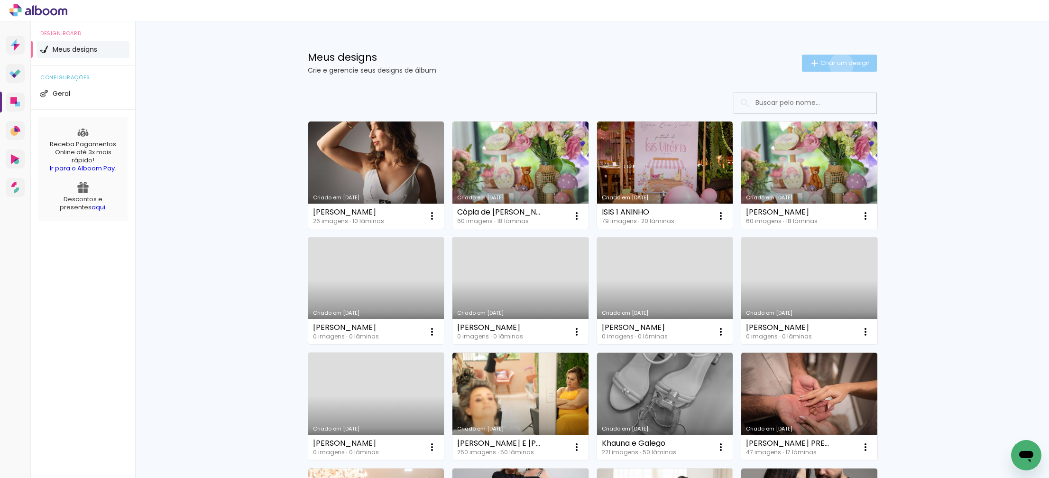
click at [839, 65] on span "Criar um design" at bounding box center [844, 63] width 49 height 6
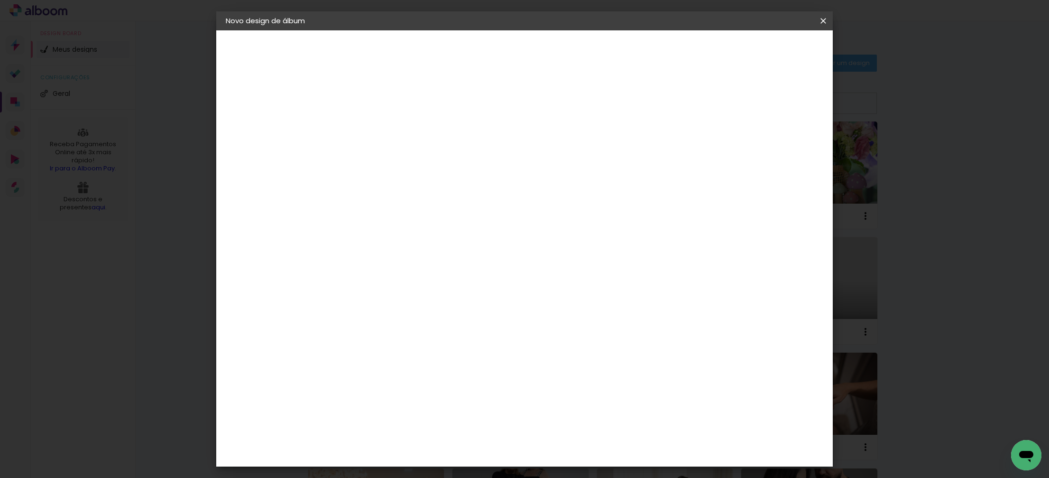
click at [384, 137] on paper-input-container "Título do álbum" at bounding box center [380, 128] width 7 height 24
type input "[PERSON_NAME]"
type paper-input "[PERSON_NAME]"
click at [478, 55] on paper-button "Avançar" at bounding box center [455, 50] width 46 height 16
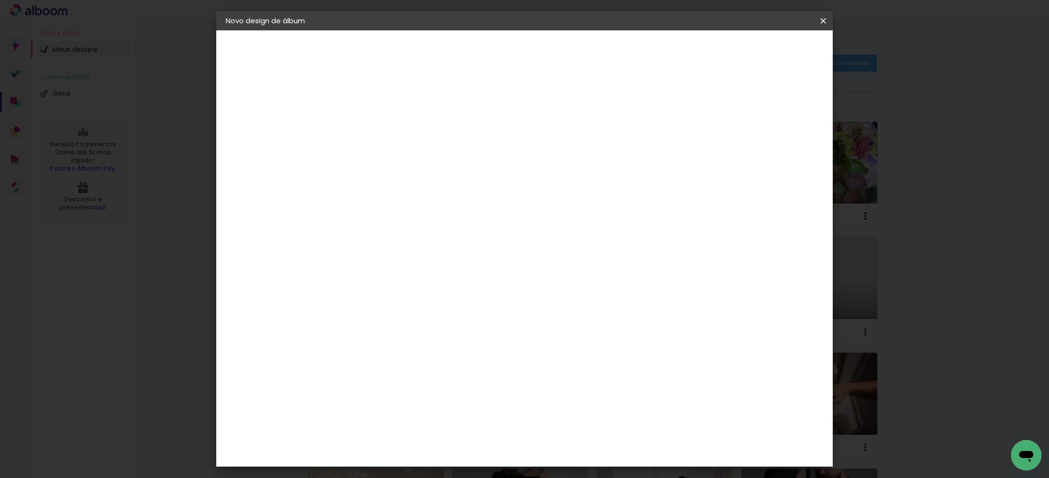
click at [436, 469] on div "DreambooksPro" at bounding box center [406, 473] width 62 height 8
click at [0, 0] on slot "Avançar" at bounding box center [0, 0] width 0 height 0
click at [418, 161] on input "text" at bounding box center [399, 165] width 37 height 15
click at [0, 0] on slot "Álbum" at bounding box center [0, 0] width 0 height 0
type input "Álbum"
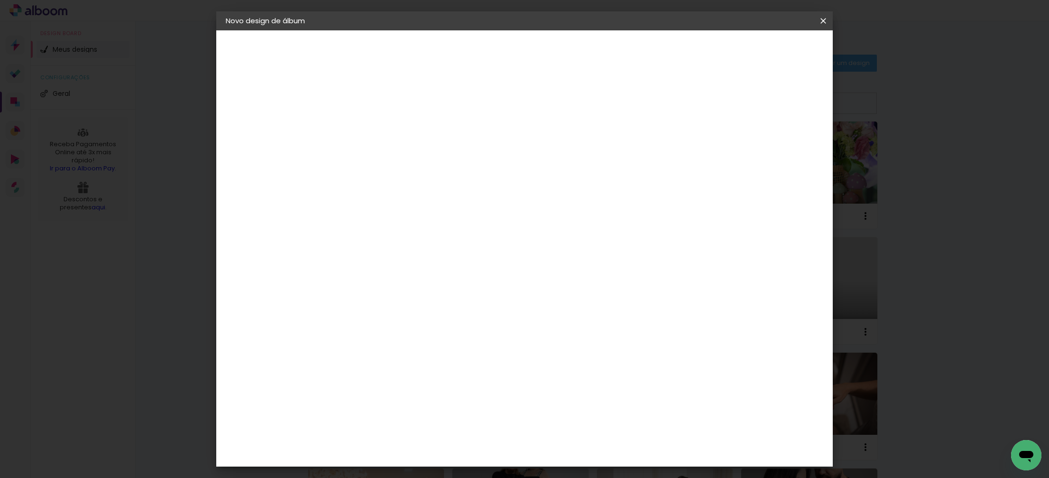
scroll to position [47, 0]
click at [445, 364] on span "20 × 20" at bounding box center [423, 373] width 44 height 19
click at [0, 0] on slot "Avançar" at bounding box center [0, 0] width 0 height 0
click at [771, 48] on span "Iniciar design" at bounding box center [749, 50] width 43 height 7
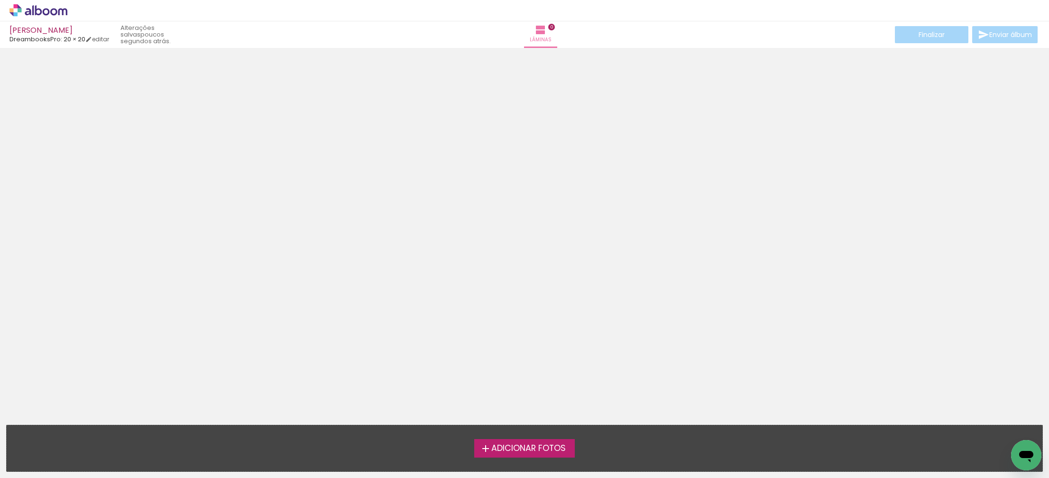
click at [515, 444] on span "Adicionar Fotos" at bounding box center [528, 448] width 74 height 9
click at [0, 0] on input "file" at bounding box center [0, 0] width 0 height 0
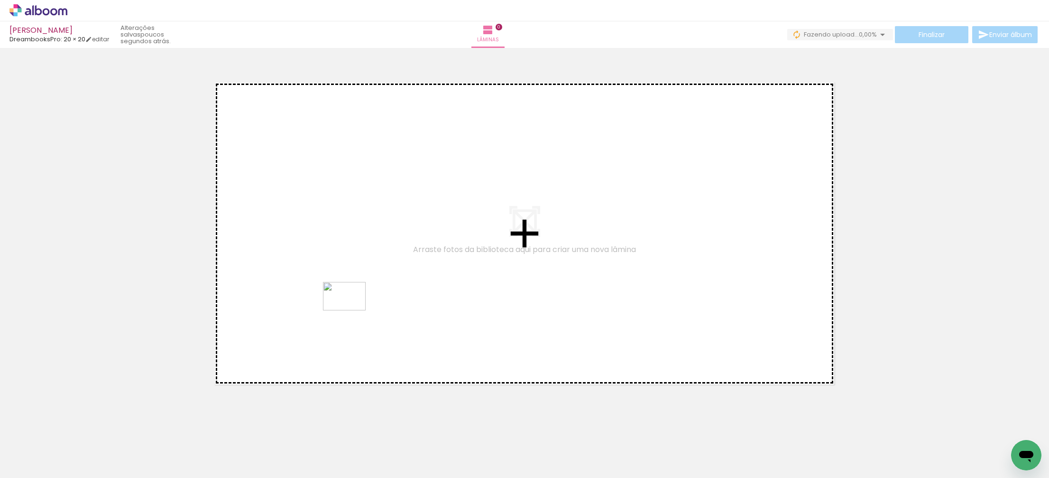
drag, startPoint x: 370, startPoint y: 448, endPoint x: 356, endPoint y: 331, distance: 118.0
click at [352, 312] on quentale-workspace at bounding box center [524, 239] width 1049 height 478
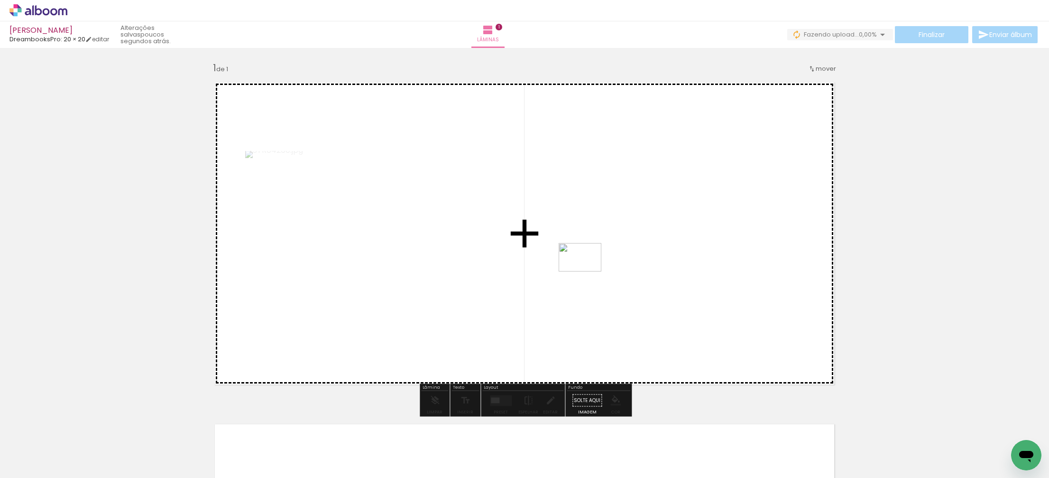
drag, startPoint x: 415, startPoint y: 443, endPoint x: 587, endPoint y: 271, distance: 243.5
click at [587, 271] on quentale-workspace at bounding box center [524, 239] width 1049 height 478
drag, startPoint x: 478, startPoint y: 444, endPoint x: 554, endPoint y: 336, distance: 133.0
click at [561, 308] on quentale-workspace at bounding box center [524, 239] width 1049 height 478
click at [672, 285] on quentale-workspace at bounding box center [524, 239] width 1049 height 478
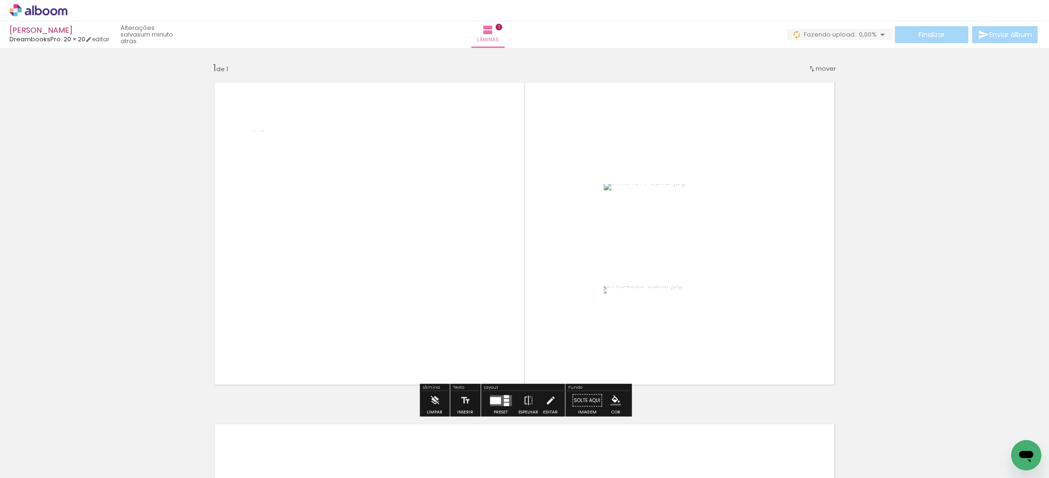
click at [499, 400] on quentale-layouter at bounding box center [501, 400] width 22 height 11
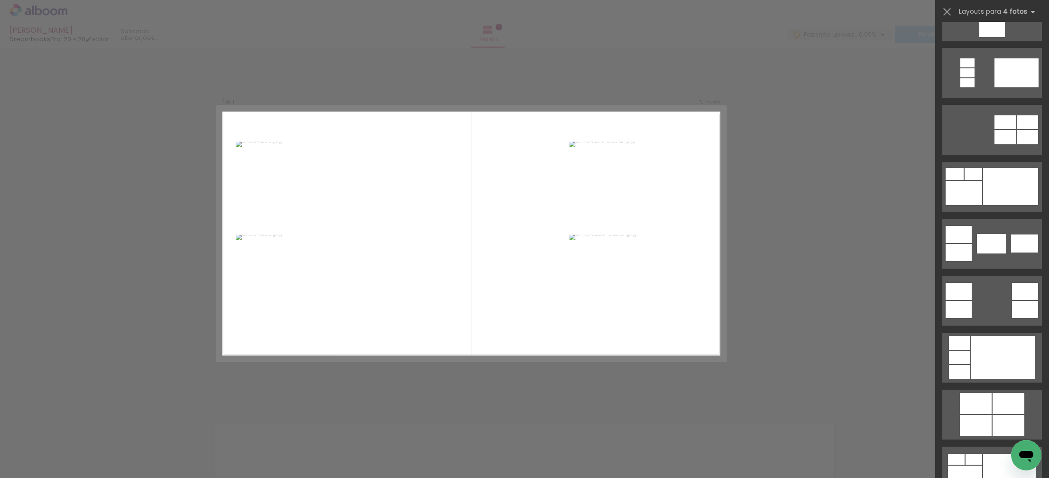
scroll to position [199, 0]
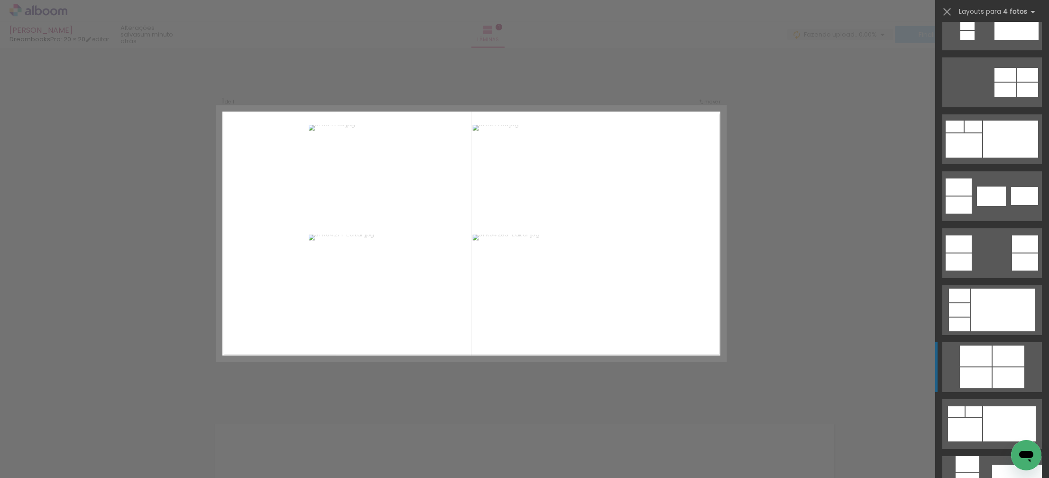
click at [990, 358] on div at bounding box center [976, 355] width 32 height 21
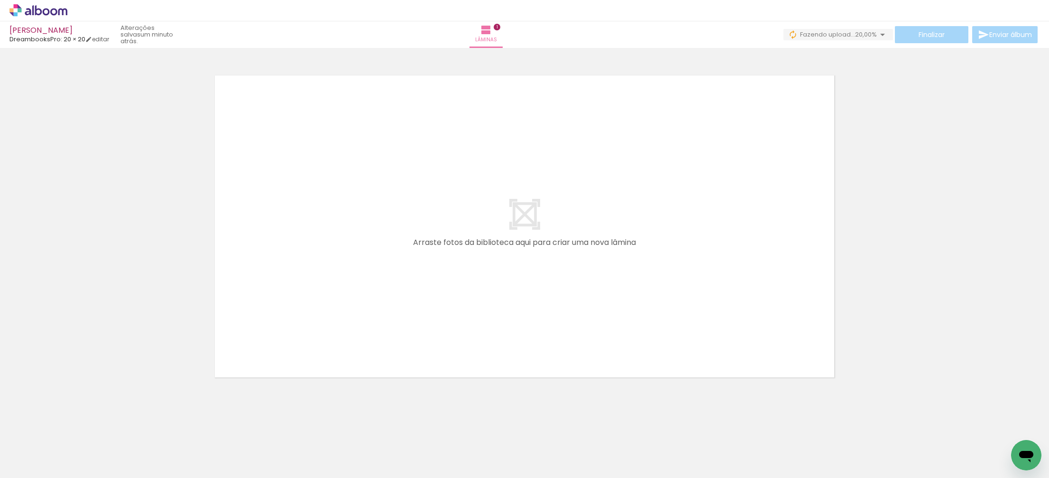
scroll to position [0, 253]
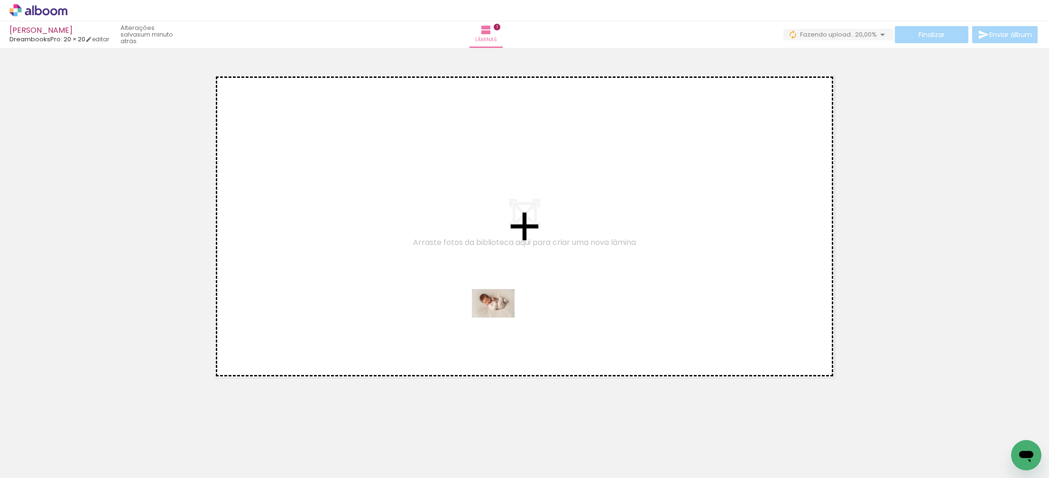
drag, startPoint x: 541, startPoint y: 441, endPoint x: 500, endPoint y: 317, distance: 129.9
click at [500, 317] on quentale-workspace at bounding box center [524, 239] width 1049 height 478
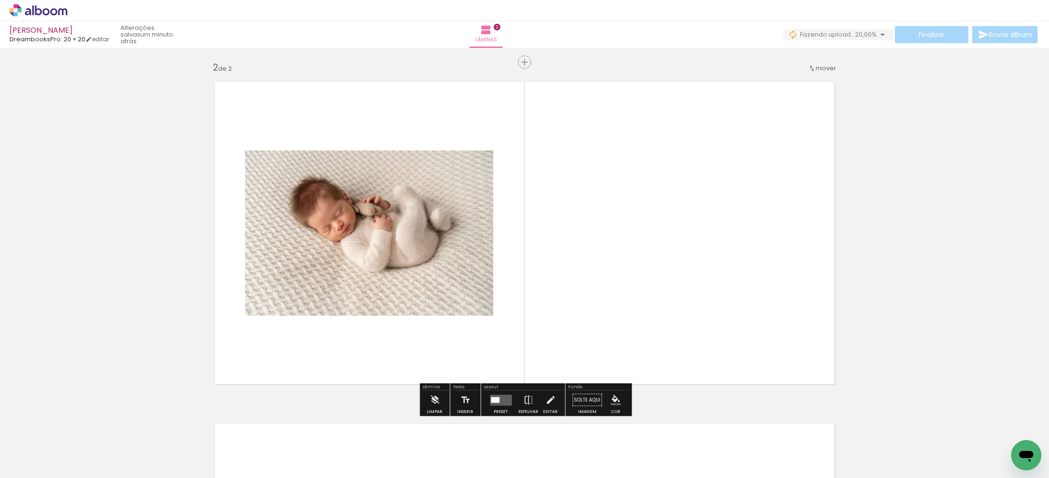
scroll to position [342, 0]
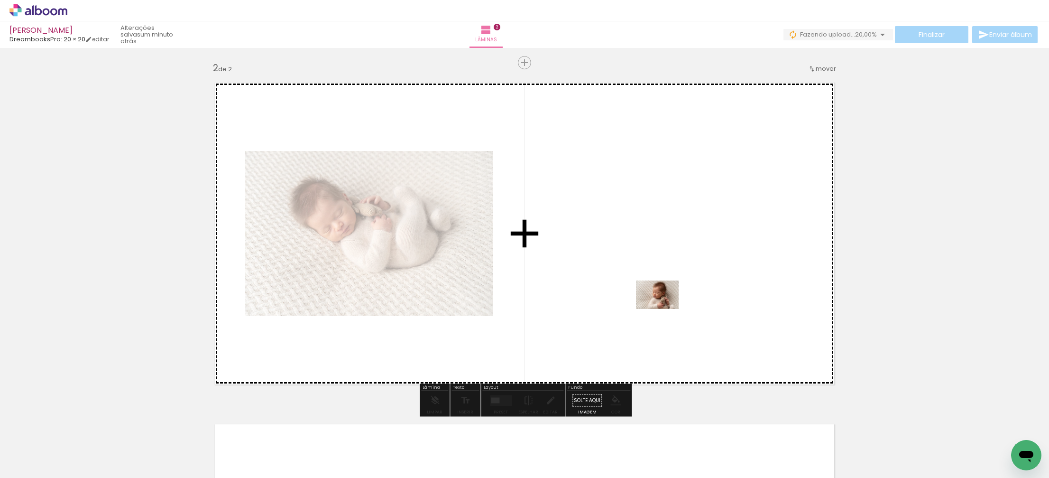
click at [664, 300] on quentale-workspace at bounding box center [524, 239] width 1049 height 478
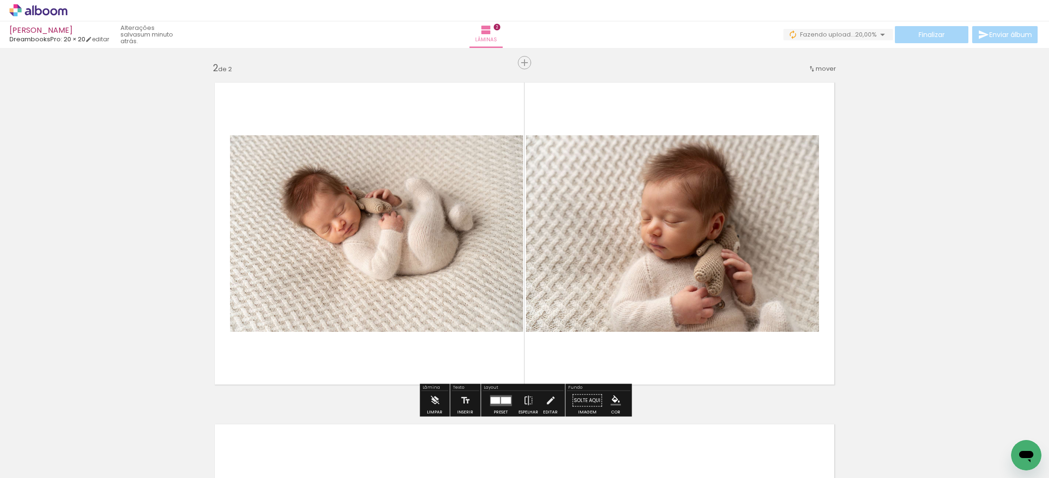
click at [497, 402] on div at bounding box center [494, 399] width 9 height 7
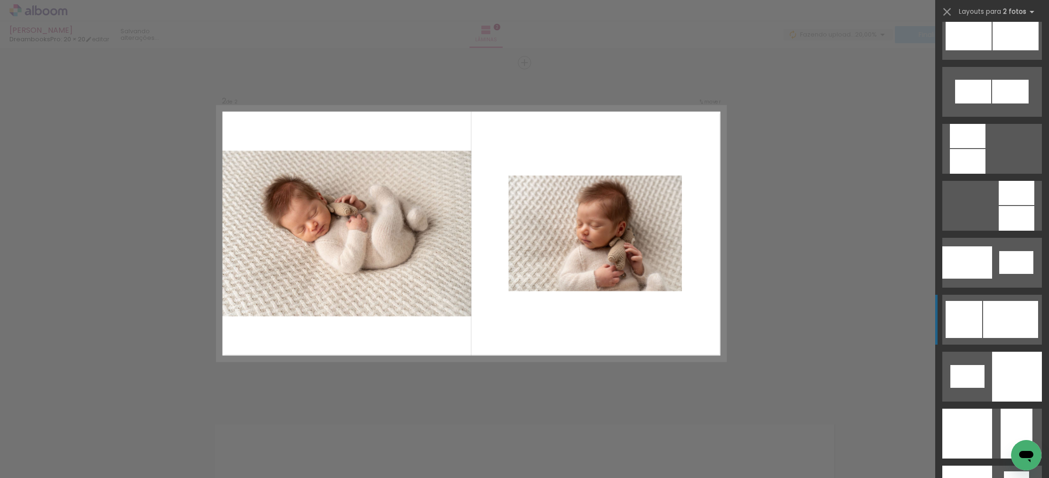
scroll to position [988, 0]
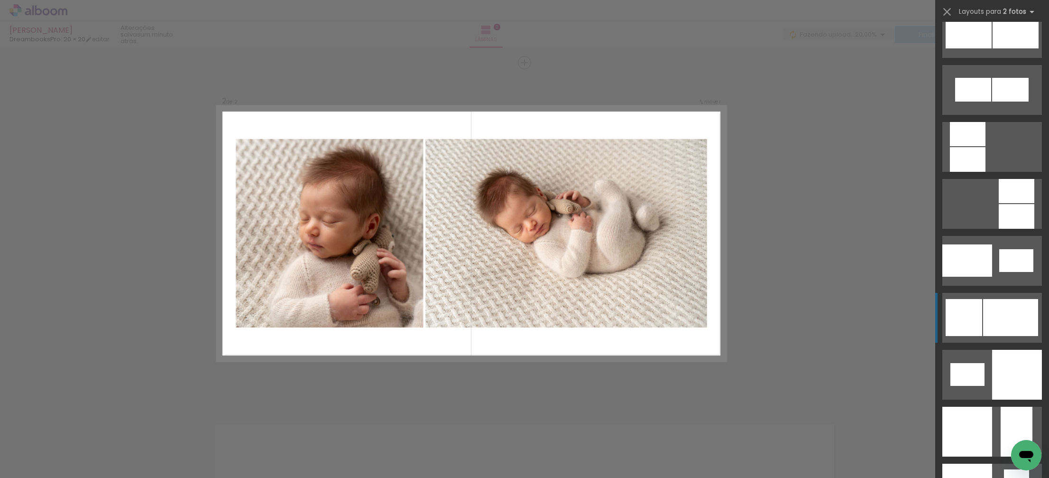
click at [994, 309] on div at bounding box center [1010, 317] width 55 height 37
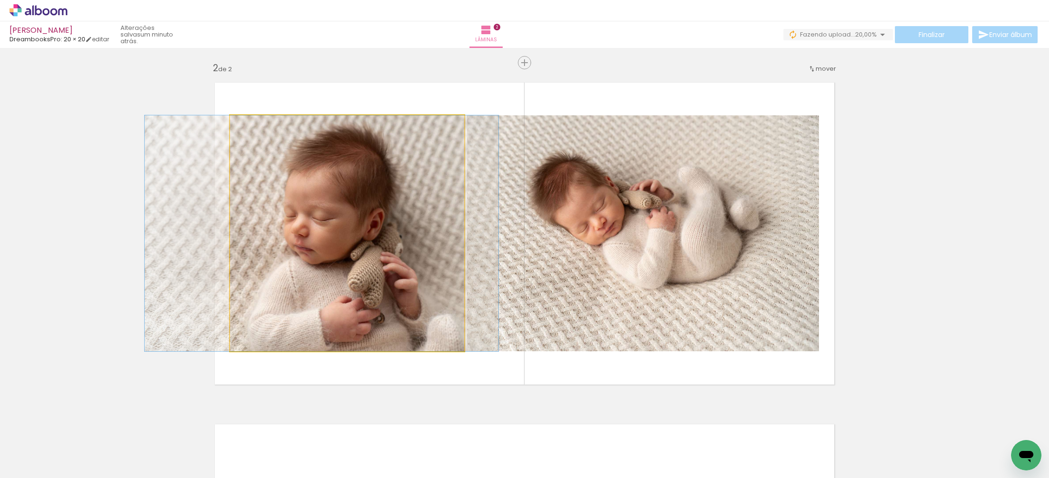
drag, startPoint x: 403, startPoint y: 285, endPoint x: 377, endPoint y: 260, distance: 35.2
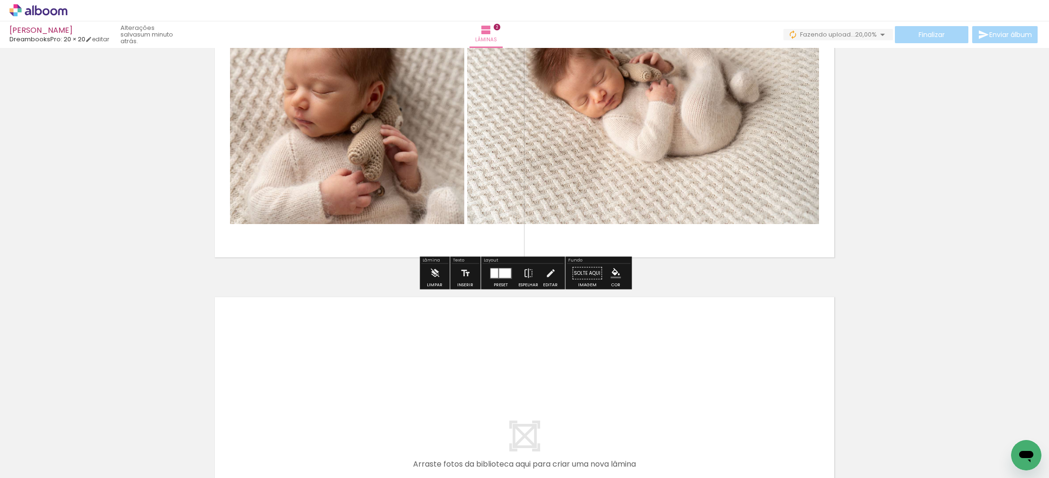
scroll to position [515, 0]
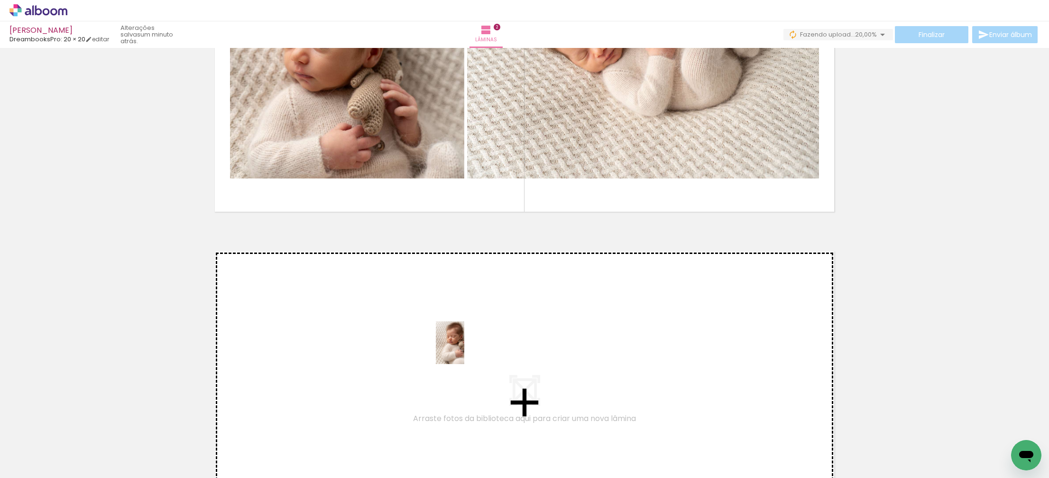
drag, startPoint x: 743, startPoint y: 457, endPoint x: 460, endPoint y: 349, distance: 302.9
click at [460, 349] on quentale-workspace at bounding box center [524, 239] width 1049 height 478
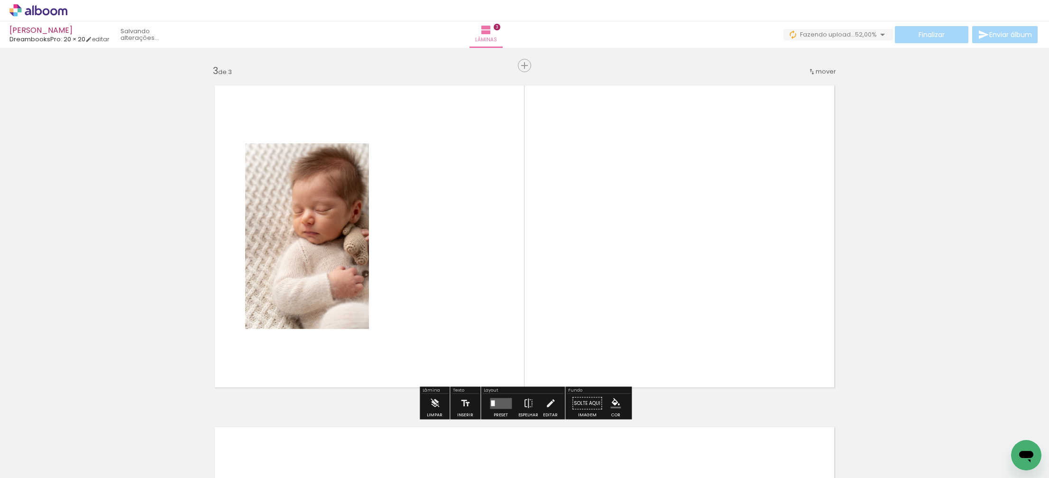
scroll to position [684, 0]
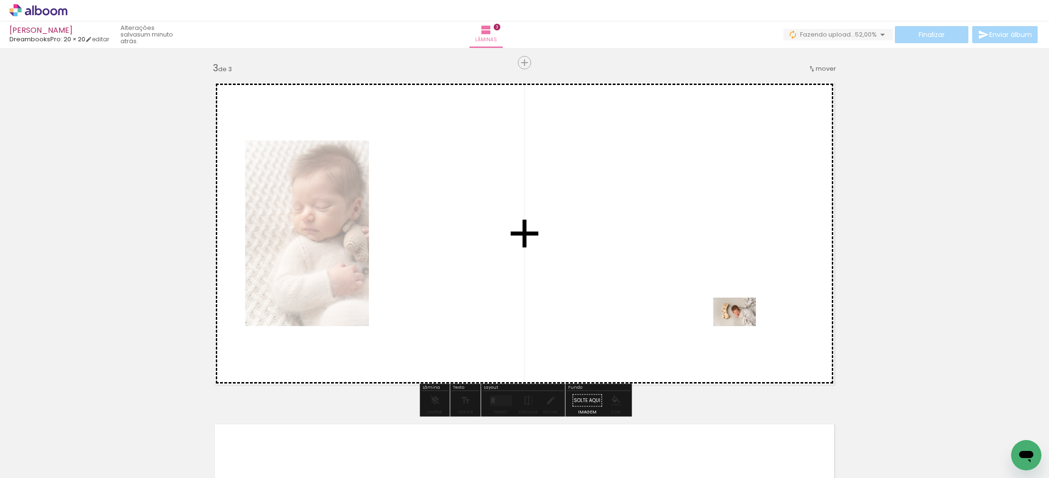
click at [726, 309] on quentale-workspace at bounding box center [524, 239] width 1049 height 478
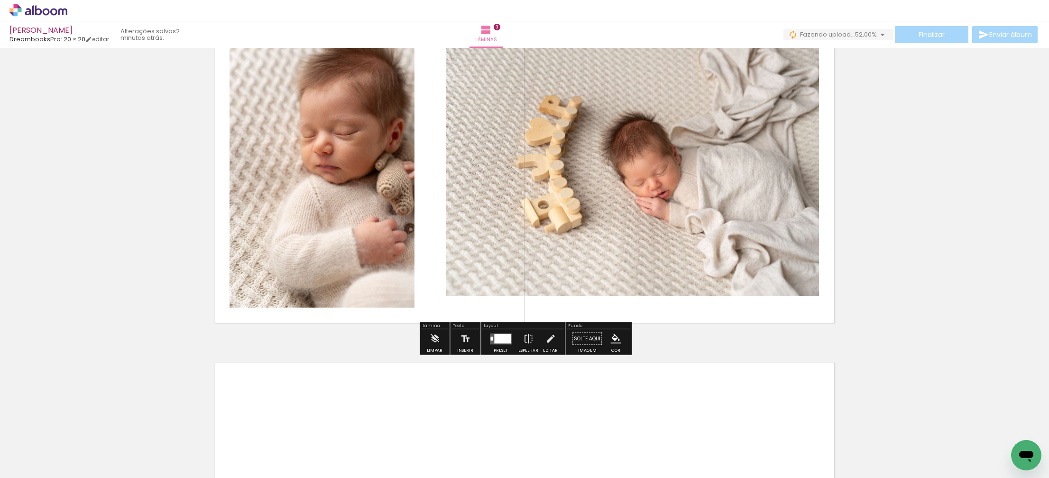
scroll to position [744, 0]
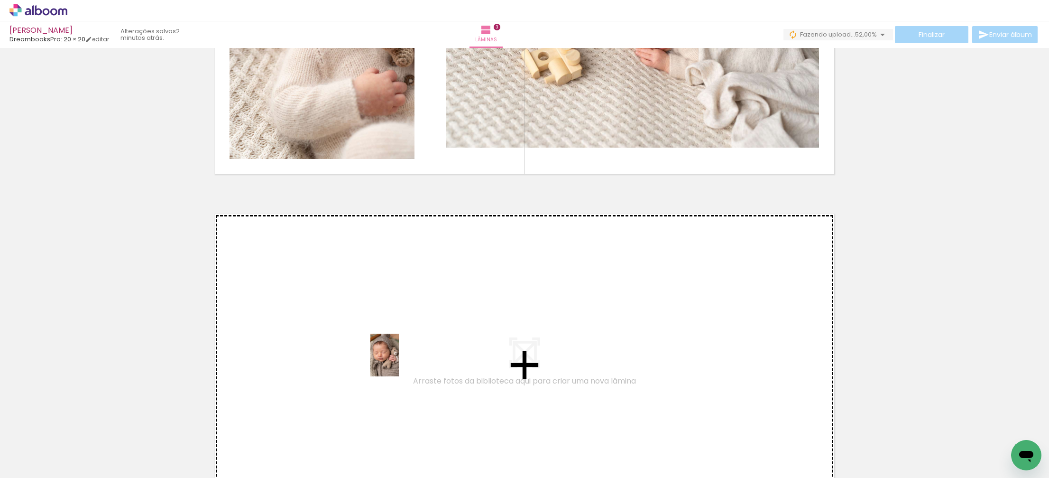
click at [399, 362] on quentale-workspace at bounding box center [524, 239] width 1049 height 478
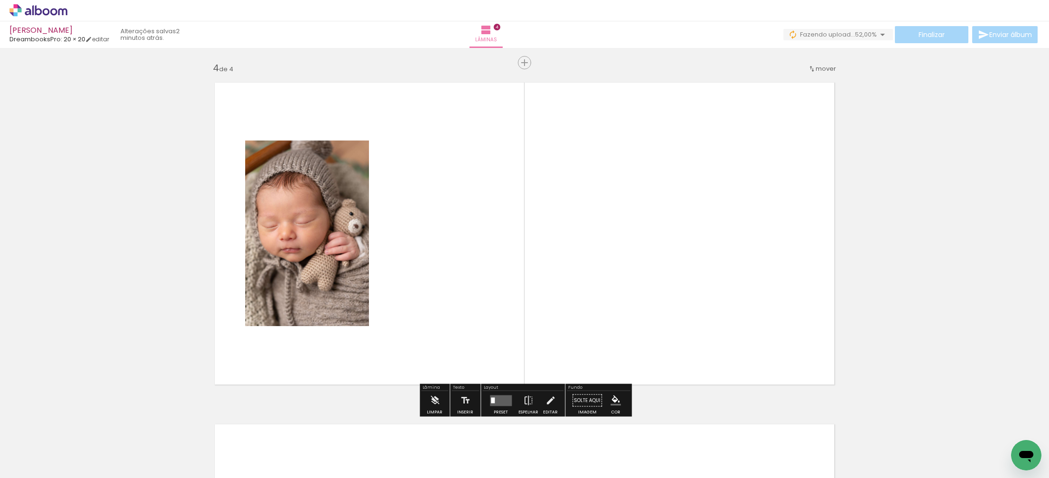
scroll to position [0, 359]
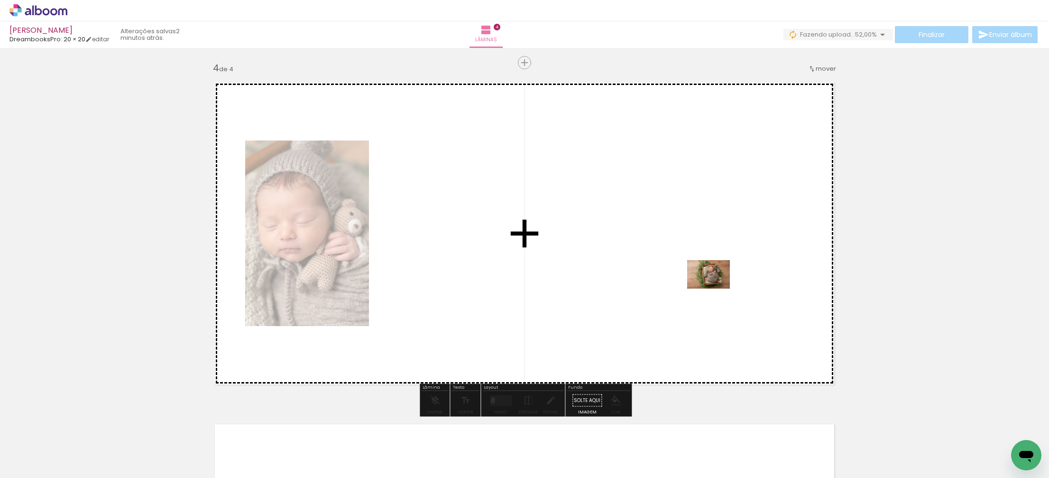
click at [715, 288] on quentale-workspace at bounding box center [524, 239] width 1049 height 478
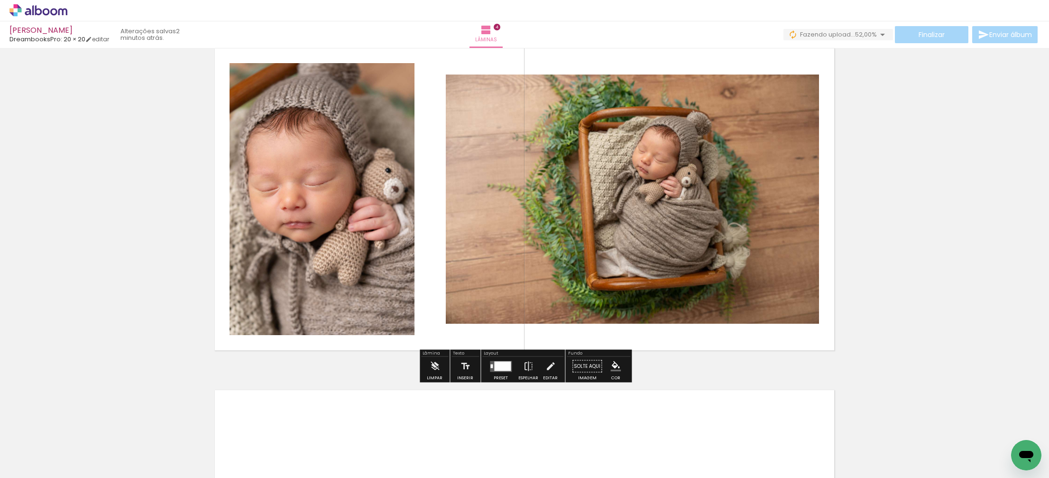
scroll to position [1099, 0]
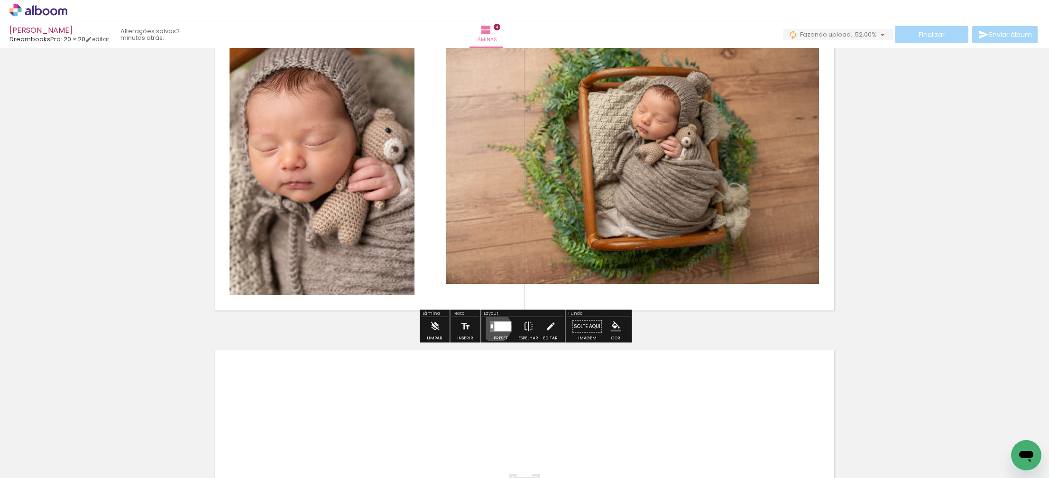
click at [494, 326] on div at bounding box center [502, 325] width 17 height 9
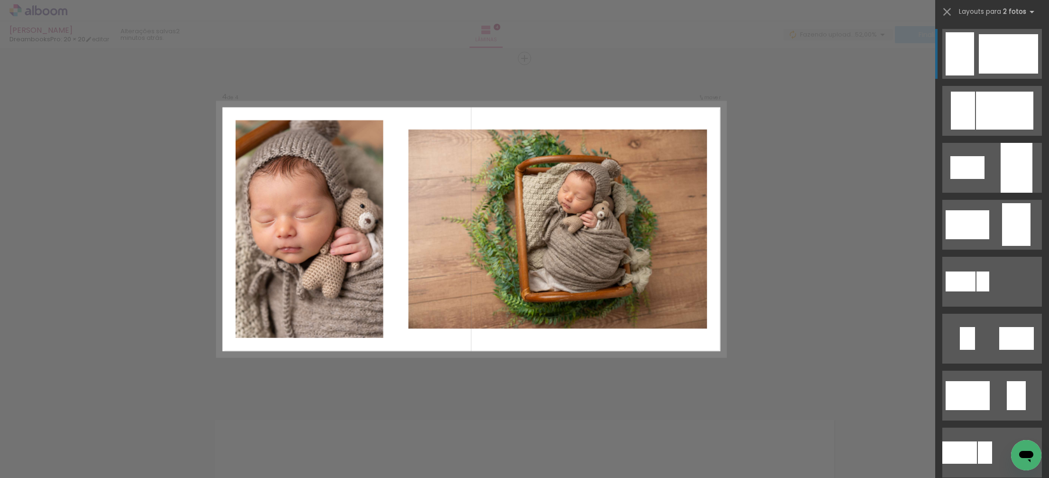
scroll to position [1025, 0]
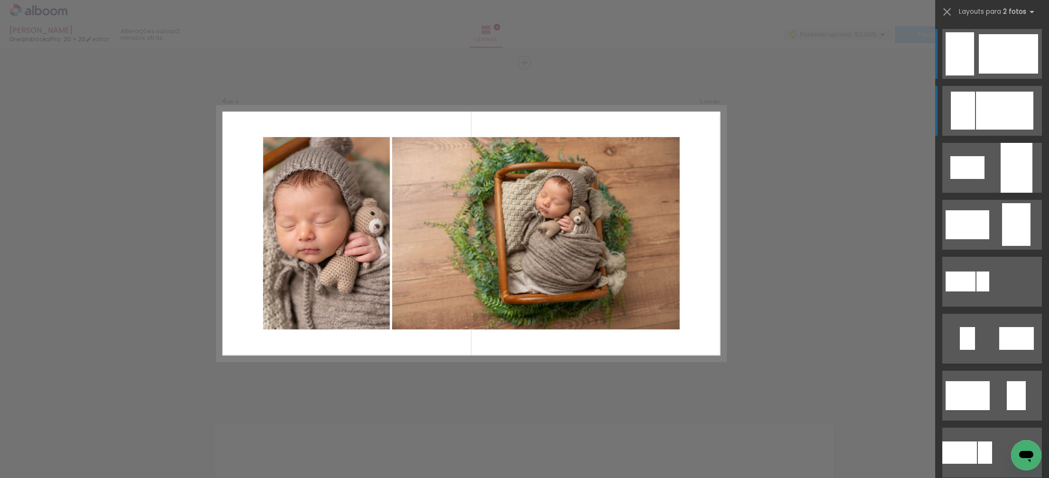
click at [970, 108] on div at bounding box center [963, 111] width 24 height 38
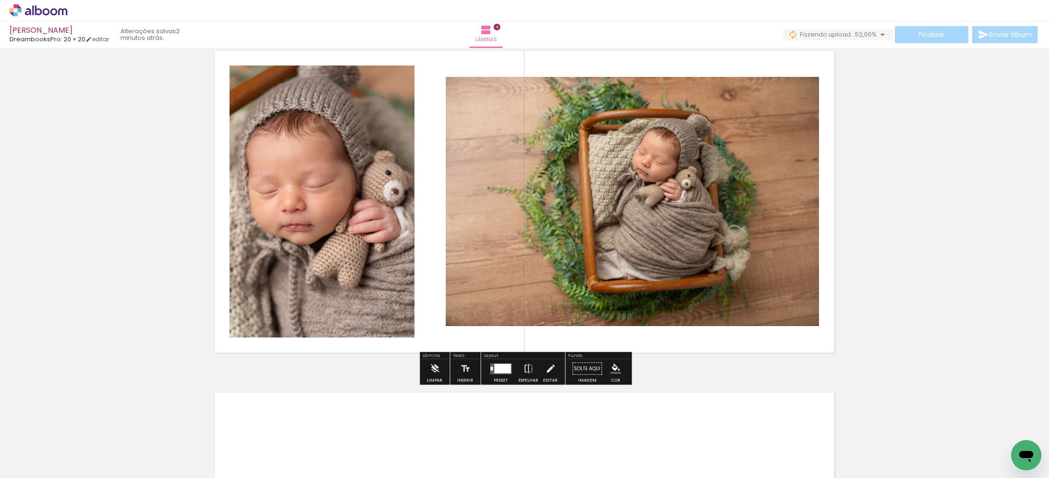
click at [494, 363] on quentale-layouter at bounding box center [501, 368] width 22 height 11
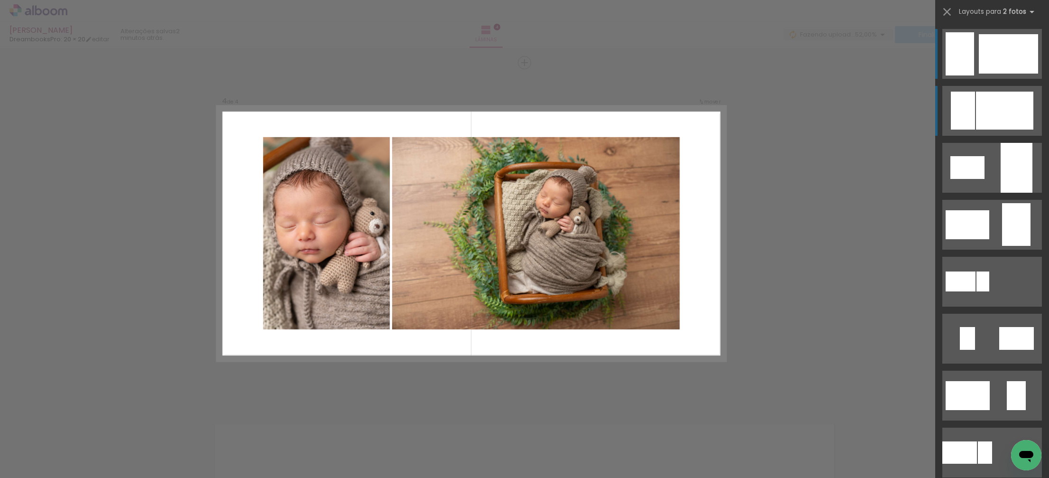
click at [1002, 116] on div at bounding box center [1004, 111] width 57 height 38
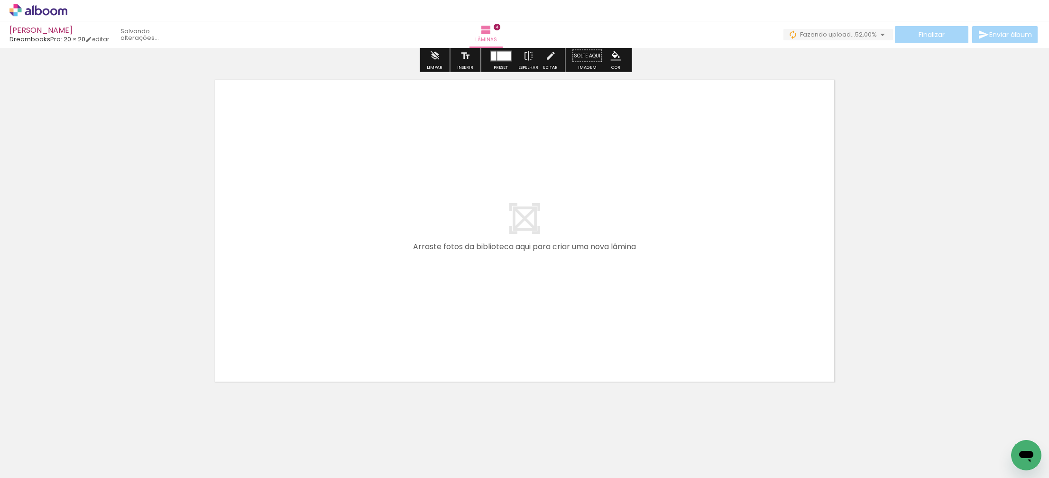
scroll to position [1372, 0]
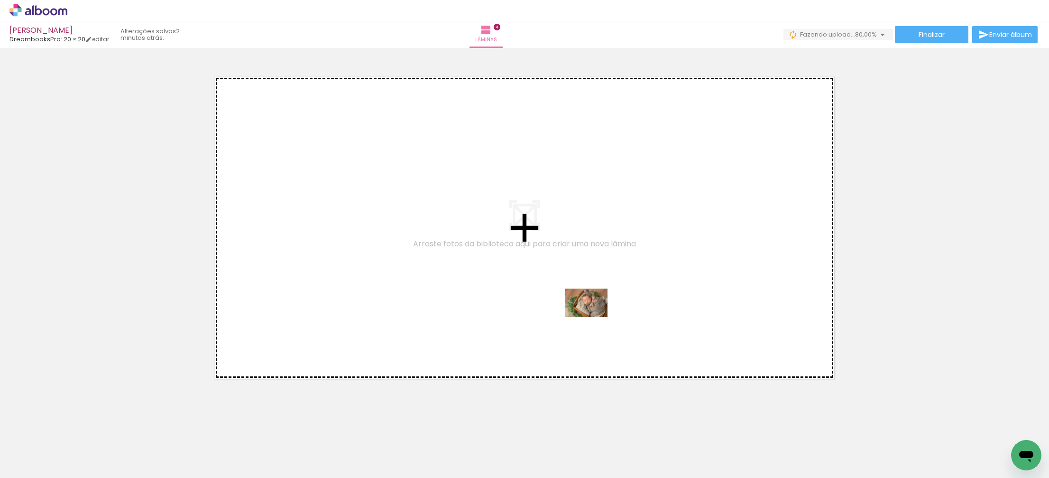
click at [595, 323] on quentale-workspace at bounding box center [524, 239] width 1049 height 478
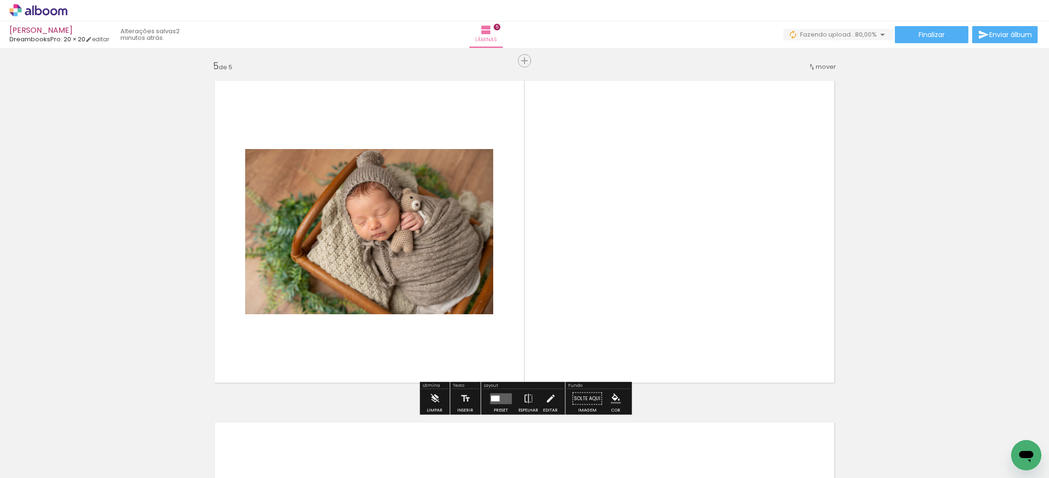
scroll to position [1367, 0]
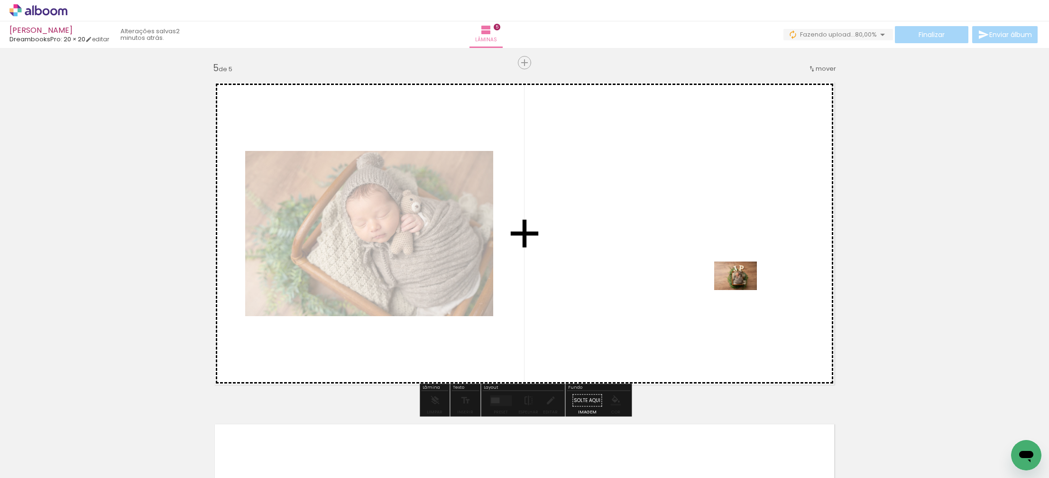
click at [742, 290] on quentale-workspace at bounding box center [524, 239] width 1049 height 478
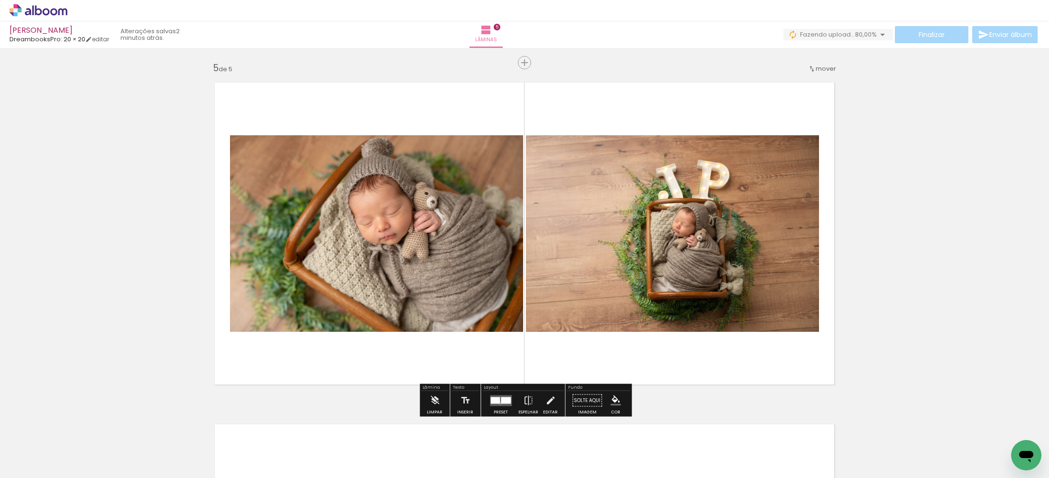
click at [498, 402] on quentale-layouter at bounding box center [501, 400] width 22 height 11
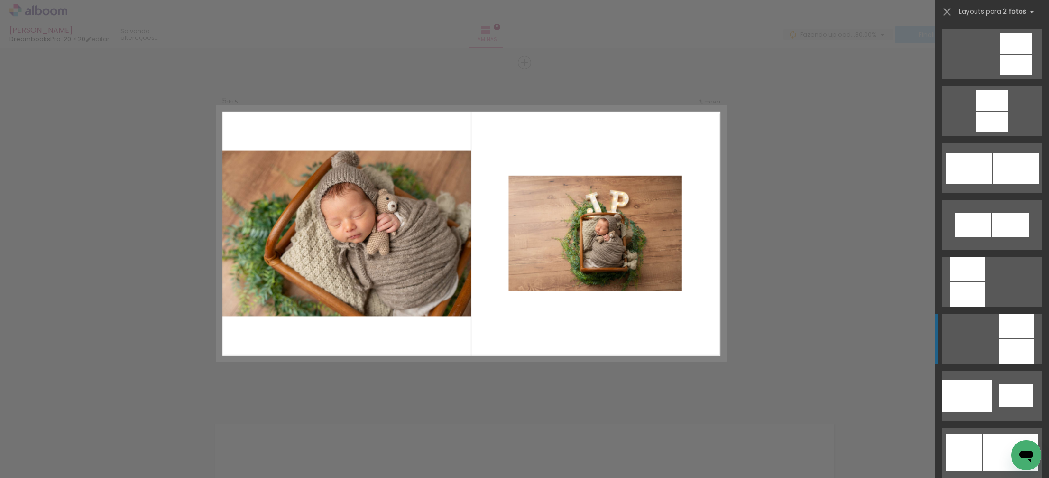
scroll to position [855, 0]
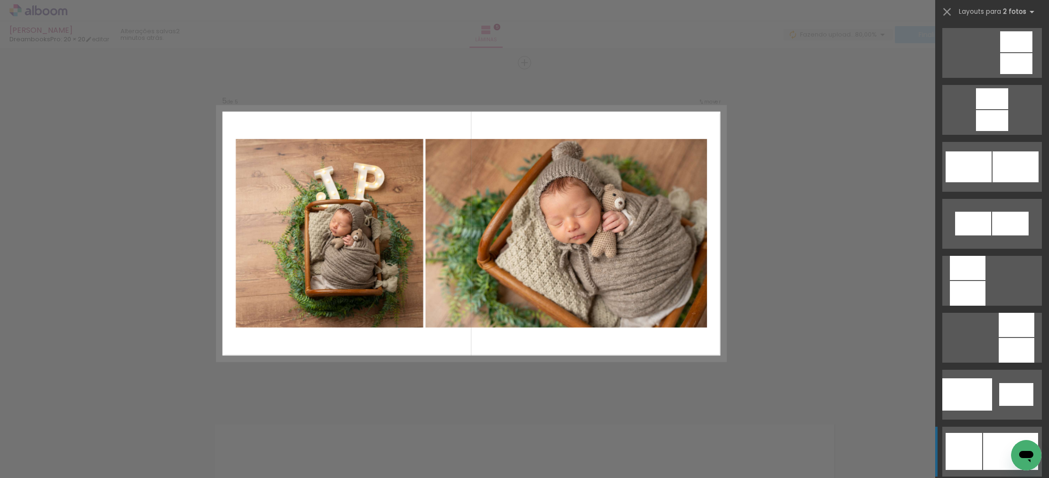
click at [958, 457] on div at bounding box center [964, 451] width 37 height 37
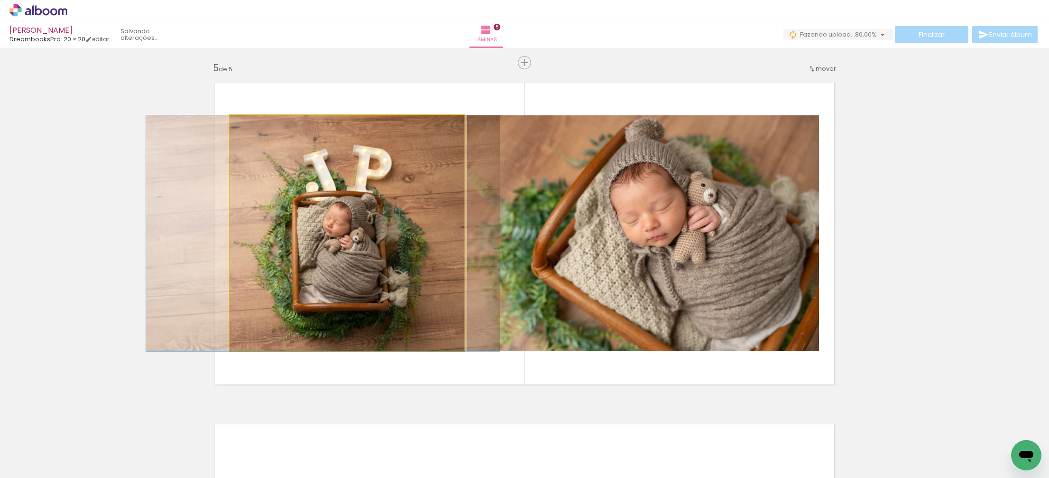
drag, startPoint x: 345, startPoint y: 265, endPoint x: 321, endPoint y: 262, distance: 24.4
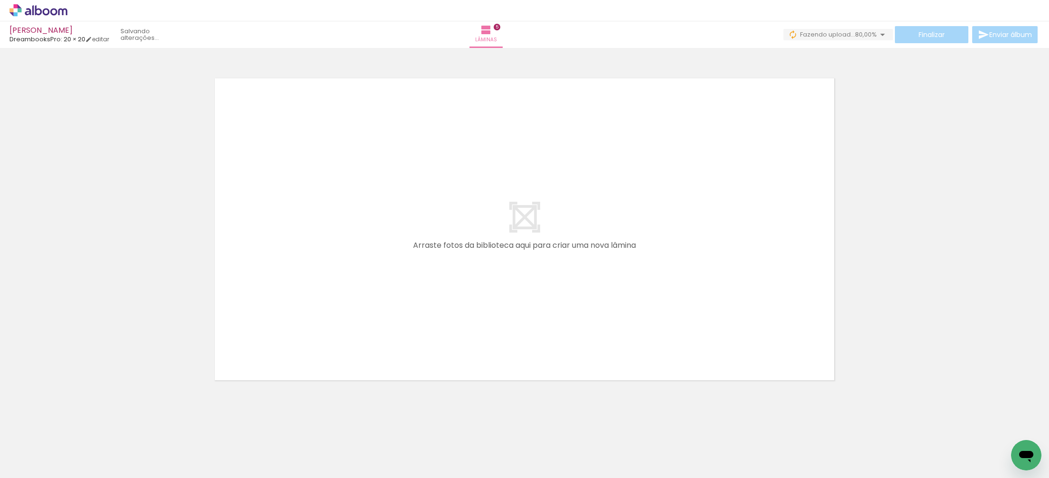
scroll to position [1715, 0]
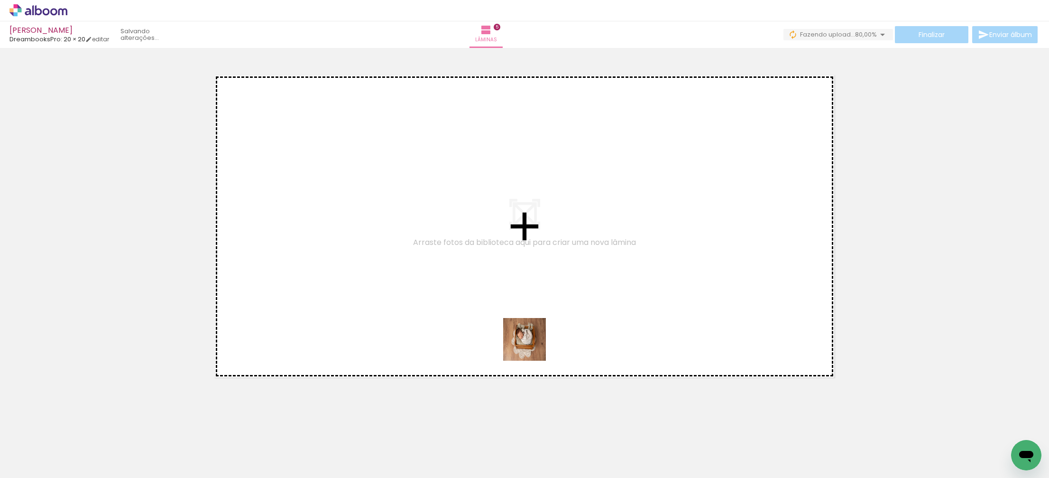
drag, startPoint x: 643, startPoint y: 450, endPoint x: 508, endPoint y: 336, distance: 176.3
click at [499, 329] on quentale-workspace at bounding box center [524, 239] width 1049 height 478
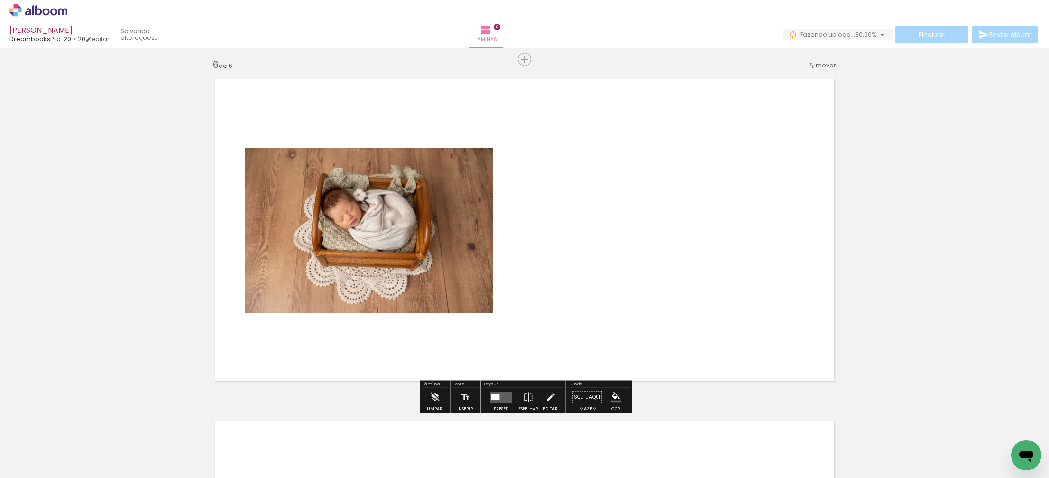
scroll to position [1708, 0]
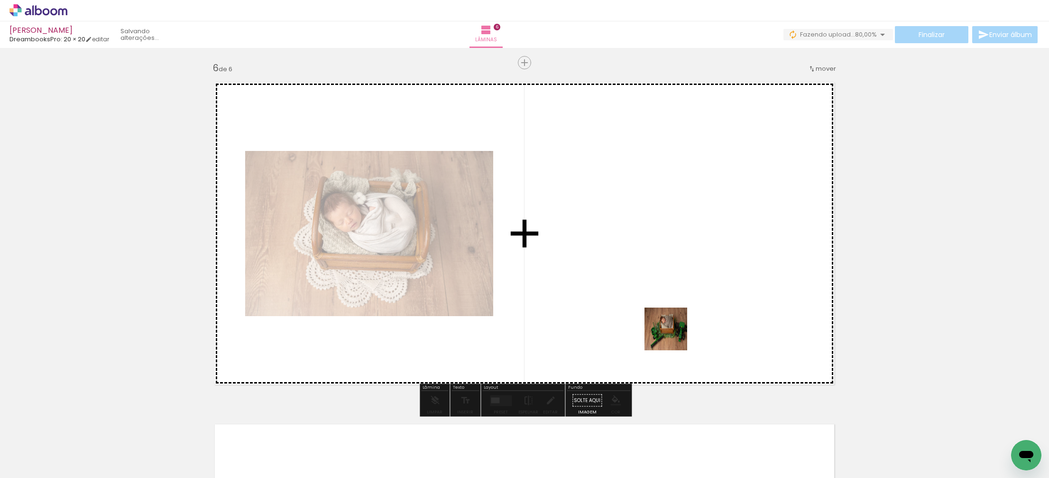
click at [637, 283] on quentale-workspace at bounding box center [524, 239] width 1049 height 478
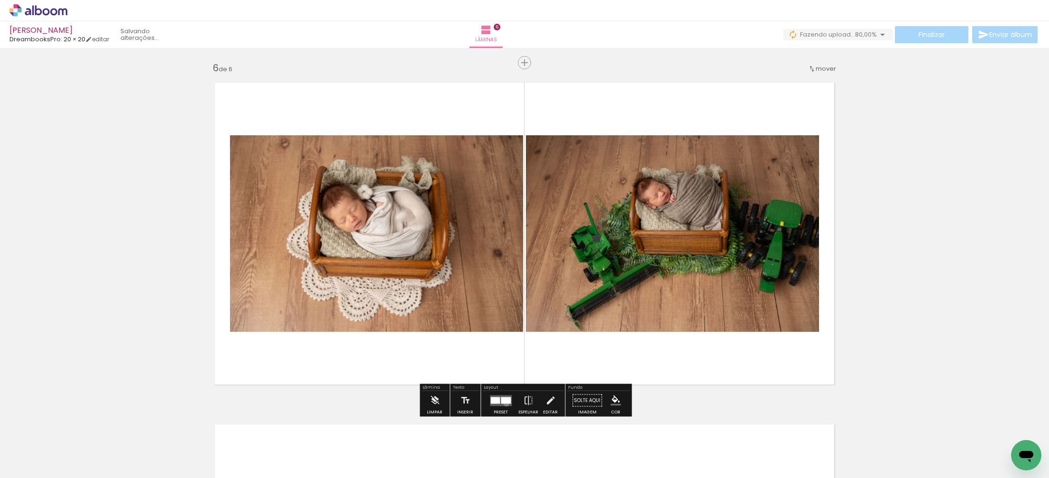
click at [504, 403] on quentale-layouter at bounding box center [501, 400] width 22 height 11
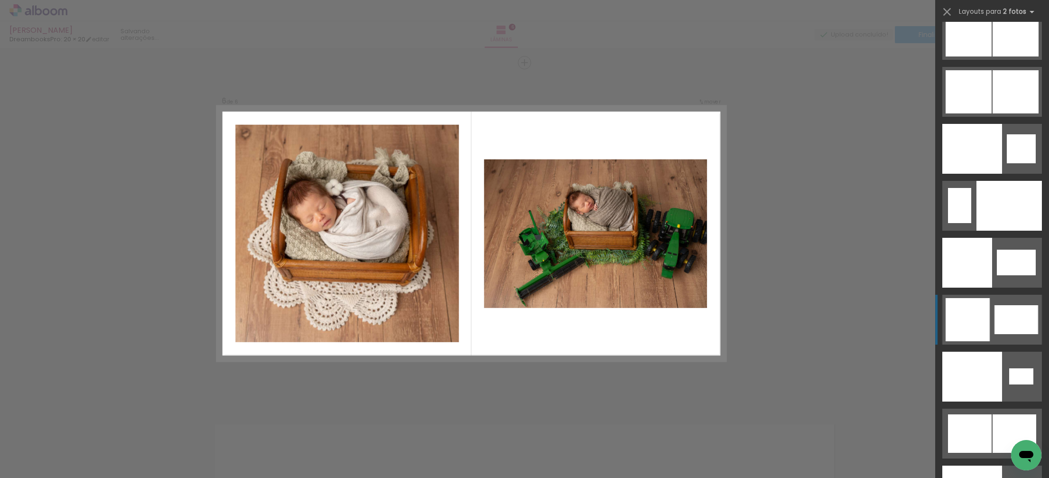
scroll to position [4859, 0]
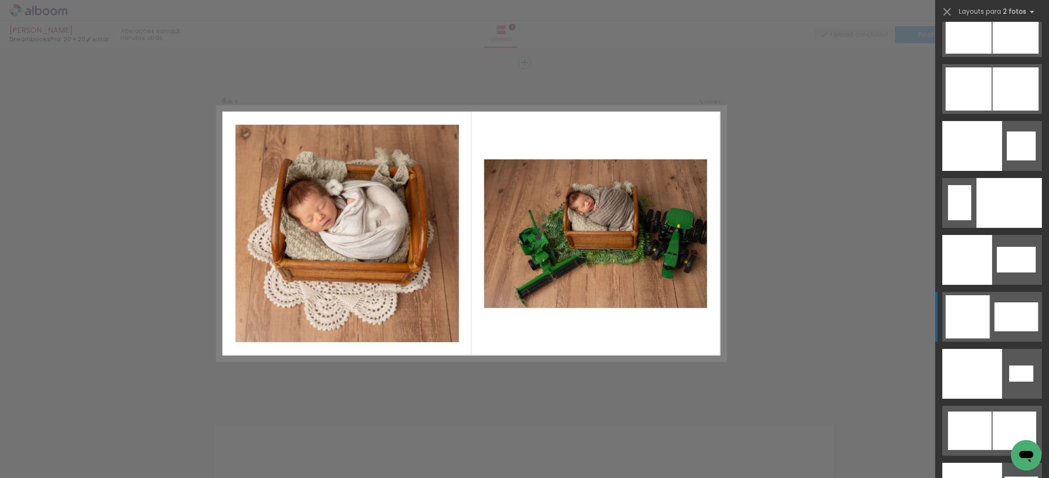
click at [953, 317] on div at bounding box center [968, 316] width 44 height 43
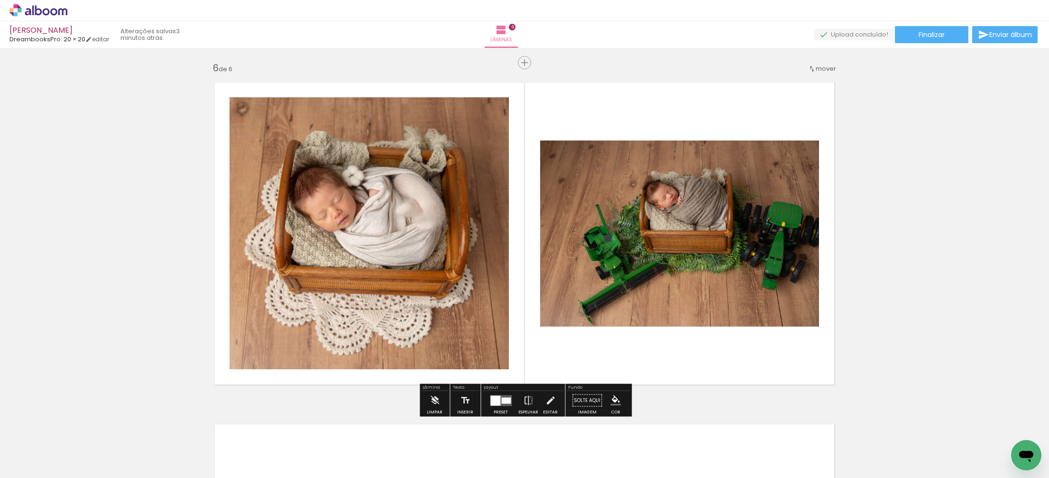
click at [712, 213] on quentale-photo at bounding box center [679, 233] width 279 height 186
click at [693, 166] on quentale-photo at bounding box center [679, 233] width 279 height 186
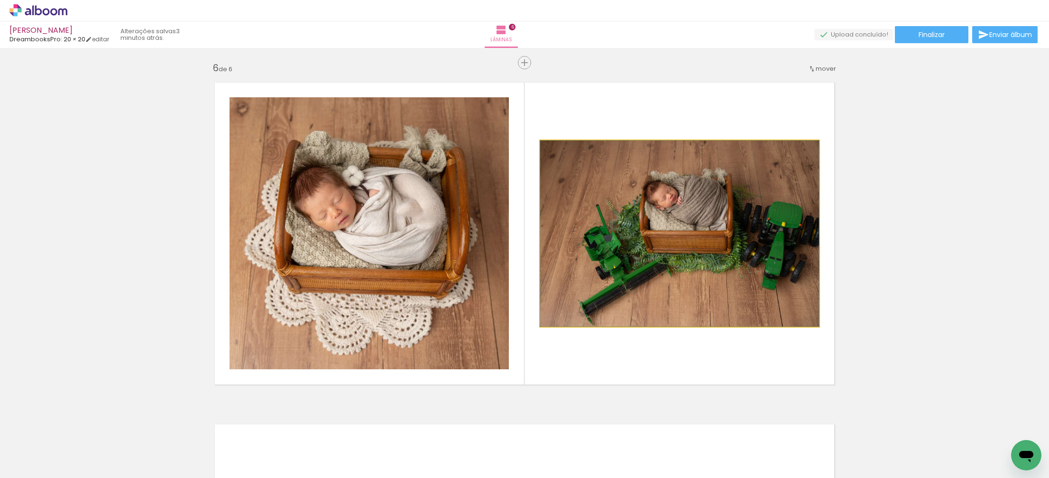
click at [693, 166] on quentale-photo at bounding box center [679, 233] width 279 height 186
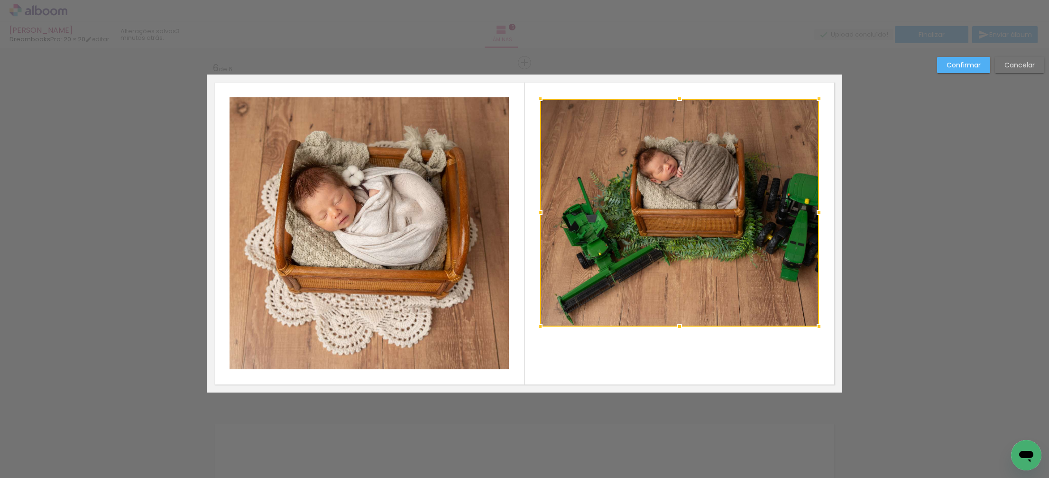
drag, startPoint x: 679, startPoint y: 139, endPoint x: 665, endPoint y: 98, distance: 43.5
click at [665, 97] on album-spread "6 de 6" at bounding box center [524, 233] width 635 height 318
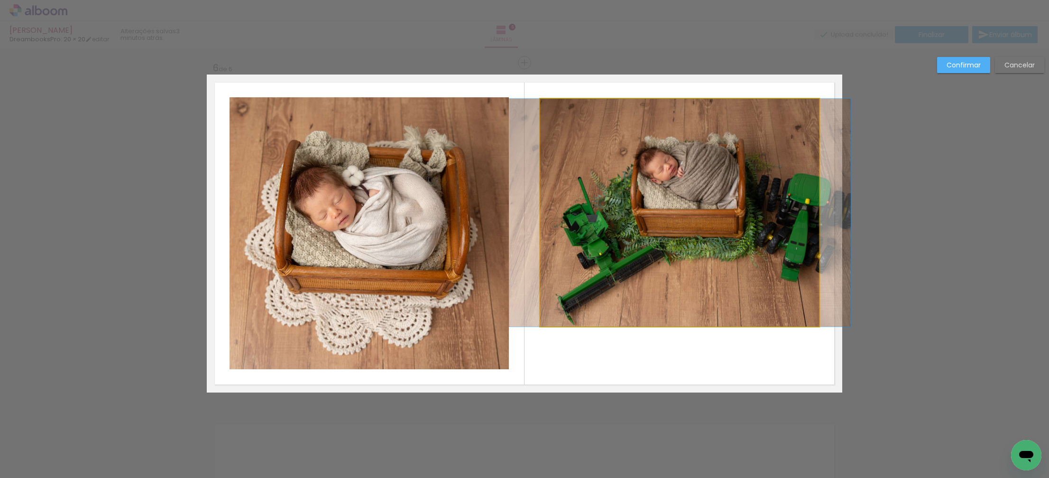
drag, startPoint x: 677, startPoint y: 242, endPoint x: 677, endPoint y: 259, distance: 17.6
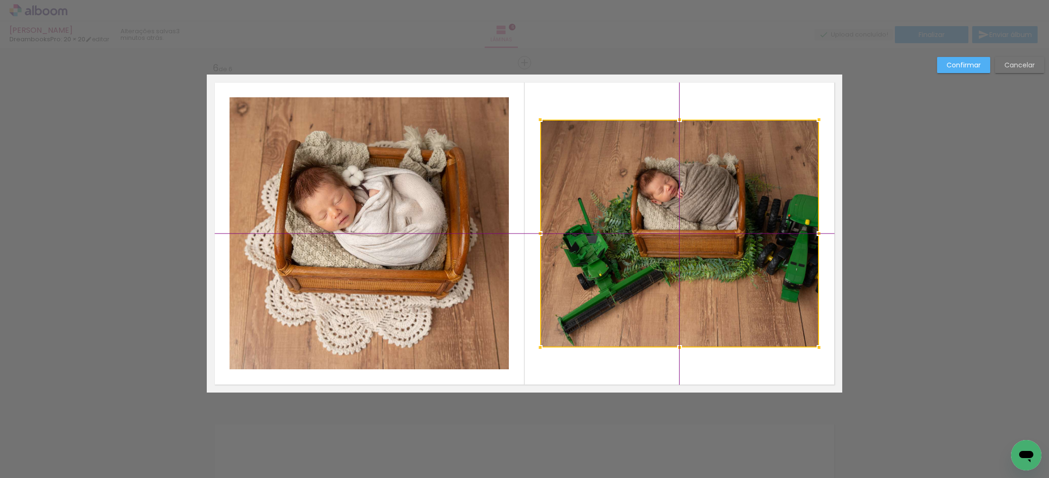
drag, startPoint x: 718, startPoint y: 259, endPoint x: 705, endPoint y: 257, distance: 14.0
click at [705, 257] on div at bounding box center [679, 234] width 279 height 228
click at [701, 281] on div at bounding box center [679, 234] width 279 height 228
click at [0, 0] on slot "Confirmar" at bounding box center [0, 0] width 0 height 0
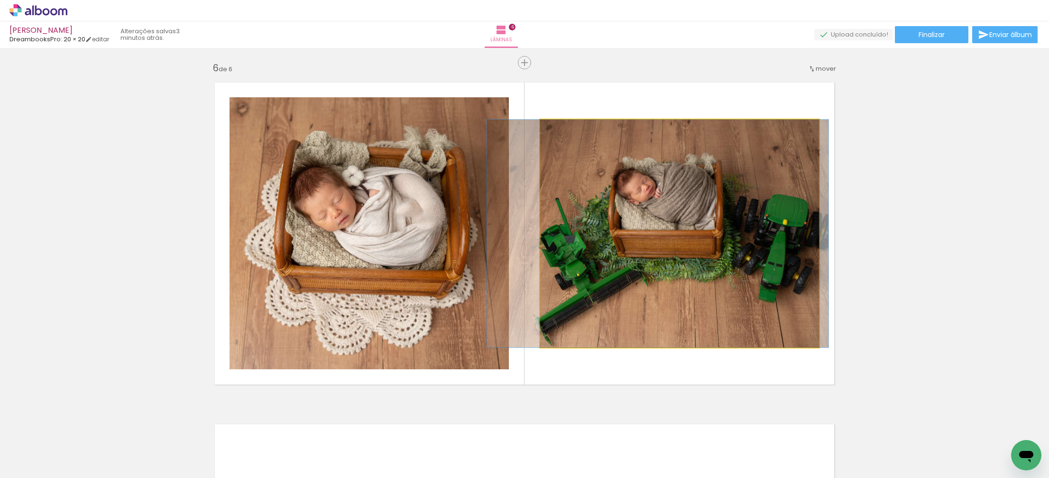
drag, startPoint x: 769, startPoint y: 229, endPoint x: 756, endPoint y: 225, distance: 13.8
click at [746, 228] on div at bounding box center [657, 234] width 341 height 228
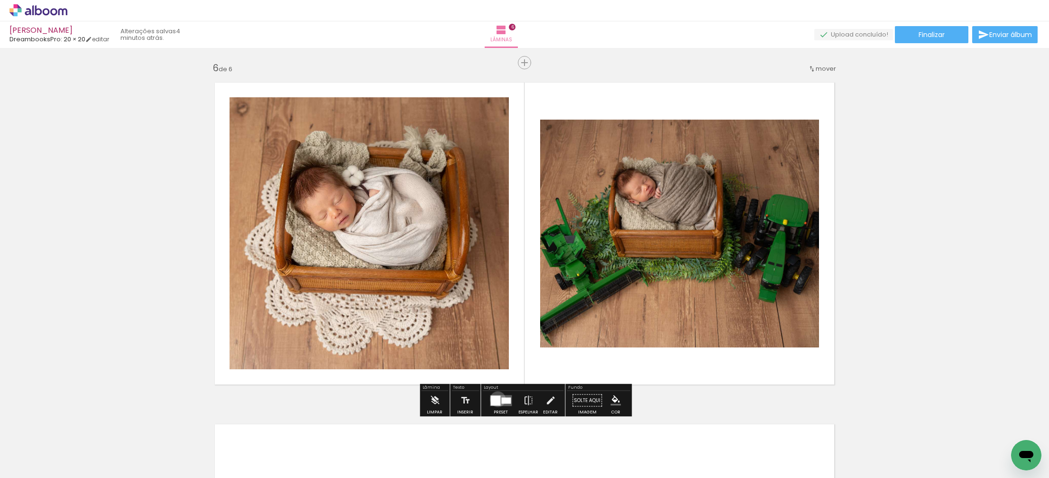
click at [497, 398] on div at bounding box center [495, 400] width 10 height 10
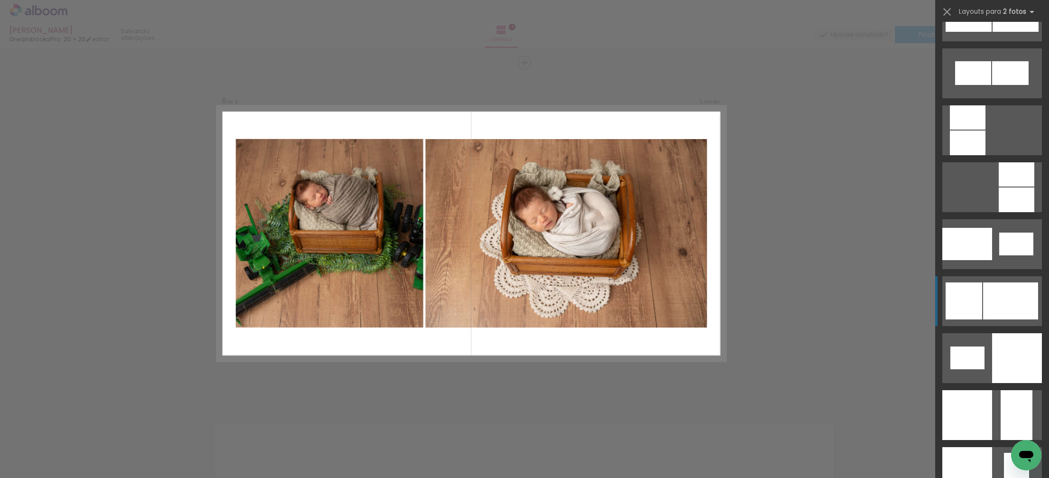
scroll to position [1003, 0]
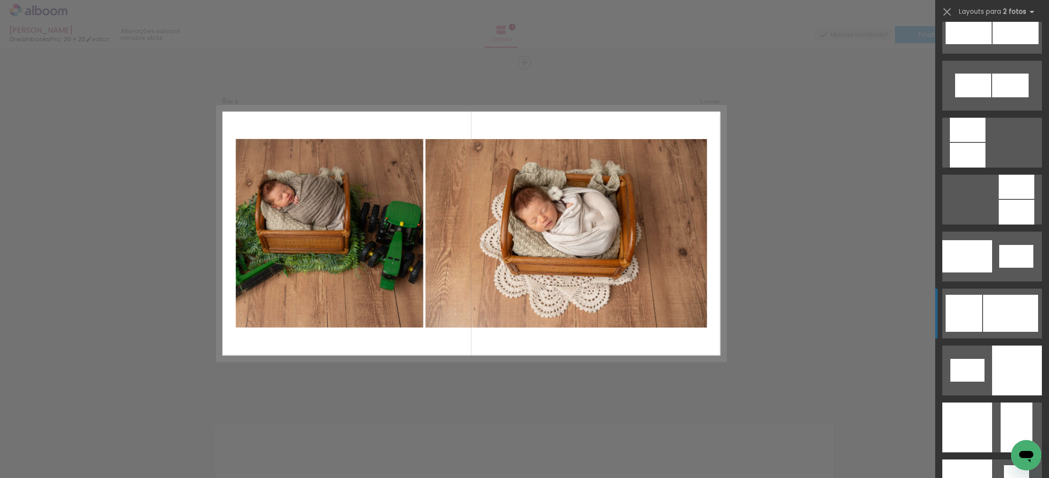
click at [994, 303] on div at bounding box center [1010, 313] width 55 height 37
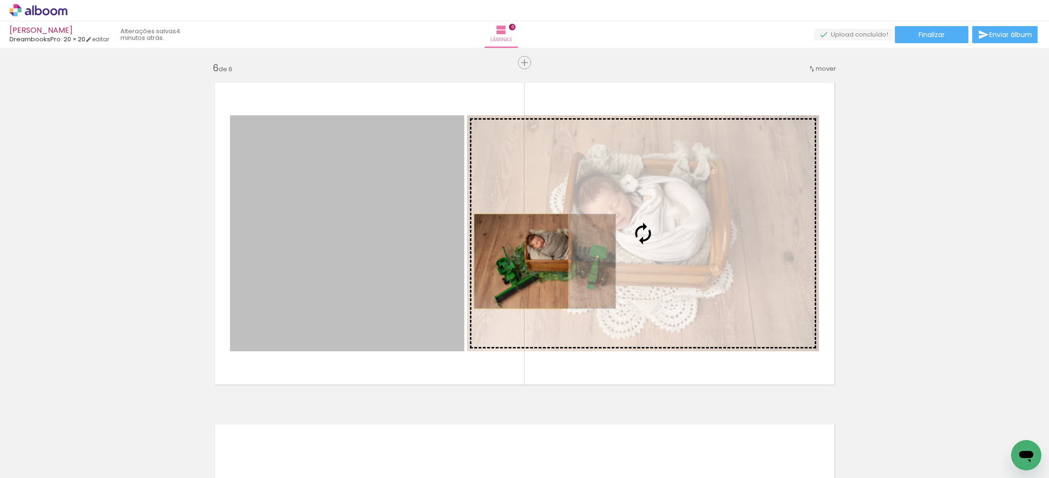
drag, startPoint x: 338, startPoint y: 260, endPoint x: 521, endPoint y: 261, distance: 183.5
click at [0, 0] on slot at bounding box center [0, 0] width 0 height 0
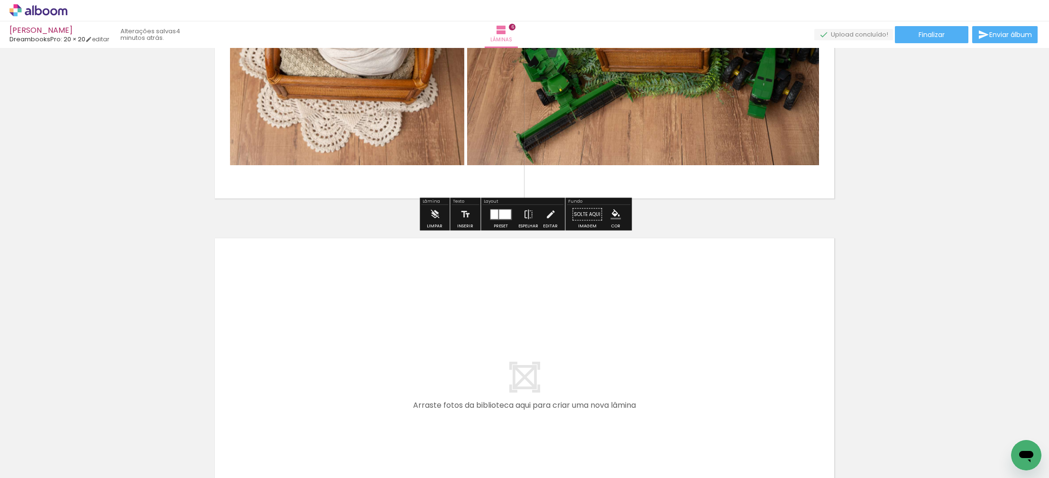
scroll to position [0, 359]
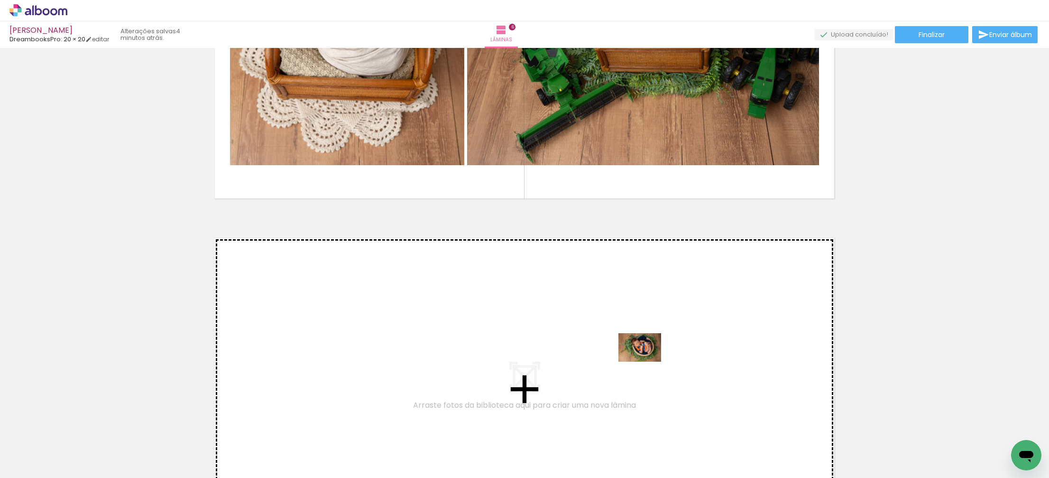
drag, startPoint x: 912, startPoint y: 453, endPoint x: 593, endPoint y: 356, distance: 333.6
click at [593, 356] on quentale-workspace at bounding box center [524, 239] width 1049 height 478
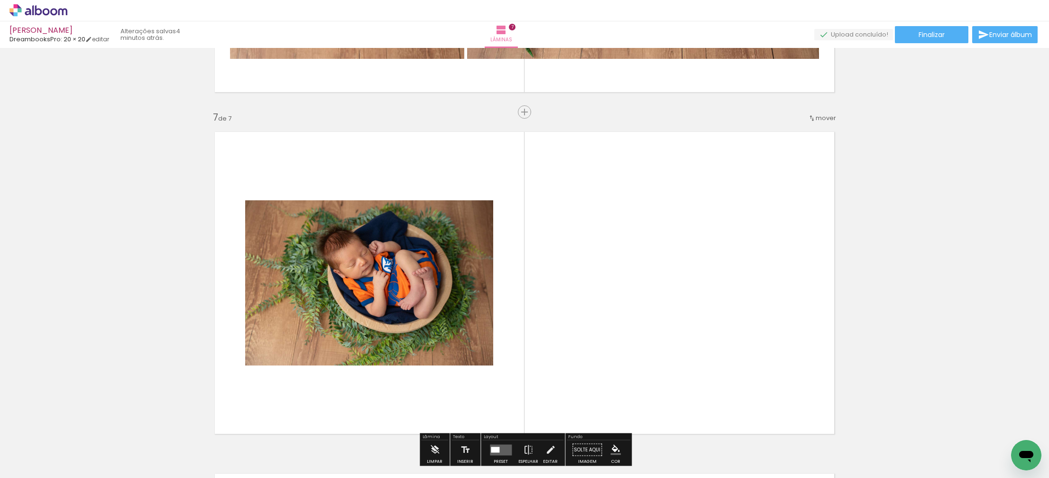
scroll to position [2050, 0]
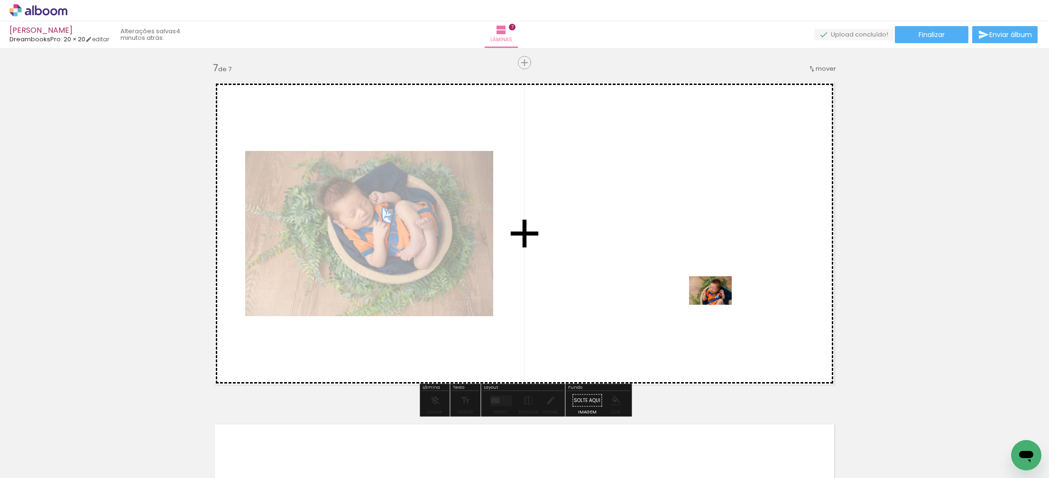
drag, startPoint x: 959, startPoint y: 450, endPoint x: 715, endPoint y: 303, distance: 284.7
click at [715, 303] on quentale-workspace at bounding box center [524, 239] width 1049 height 478
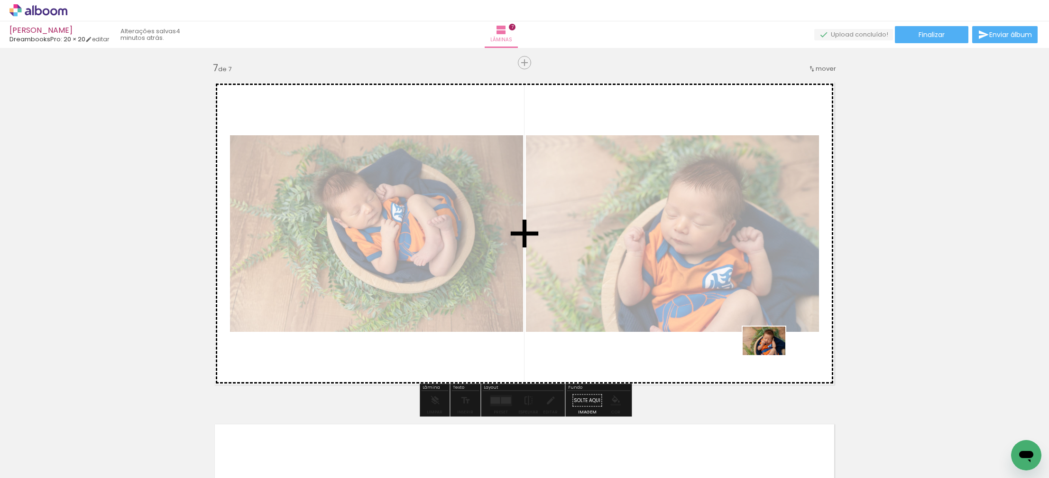
drag, startPoint x: 1000, startPoint y: 449, endPoint x: 695, endPoint y: 332, distance: 326.5
click at [698, 331] on quentale-workspace at bounding box center [524, 239] width 1049 height 478
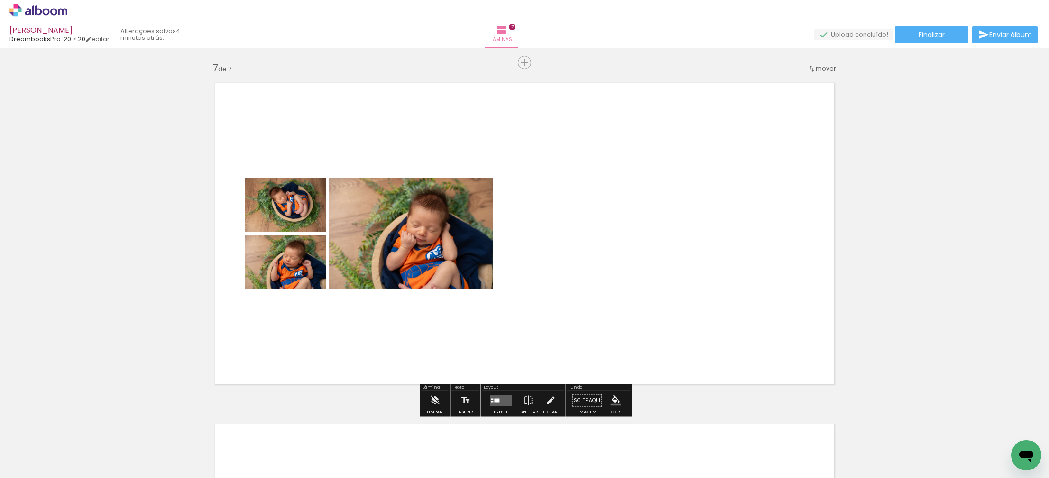
click at [501, 398] on quentale-layouter at bounding box center [501, 400] width 22 height 11
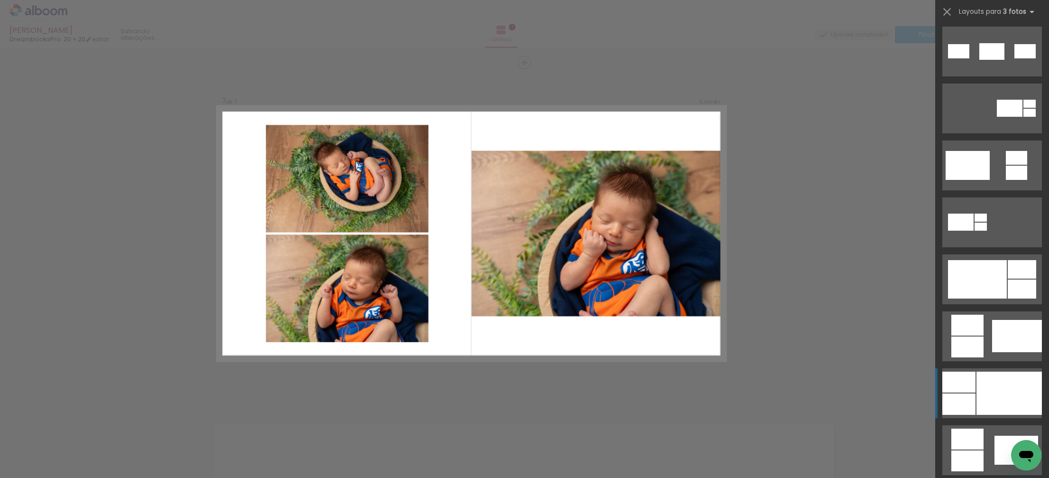
scroll to position [296, 0]
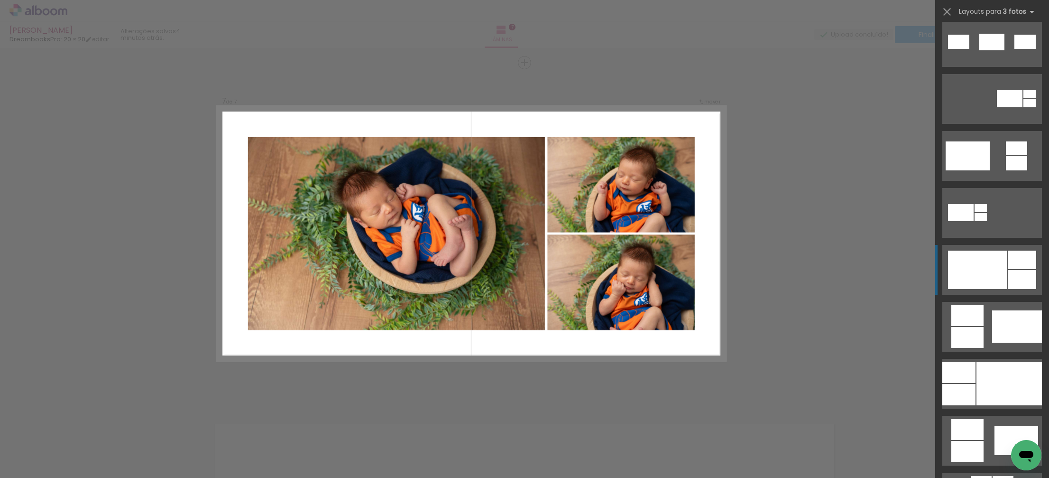
click at [971, 277] on div at bounding box center [977, 269] width 59 height 38
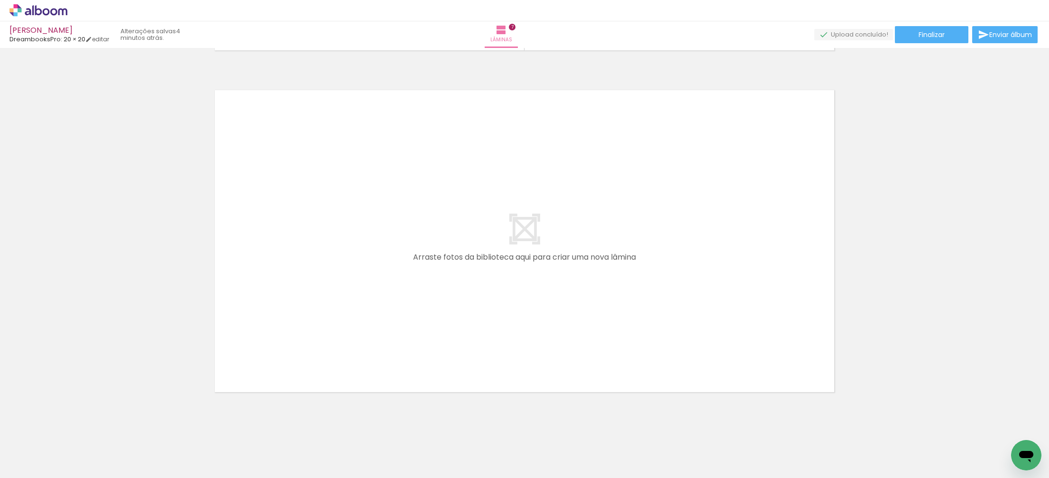
scroll to position [2387, 0]
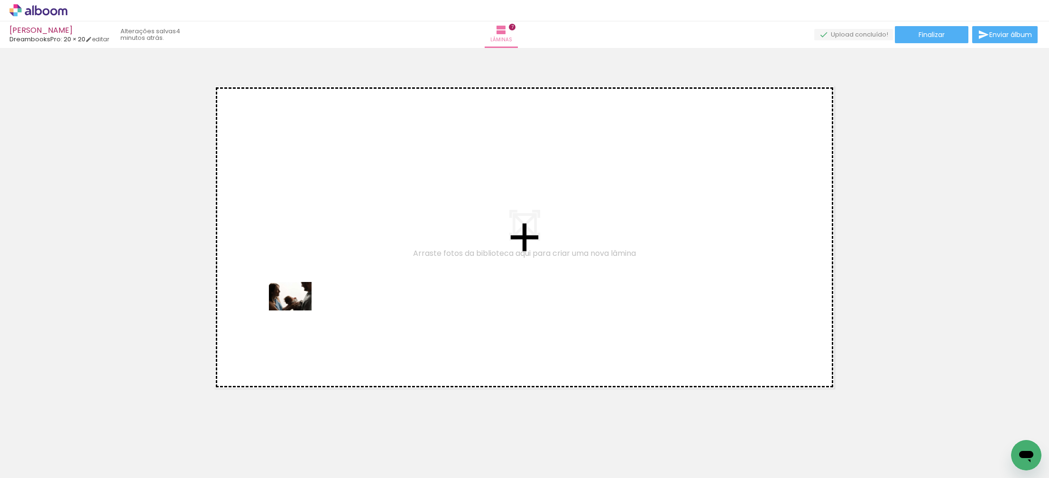
drag, startPoint x: 147, startPoint y: 420, endPoint x: 298, endPoint y: 310, distance: 186.0
click at [298, 310] on quentale-workspace at bounding box center [524, 239] width 1049 height 478
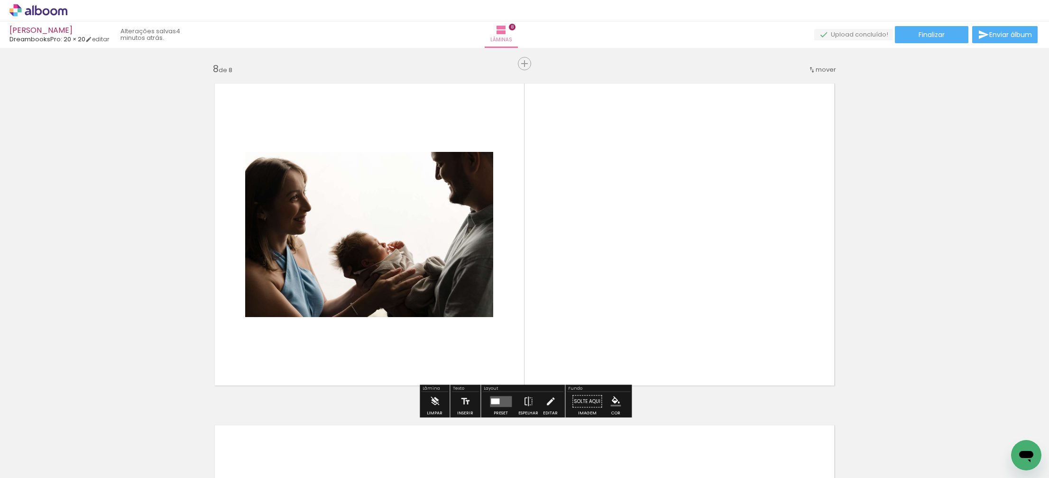
scroll to position [2391, 0]
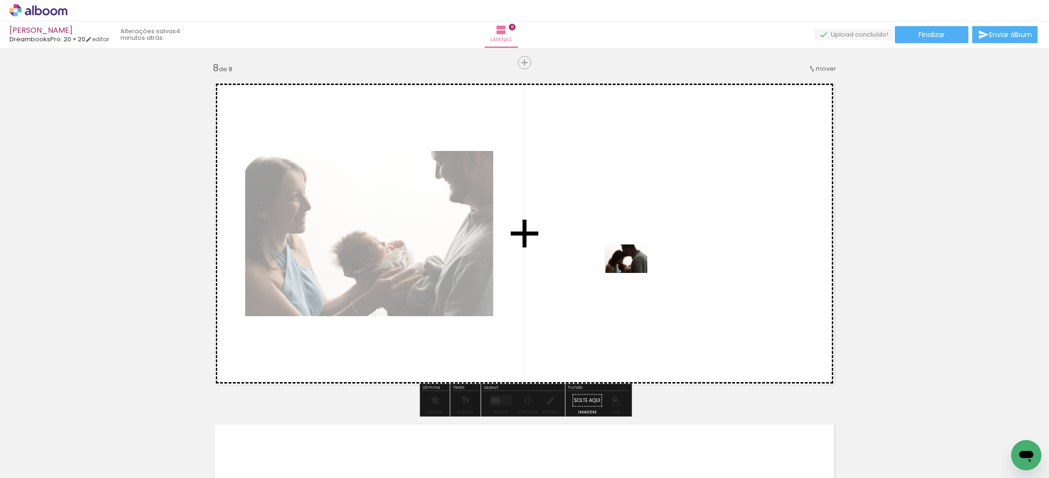
drag, startPoint x: 247, startPoint y: 414, endPoint x: 634, endPoint y: 272, distance: 412.1
click at [634, 272] on quentale-workspace at bounding box center [524, 239] width 1049 height 478
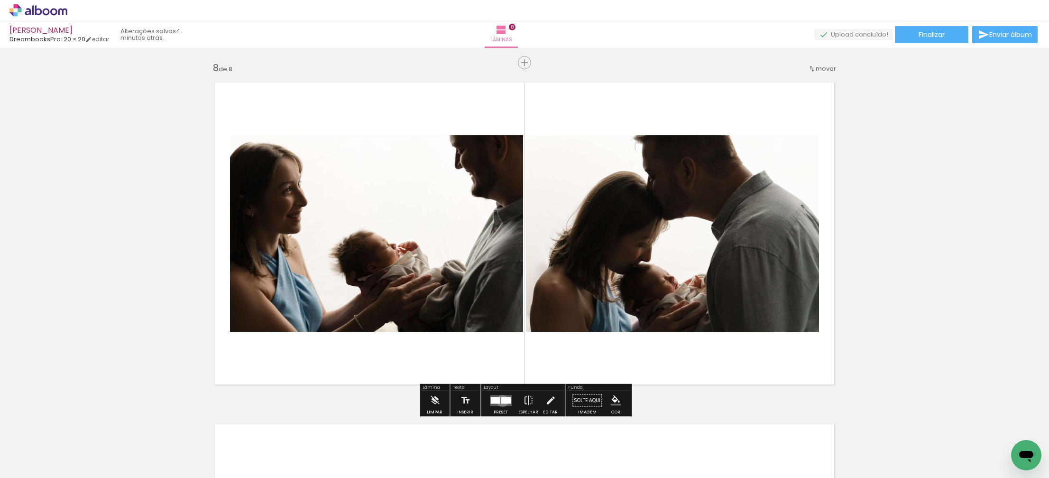
click at [501, 400] on div at bounding box center [506, 399] width 10 height 7
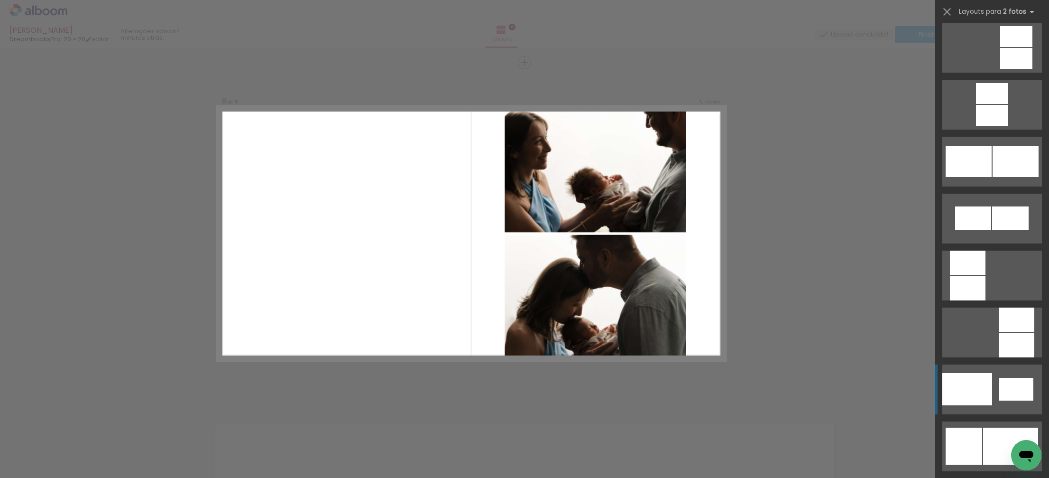
scroll to position [861, 0]
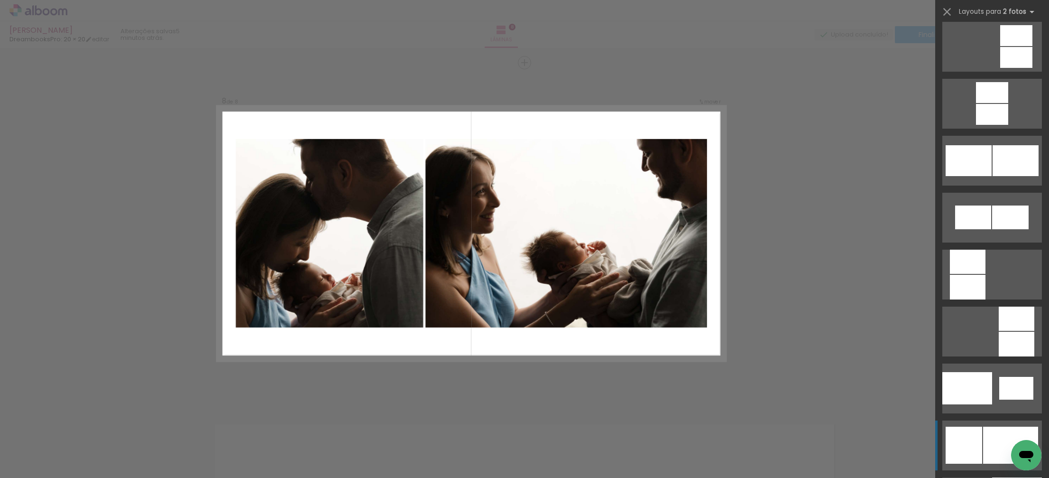
click at [978, 439] on div at bounding box center [964, 444] width 37 height 37
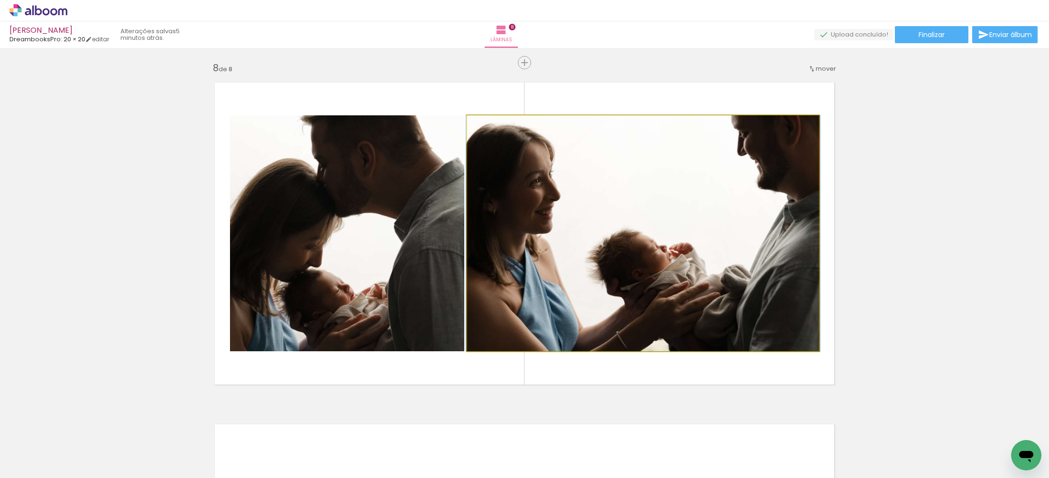
click at [689, 264] on quentale-photo at bounding box center [643, 233] width 352 height 236
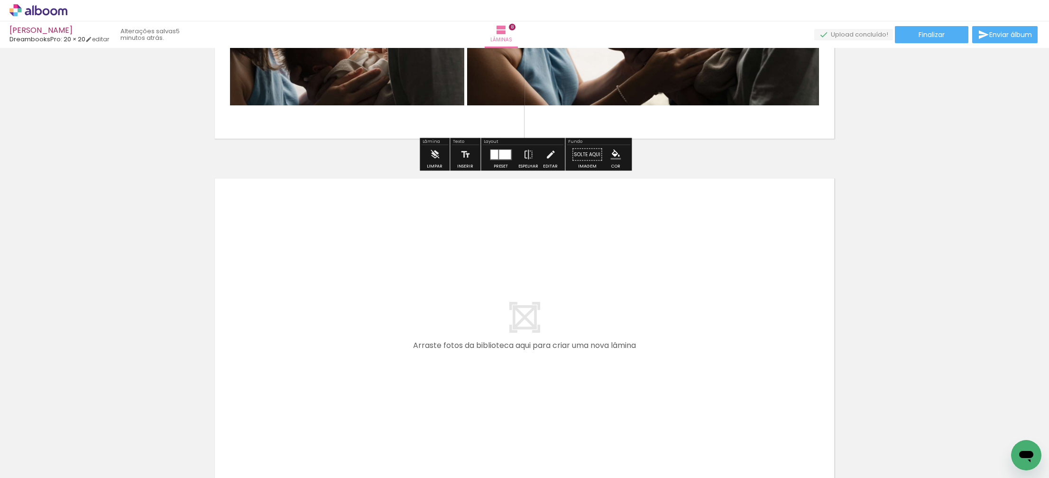
scroll to position [2640, 0]
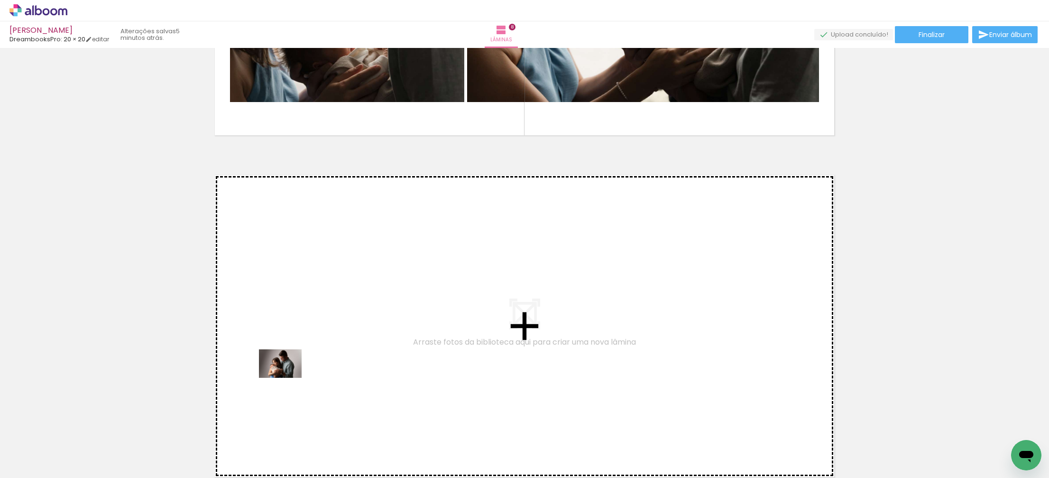
drag, startPoint x: 257, startPoint y: 453, endPoint x: 293, endPoint y: 364, distance: 95.7
click at [293, 364] on quentale-workspace at bounding box center [524, 239] width 1049 height 478
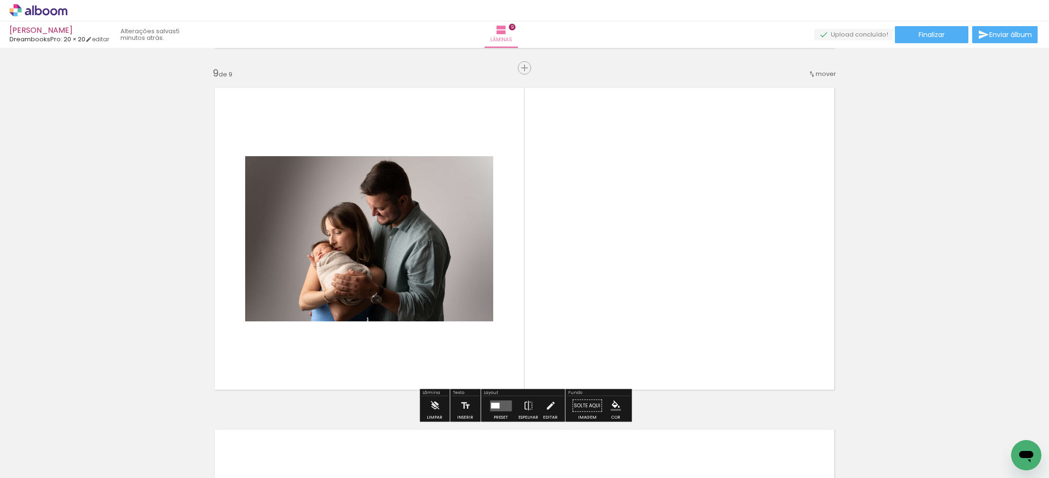
scroll to position [2733, 0]
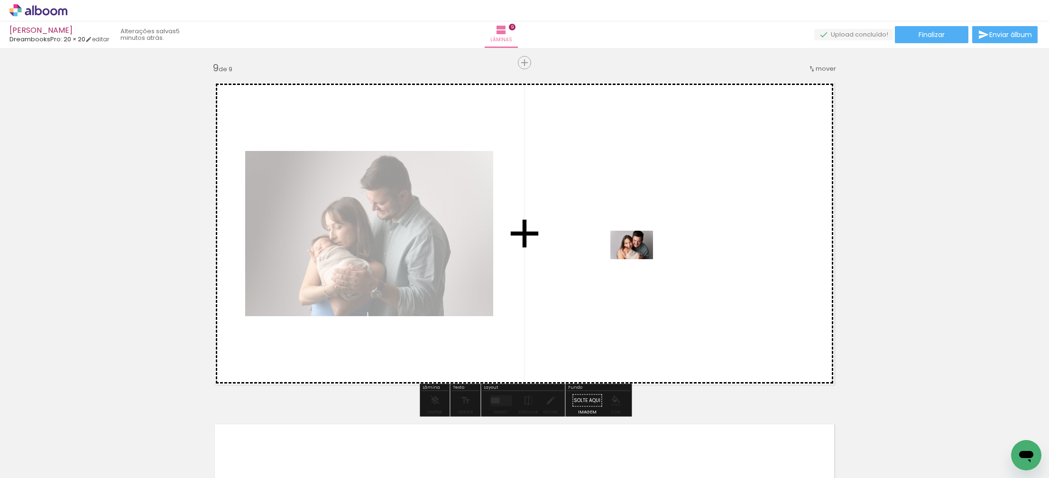
drag, startPoint x: 313, startPoint y: 452, endPoint x: 639, endPoint y: 259, distance: 378.3
click at [639, 259] on quentale-workspace at bounding box center [524, 239] width 1049 height 478
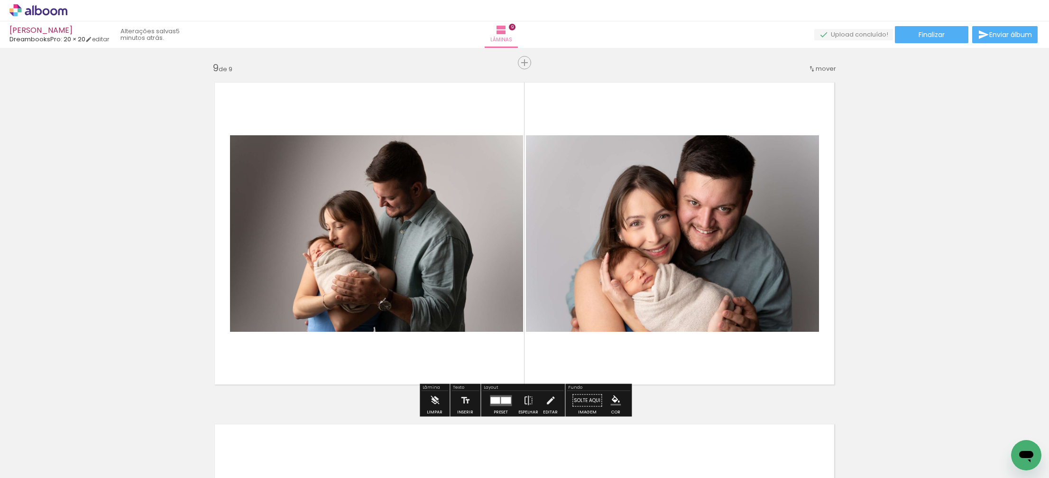
click at [501, 398] on div at bounding box center [506, 399] width 10 height 7
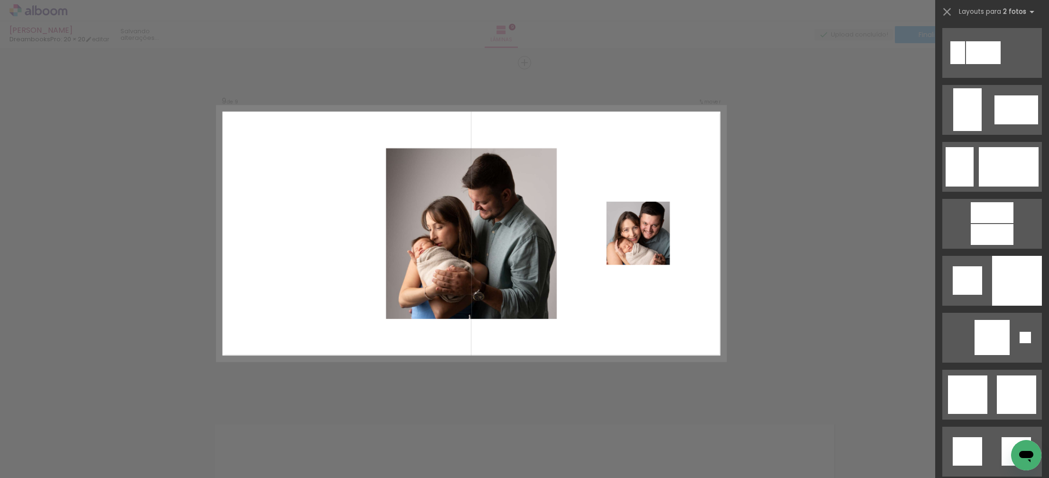
scroll to position [2190, 0]
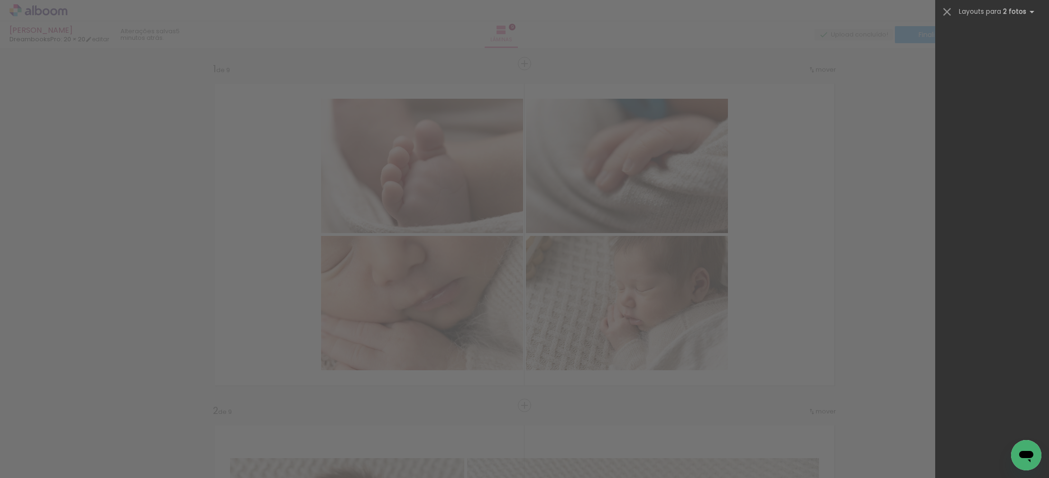
scroll to position [2202, 0]
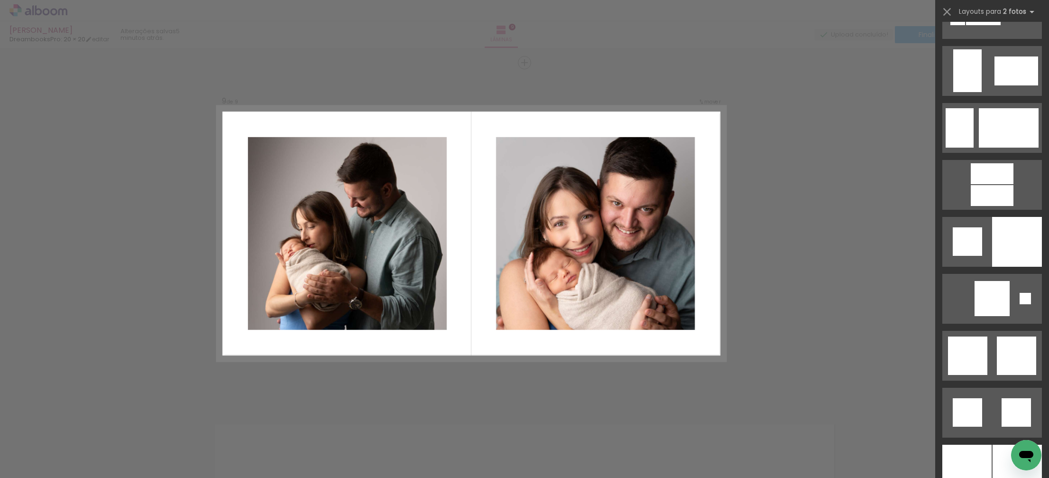
click at [964, 358] on div at bounding box center [967, 355] width 39 height 38
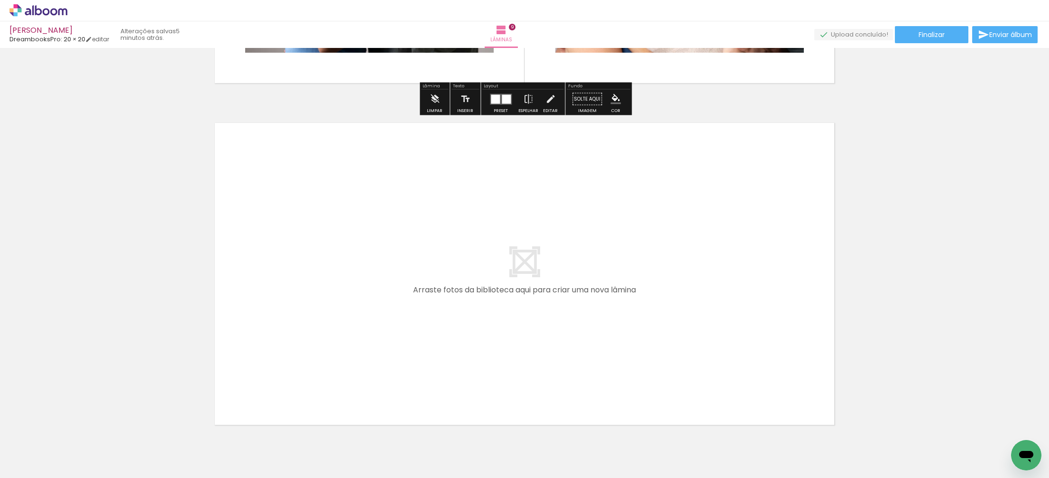
scroll to position [3041, 0]
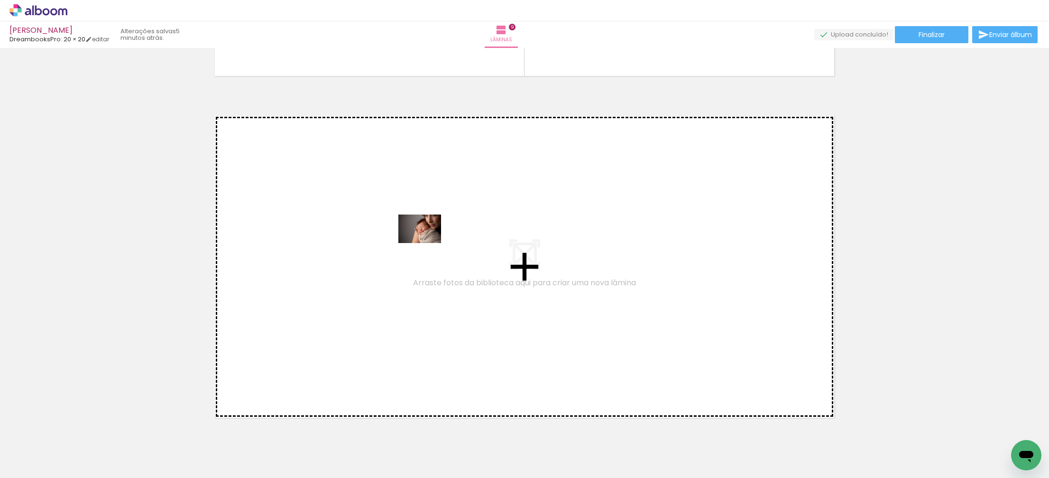
click at [435, 235] on quentale-workspace at bounding box center [524, 239] width 1049 height 478
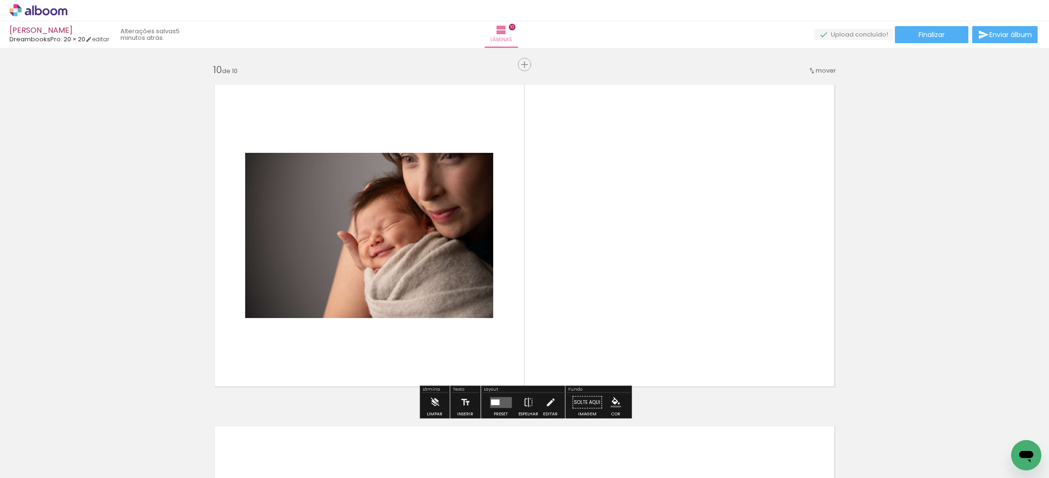
scroll to position [3074, 0]
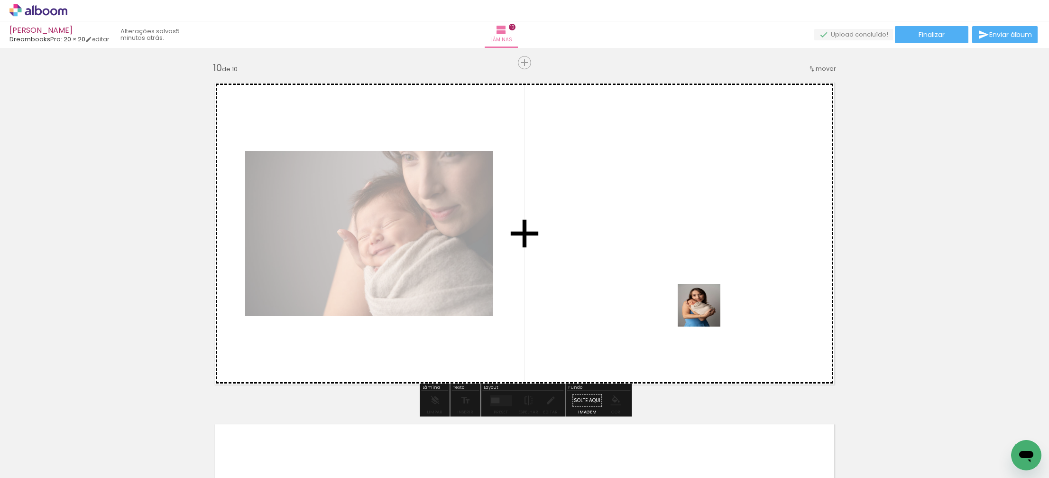
drag, startPoint x: 705, startPoint y: 386, endPoint x: 706, endPoint y: 303, distance: 83.0
click at [707, 303] on quentale-workspace at bounding box center [524, 239] width 1049 height 478
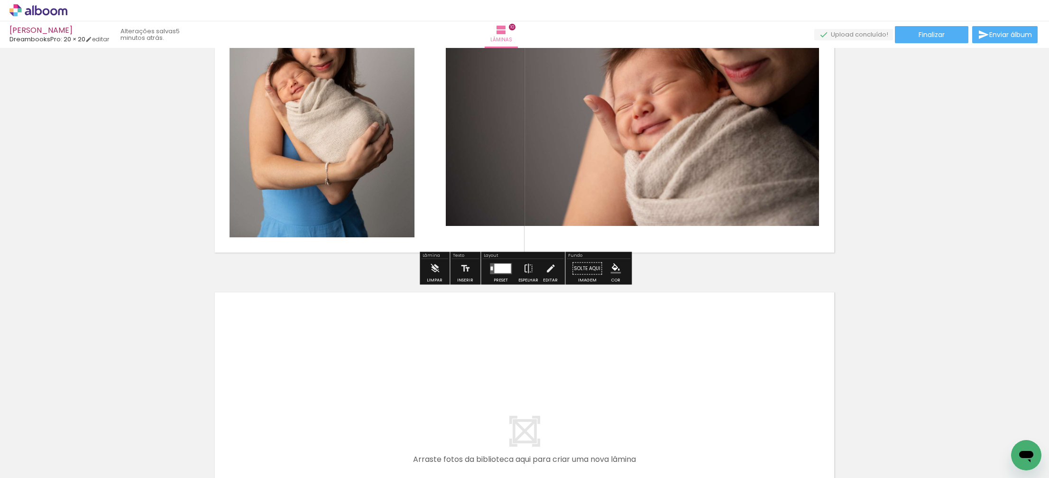
scroll to position [3215, 0]
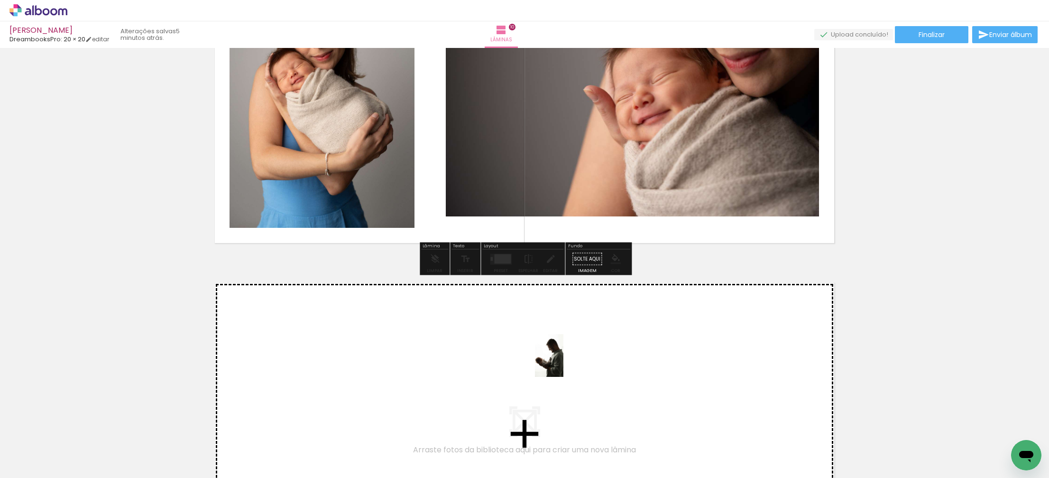
drag, startPoint x: 623, startPoint y: 427, endPoint x: 563, endPoint y: 362, distance: 87.6
click at [563, 362] on quentale-workspace at bounding box center [524, 239] width 1049 height 478
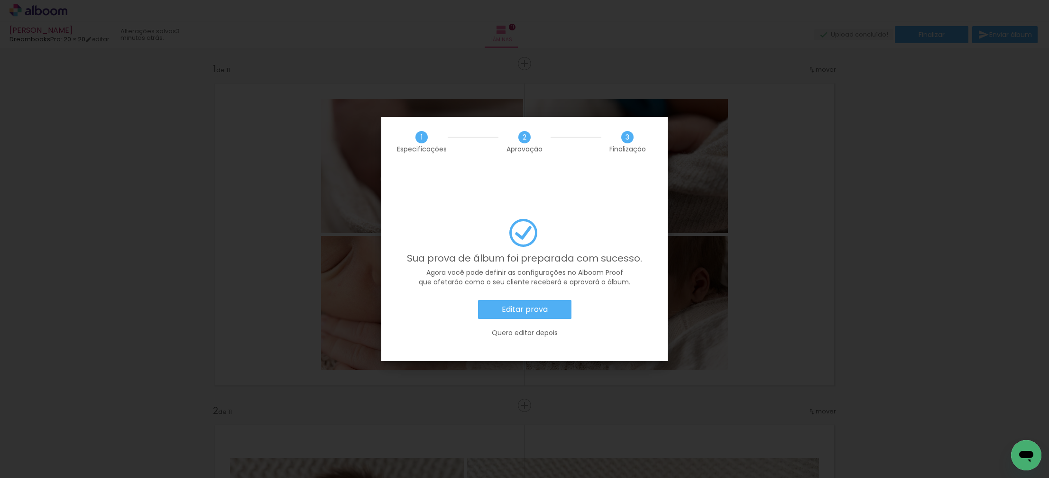
scroll to position [0, 359]
click at [0, 0] on slot "Editar prova" at bounding box center [0, 0] width 0 height 0
